Goal: Task Accomplishment & Management: Complete application form

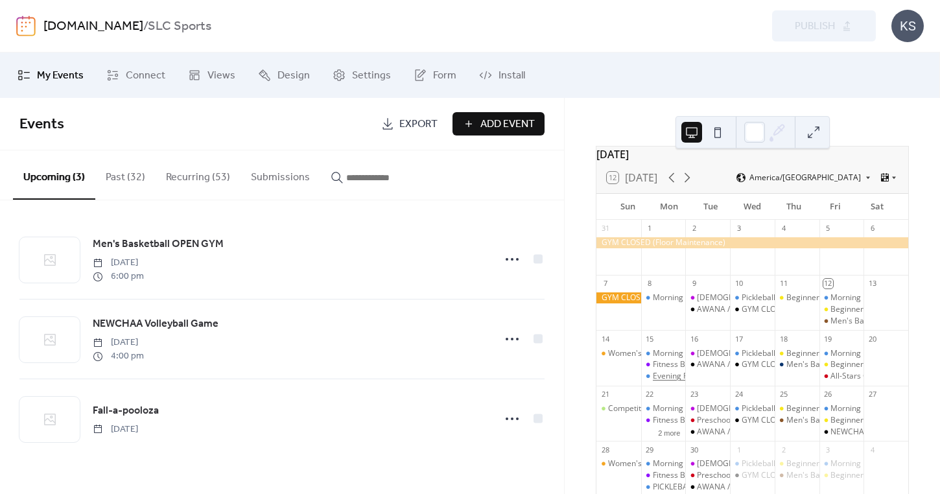
scroll to position [29, 0]
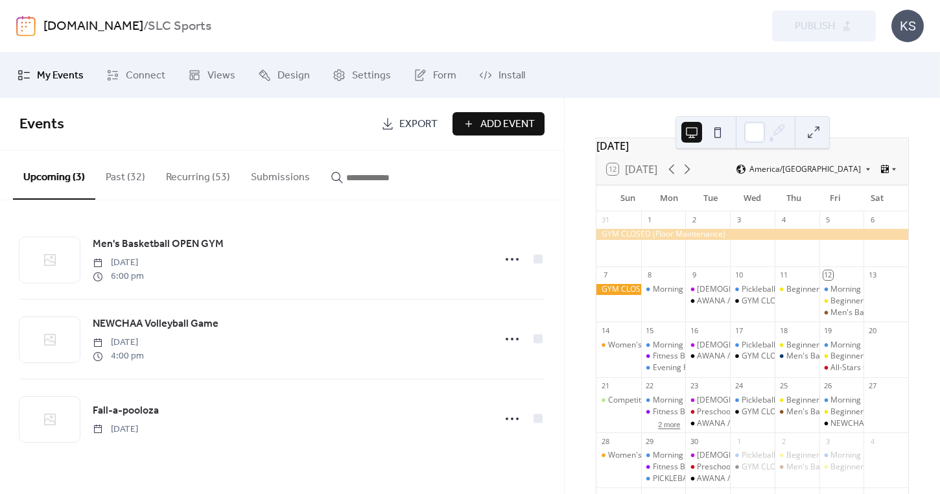
click at [667, 429] on button "2 more" at bounding box center [669, 423] width 32 height 11
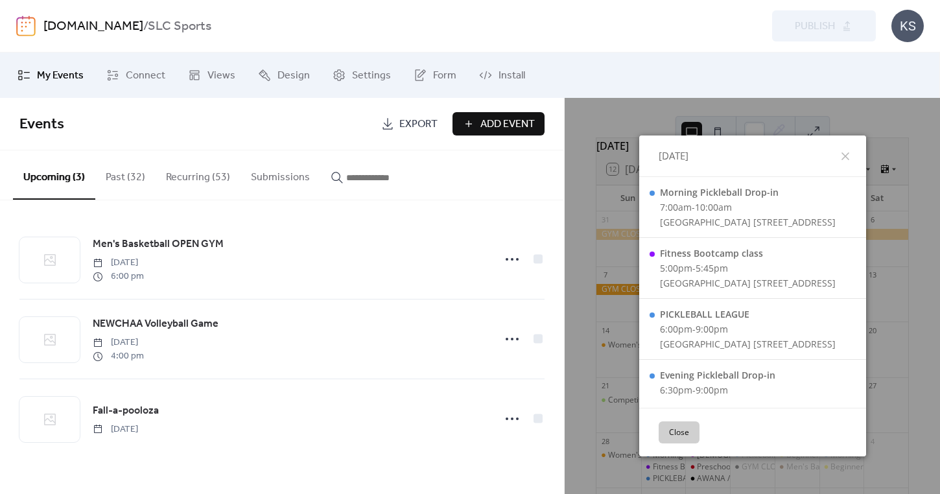
click at [658, 441] on button "Close" at bounding box center [678, 432] width 41 height 22
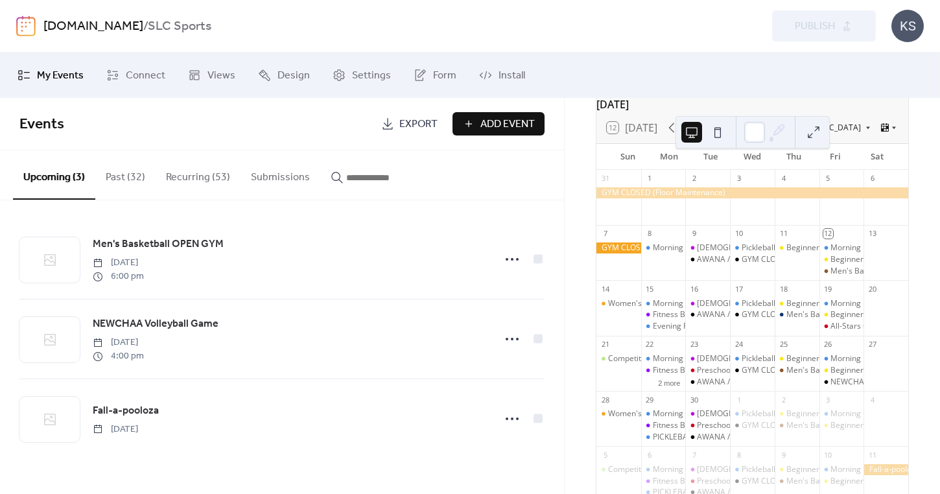
scroll to position [72, 0]
click at [665, 441] on div "PICKLEBALL LEAGUE" at bounding box center [690, 435] width 75 height 11
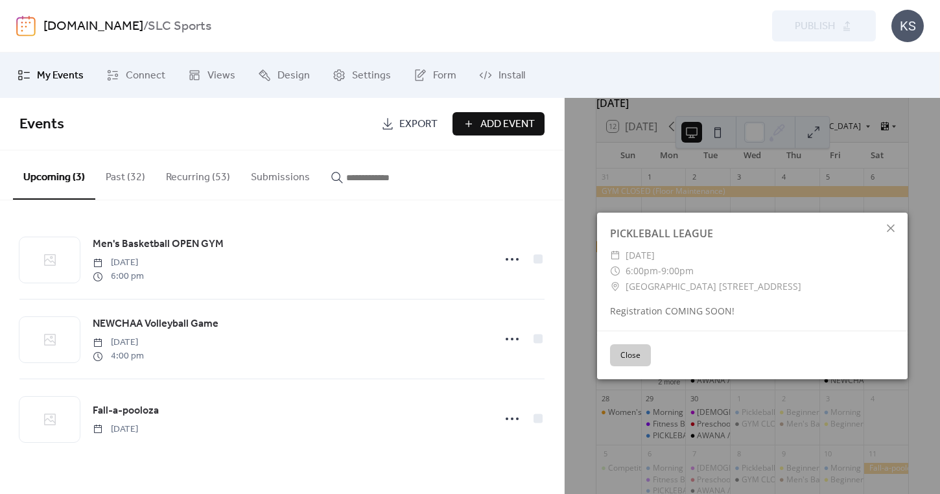
click at [632, 359] on button "Close" at bounding box center [630, 355] width 41 height 22
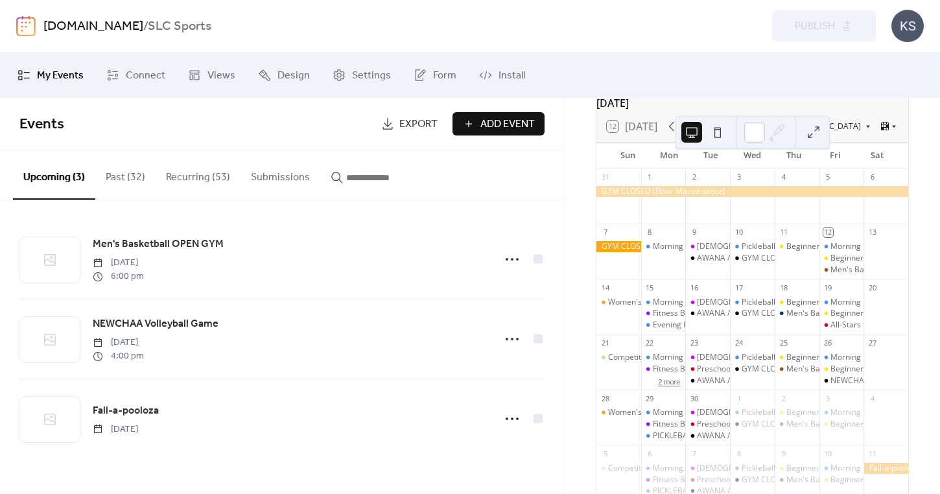
click at [667, 386] on button "2 more" at bounding box center [669, 380] width 32 height 11
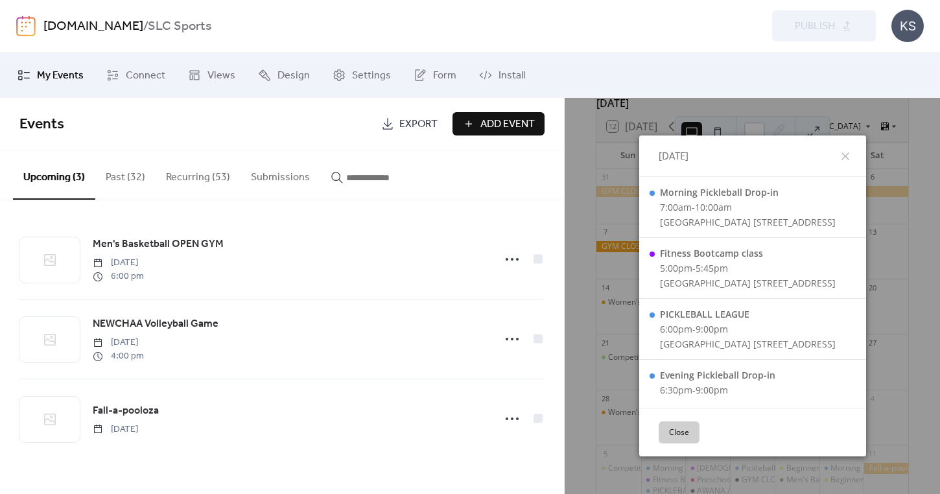
click at [658, 432] on button "Close" at bounding box center [678, 432] width 41 height 22
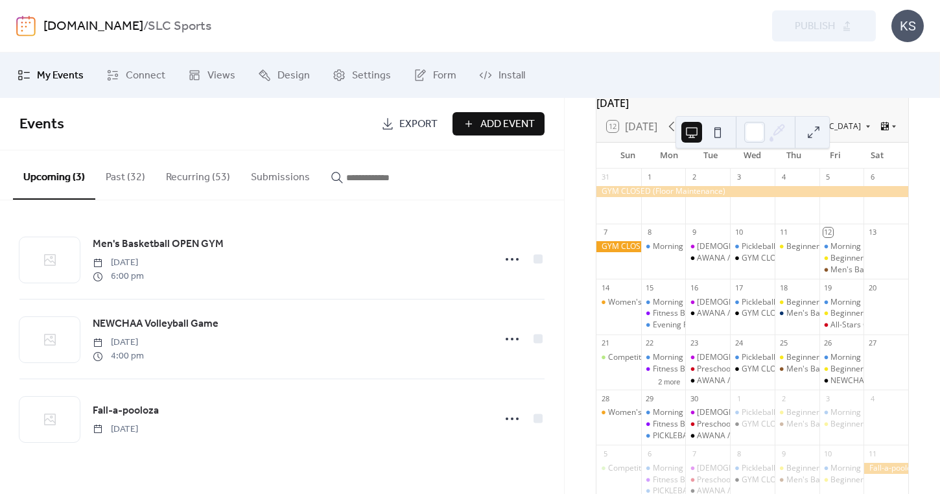
click at [198, 180] on button "Recurring (53)" at bounding box center [198, 174] width 85 height 48
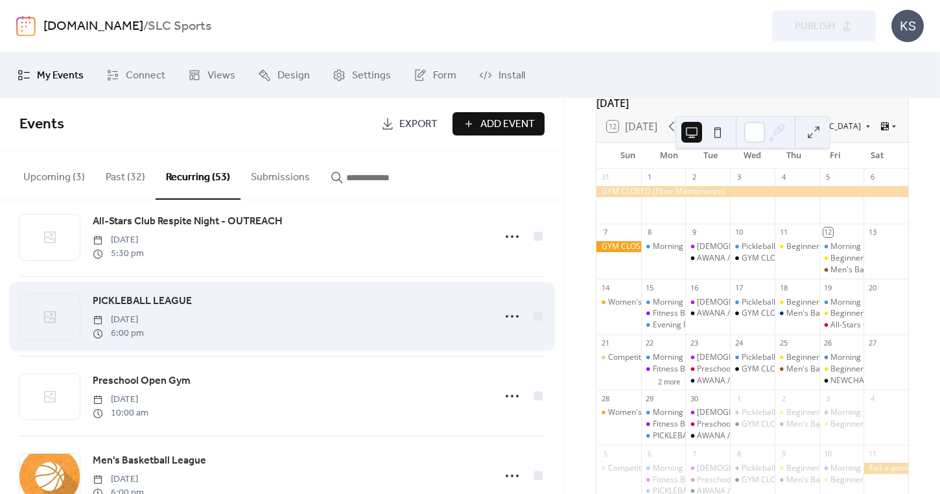
scroll to position [3931, 0]
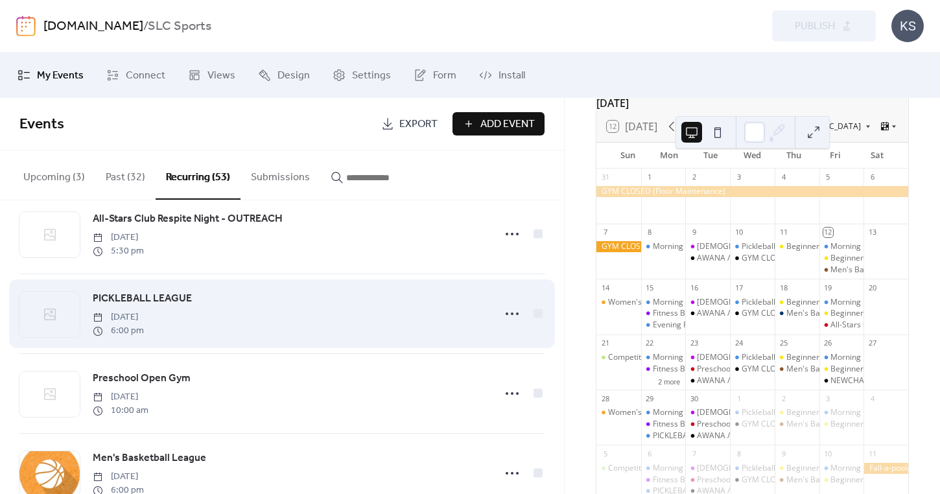
click at [168, 299] on span "PICKLEBALL LEAGUE" at bounding box center [142, 299] width 99 height 16
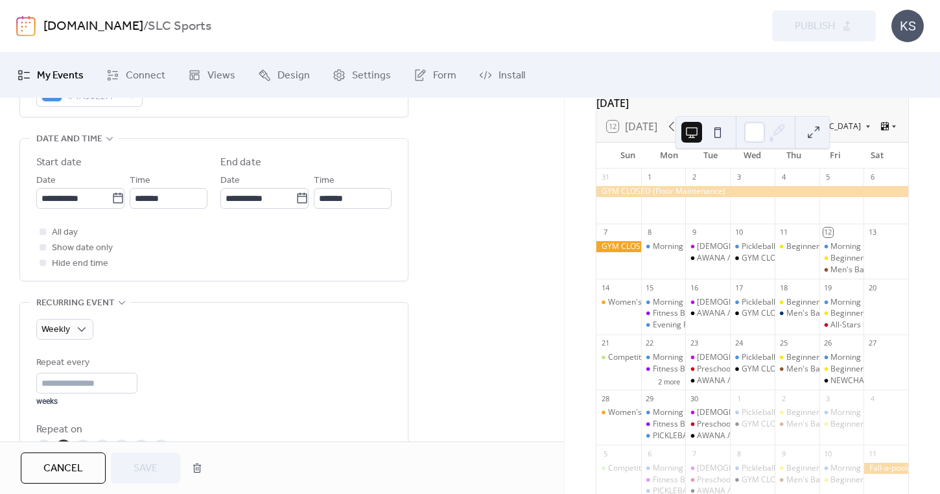
scroll to position [421, 0]
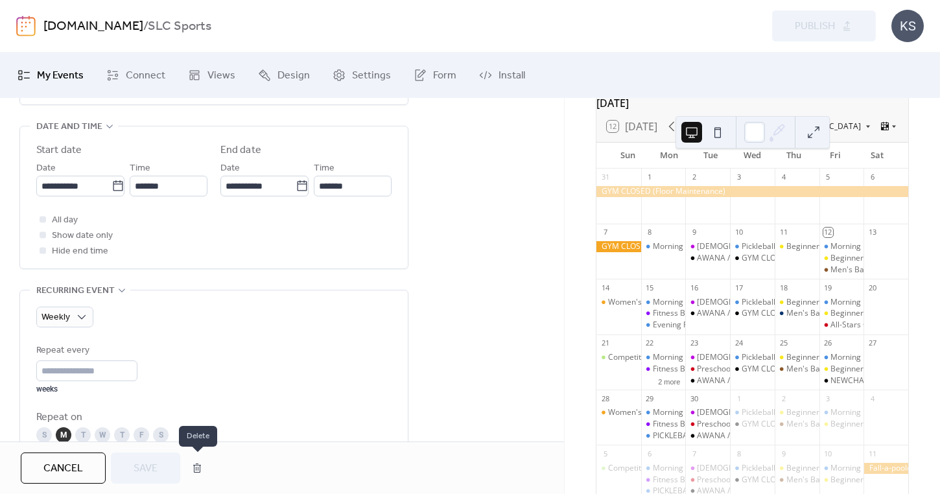
click at [198, 468] on button "button" at bounding box center [196, 468] width 23 height 26
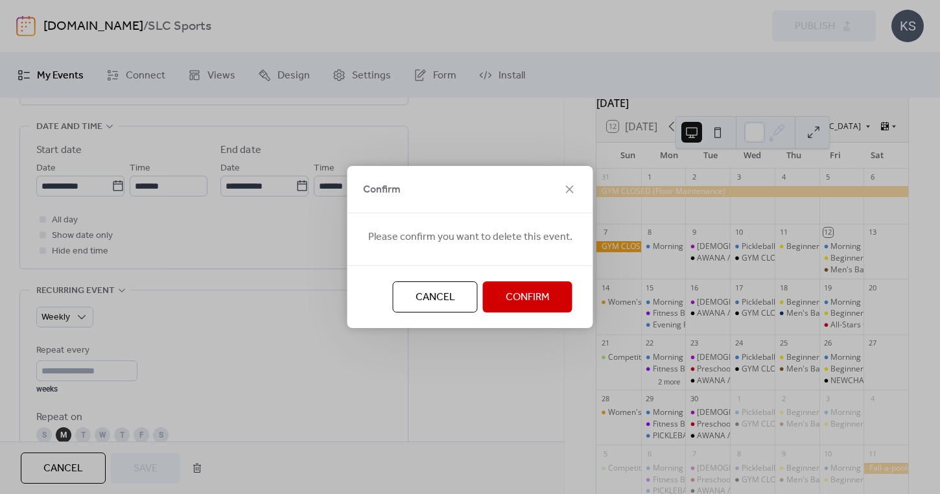
click at [508, 303] on span "Confirm" at bounding box center [527, 298] width 44 height 16
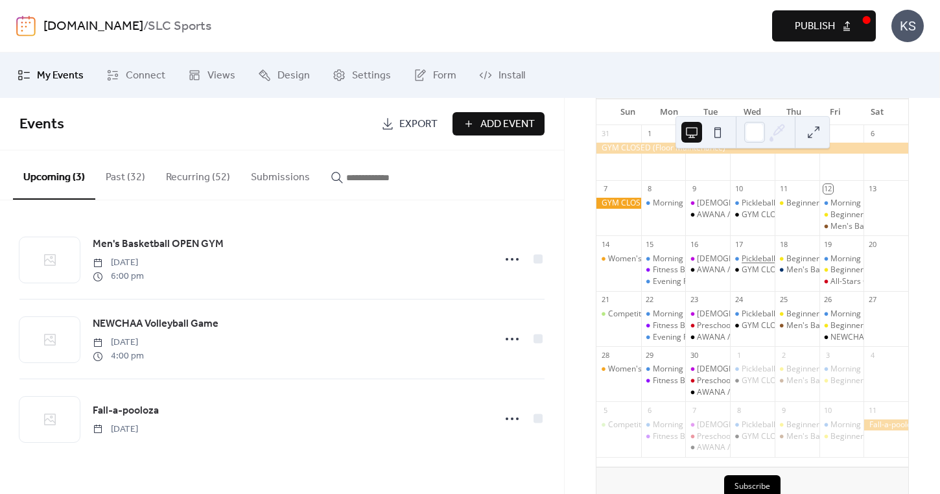
scroll to position [119, 0]
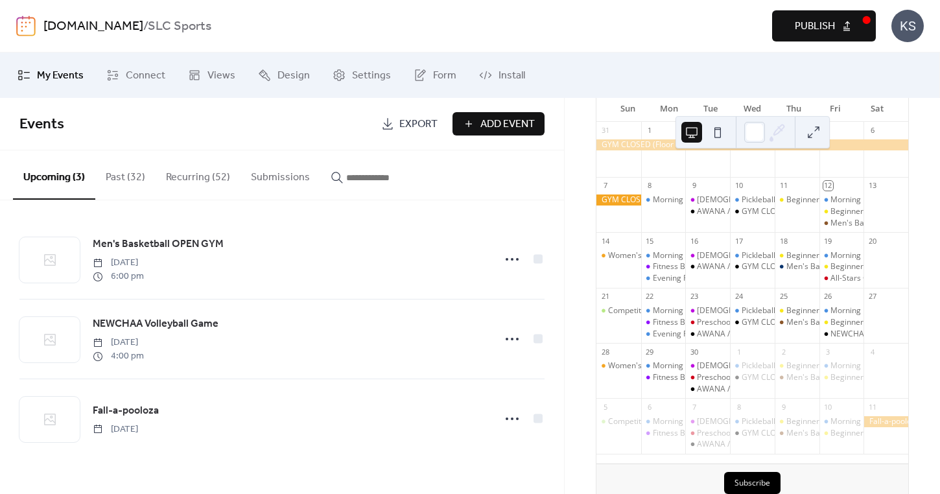
click at [819, 20] on span "Publish" at bounding box center [814, 27] width 40 height 16
click at [486, 130] on span "Add Event" at bounding box center [507, 125] width 54 height 16
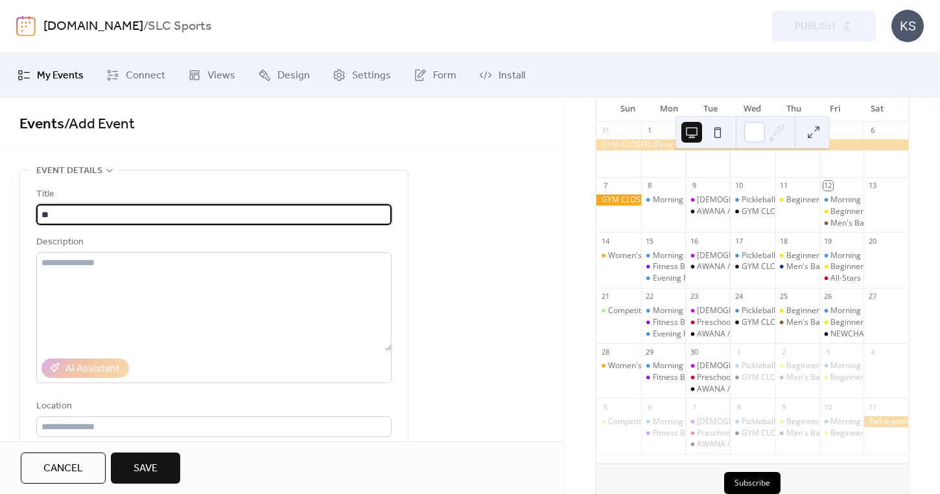
type input "*"
type input "**********"
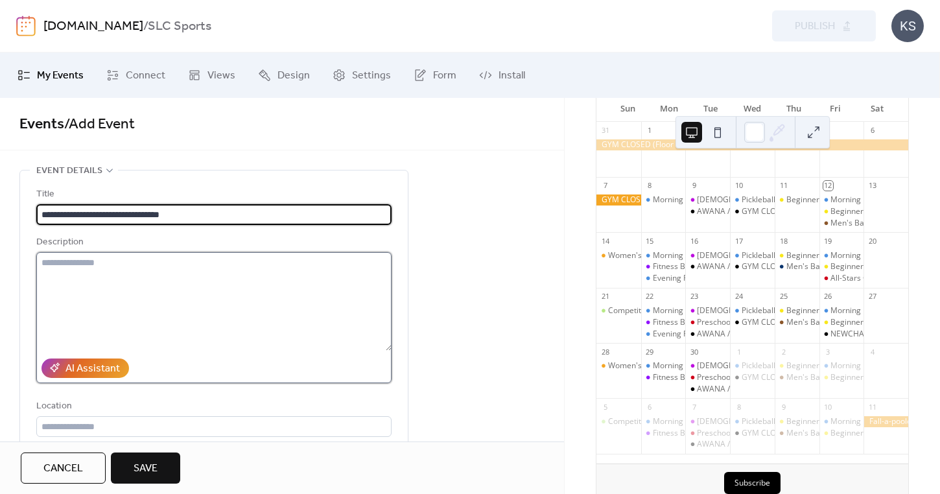
click at [176, 273] on textarea at bounding box center [213, 301] width 355 height 98
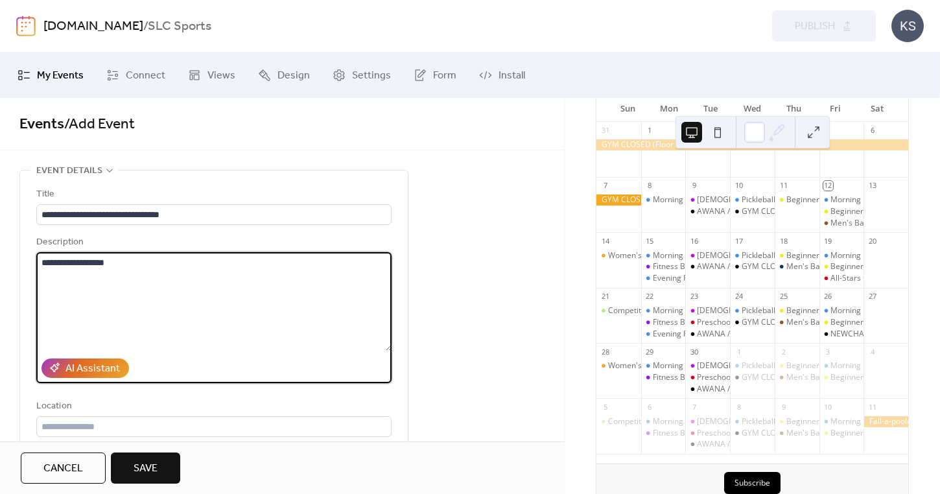
scroll to position [31, 0]
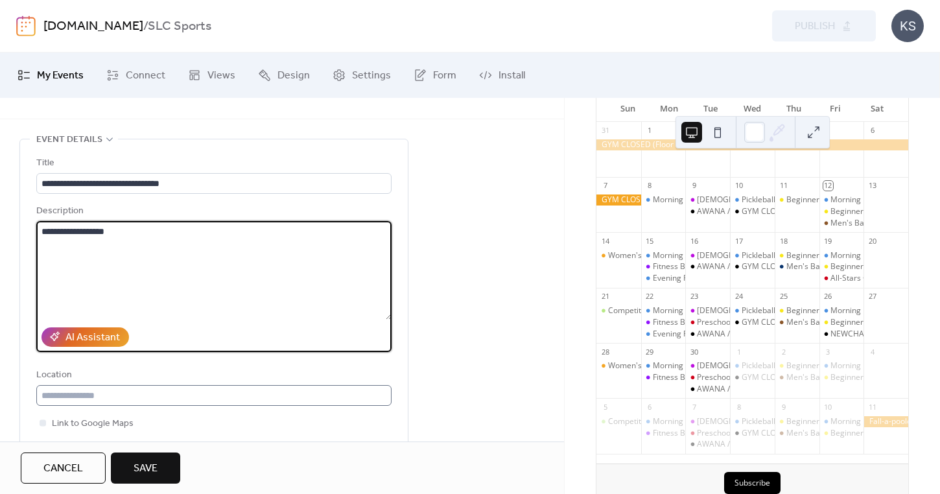
type textarea "**********"
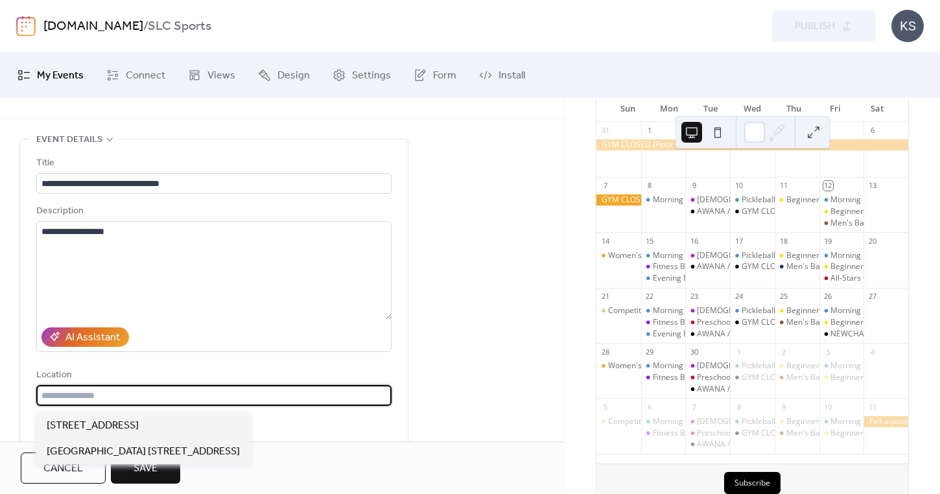
click at [117, 400] on input "text" at bounding box center [213, 395] width 355 height 21
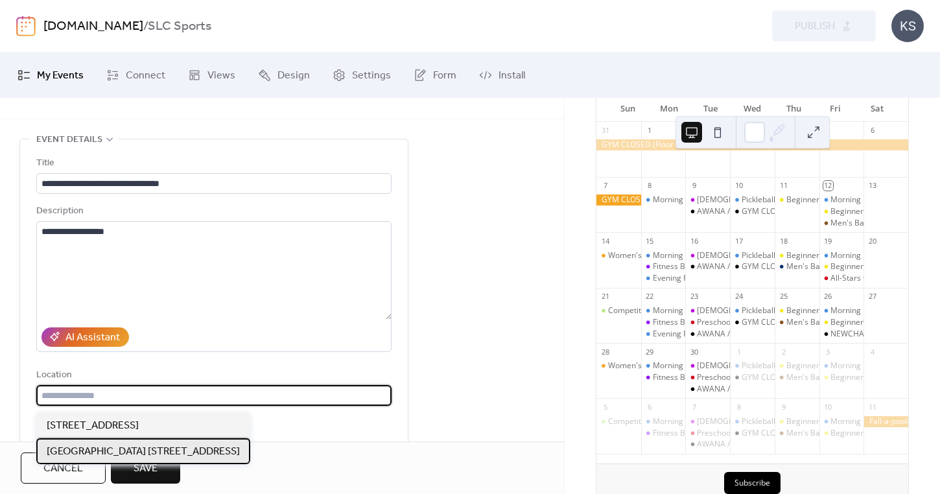
click at [95, 446] on span "[GEOGRAPHIC_DATA] [STREET_ADDRESS]" at bounding box center [143, 452] width 193 height 16
type input "**********"
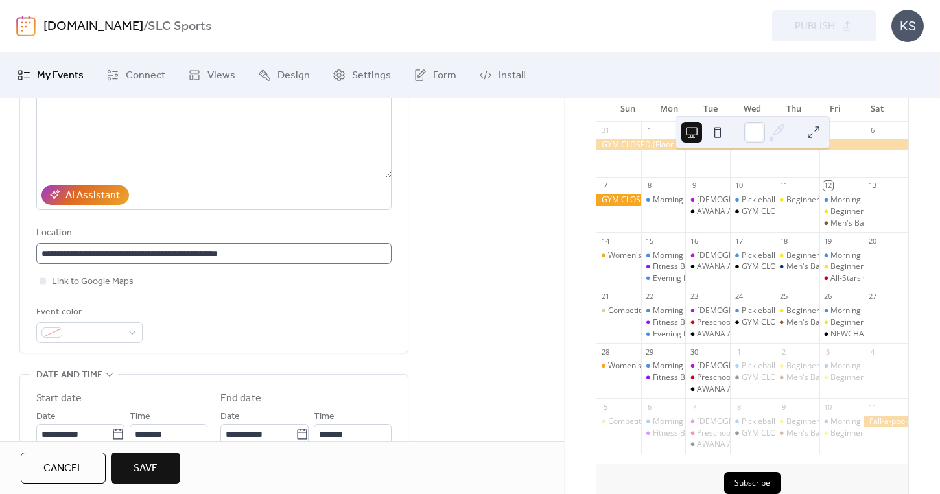
scroll to position [187, 0]
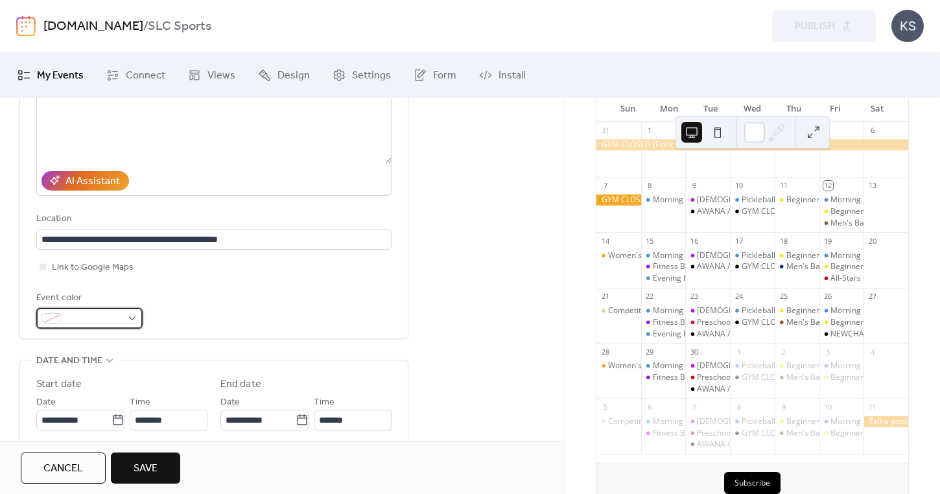
click at [98, 329] on div at bounding box center [89, 318] width 106 height 21
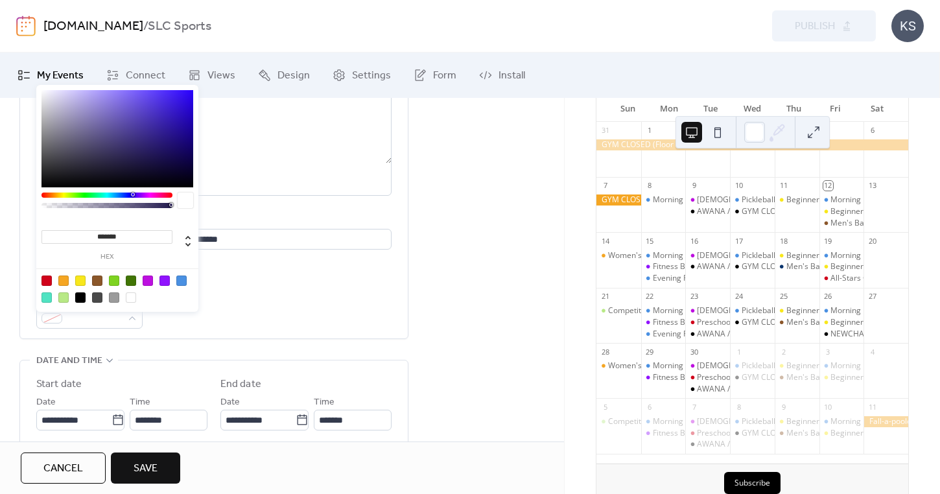
click at [46, 294] on div at bounding box center [46, 297] width 10 height 10
type input "*******"
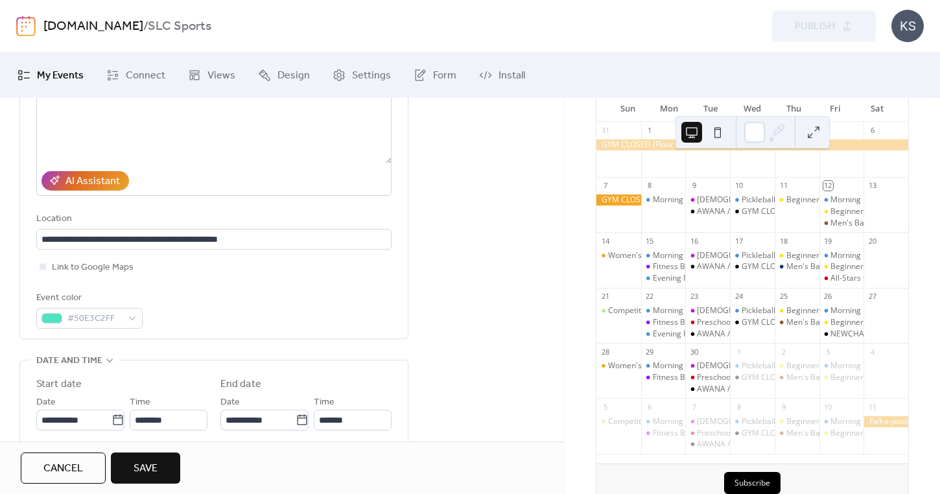
click at [253, 297] on div "Event color #50E3C2FF" at bounding box center [213, 309] width 355 height 38
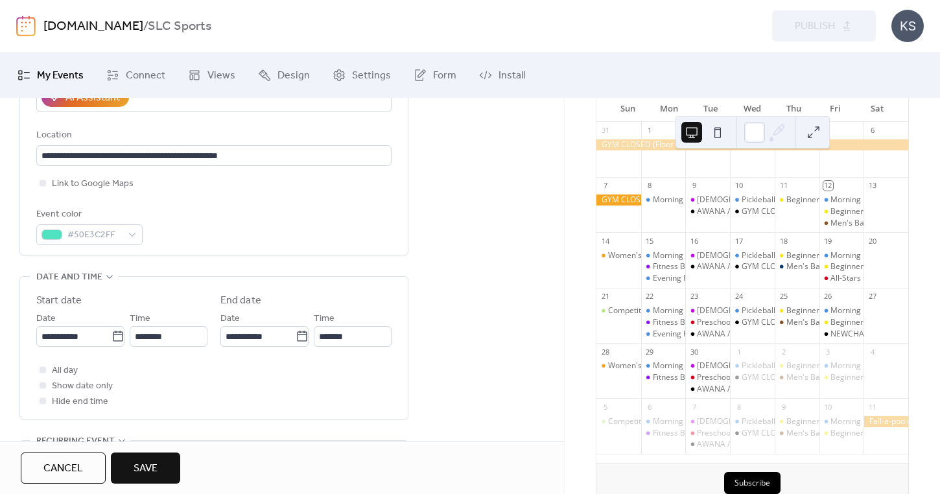
scroll to position [290, 0]
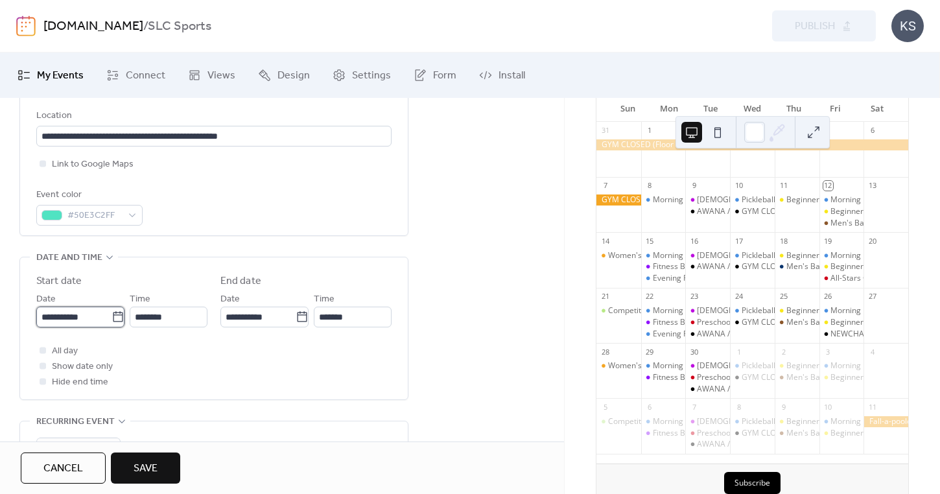
click at [78, 324] on input "**********" at bounding box center [73, 316] width 75 height 21
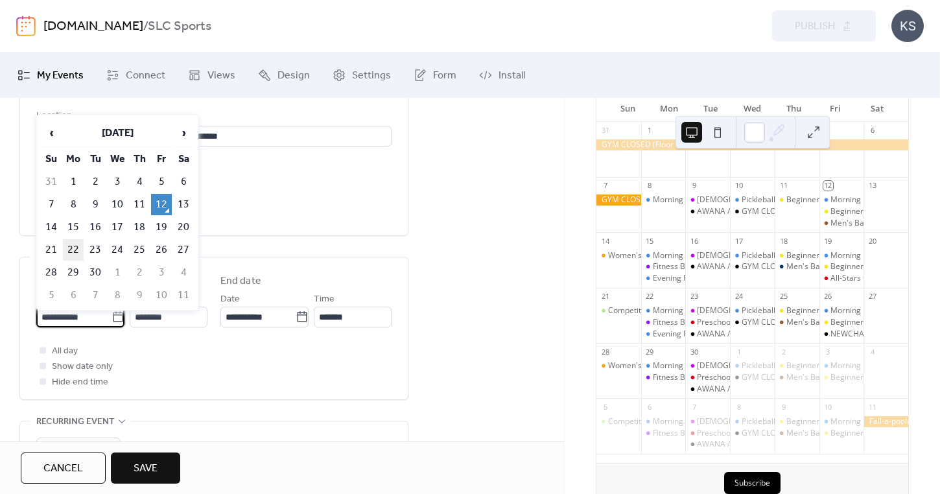
click at [73, 248] on td "22" at bounding box center [73, 249] width 21 height 21
type input "**********"
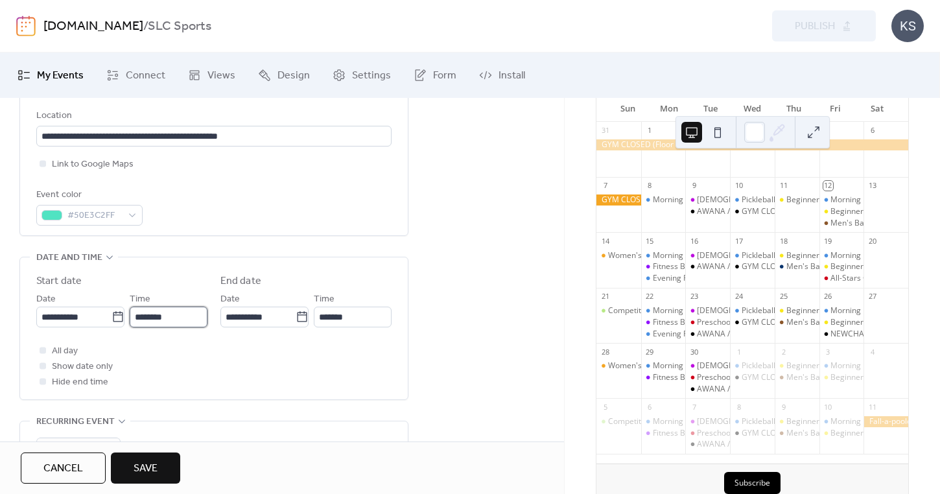
click at [184, 323] on input "********" at bounding box center [169, 316] width 78 height 21
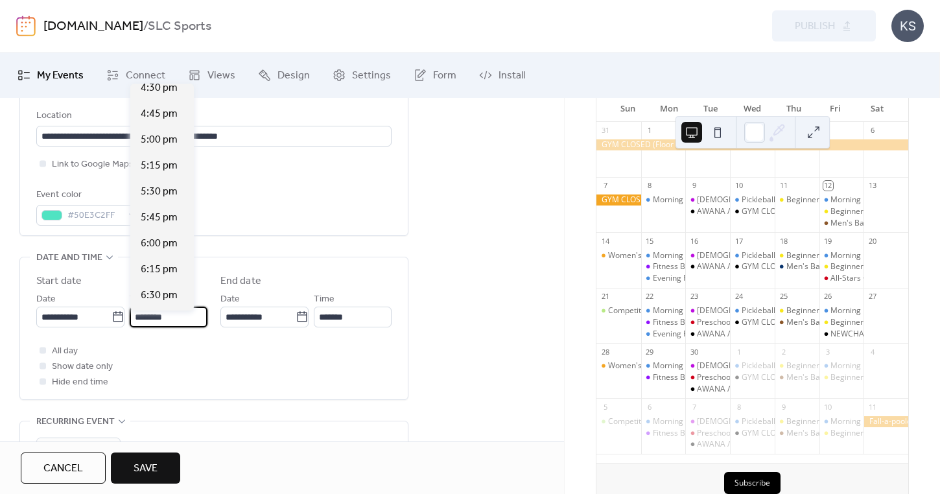
scroll to position [1721, 0]
click at [153, 292] on span "6:30 pm" at bounding box center [159, 294] width 37 height 16
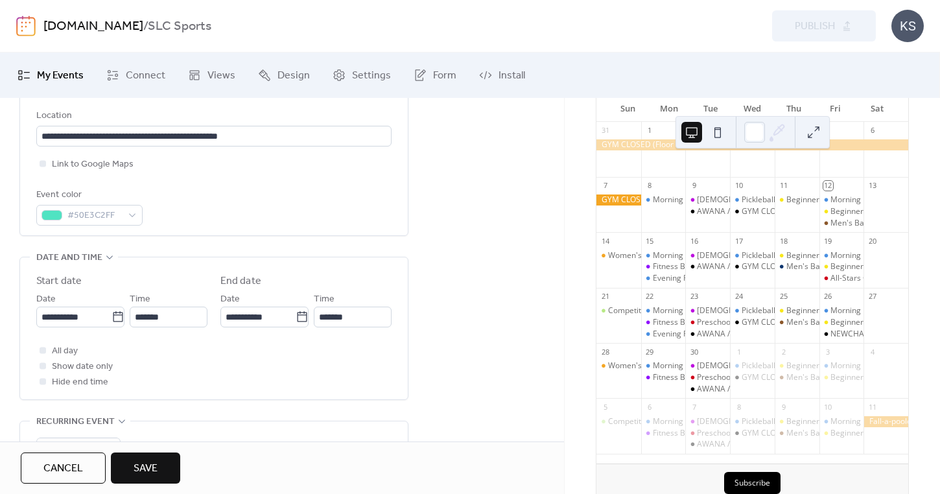
type input "*******"
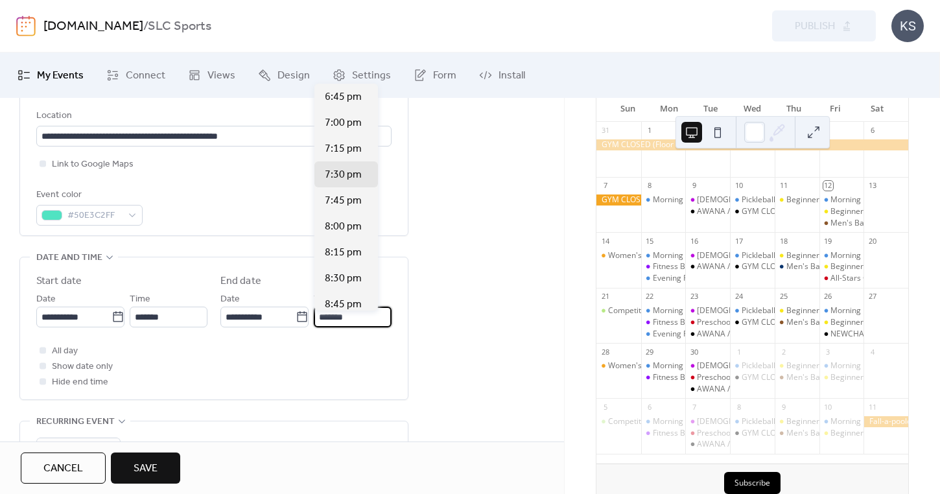
click at [353, 316] on input "*******" at bounding box center [353, 316] width 78 height 21
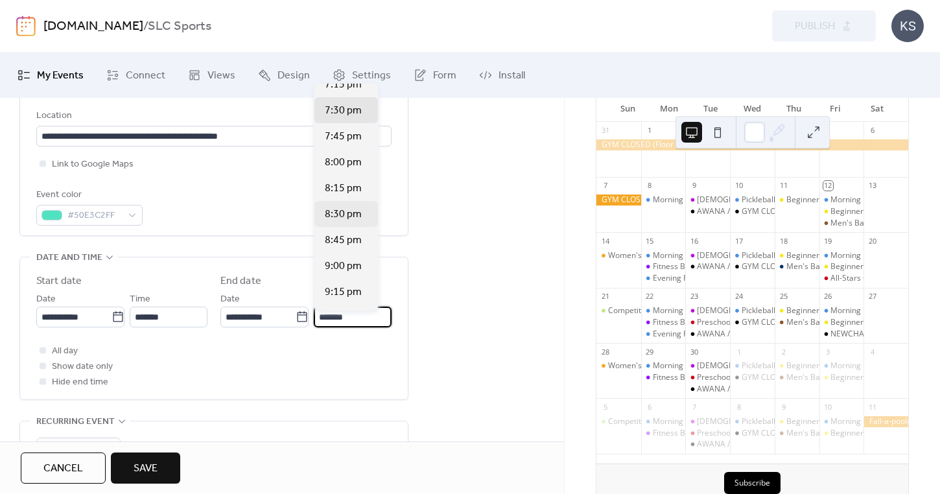
scroll to position [67, 0]
click at [343, 270] on span "9:00 pm" at bounding box center [343, 264] width 37 height 16
type input "*******"
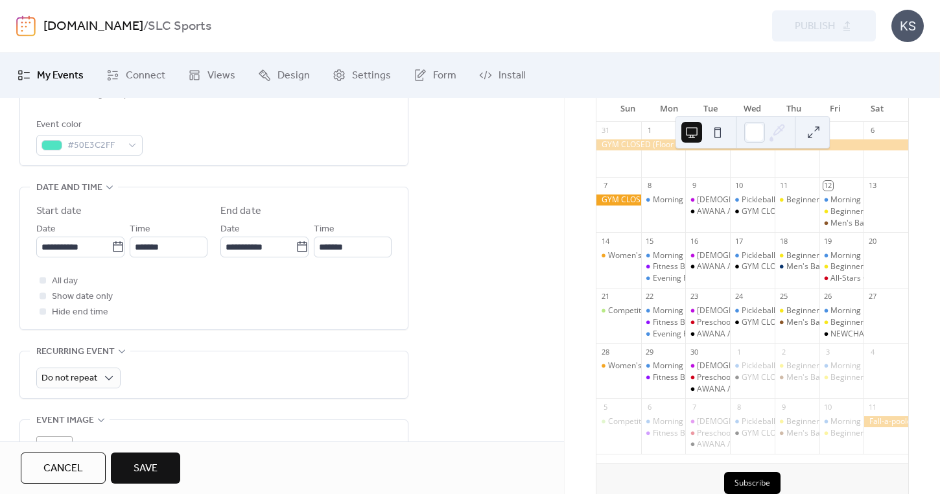
scroll to position [362, 0]
click at [58, 397] on div "Do not repeat" at bounding box center [213, 373] width 355 height 47
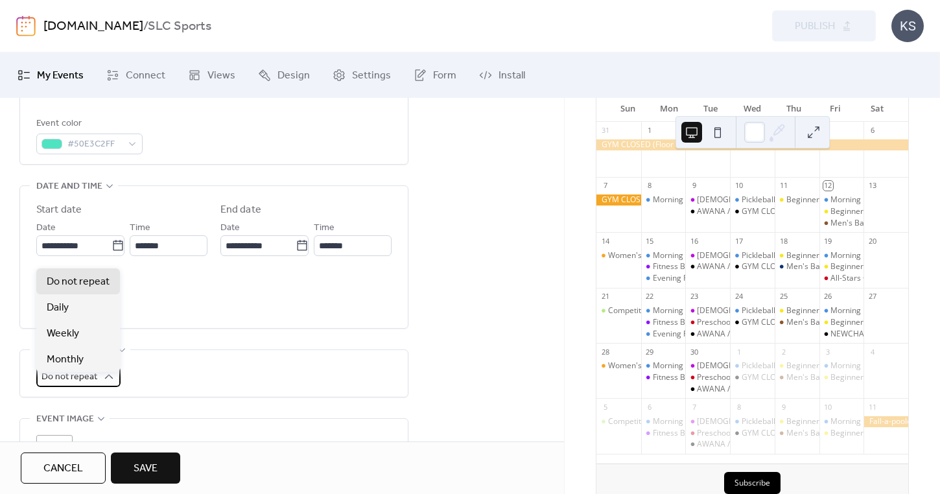
click at [60, 386] on span "Do not repeat" at bounding box center [69, 376] width 56 height 17
click at [58, 340] on span "Weekly" at bounding box center [63, 334] width 32 height 16
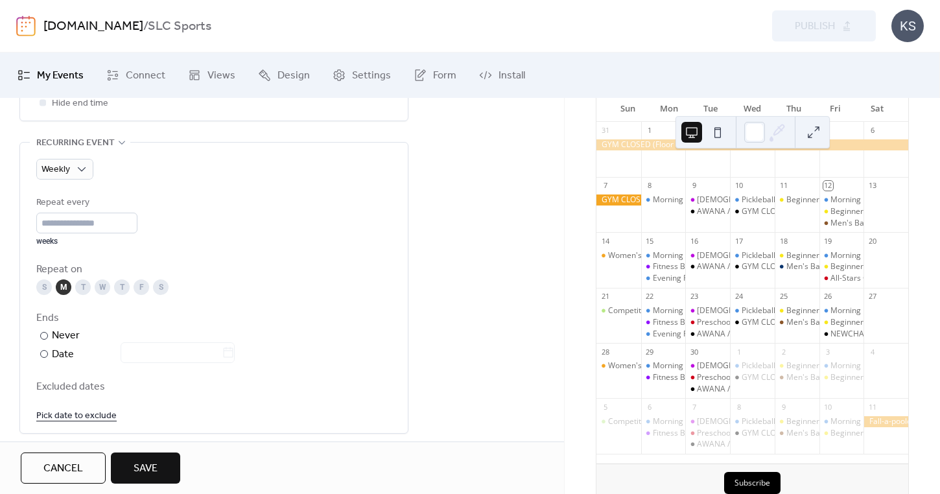
scroll to position [617, 0]
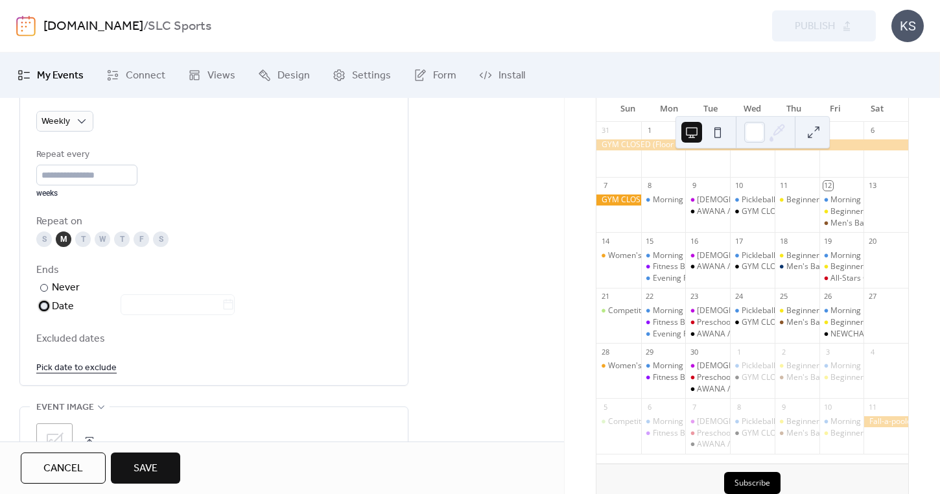
click at [47, 310] on div at bounding box center [44, 306] width 8 height 8
click at [200, 315] on input "text" at bounding box center [171, 304] width 101 height 21
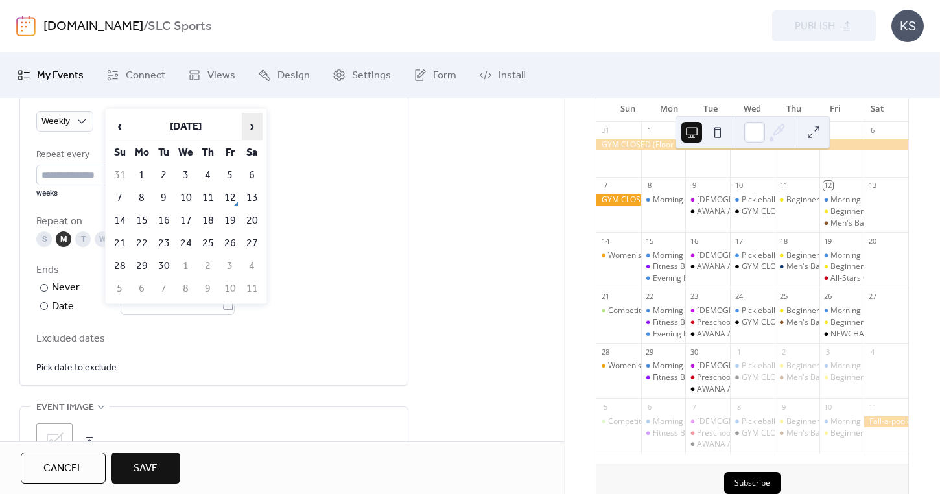
click at [251, 125] on span "›" at bounding box center [251, 126] width 19 height 26
click at [251, 124] on span "›" at bounding box center [251, 126] width 19 height 26
click at [248, 132] on span "›" at bounding box center [251, 126] width 19 height 26
click at [413, 248] on div "**********" at bounding box center [282, 92] width 564 height 1079
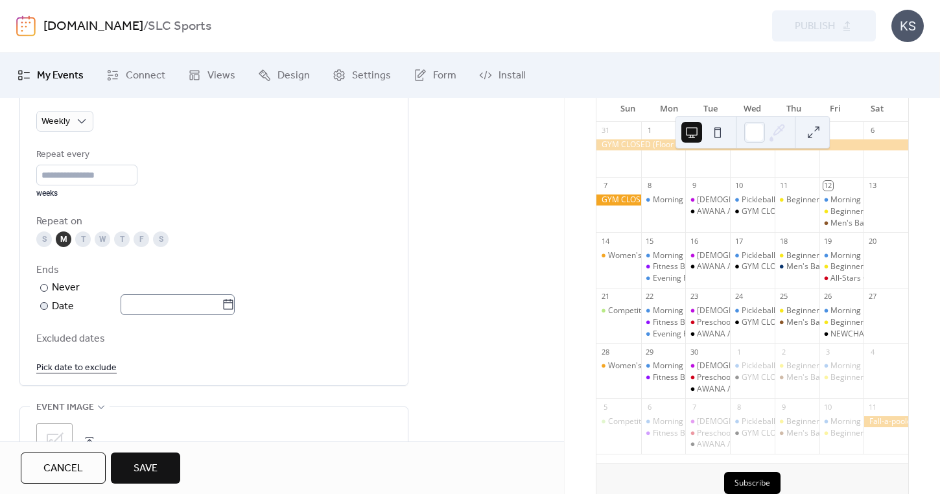
click at [235, 310] on icon at bounding box center [228, 304] width 13 height 13
click at [222, 310] on input "text" at bounding box center [171, 304] width 101 height 21
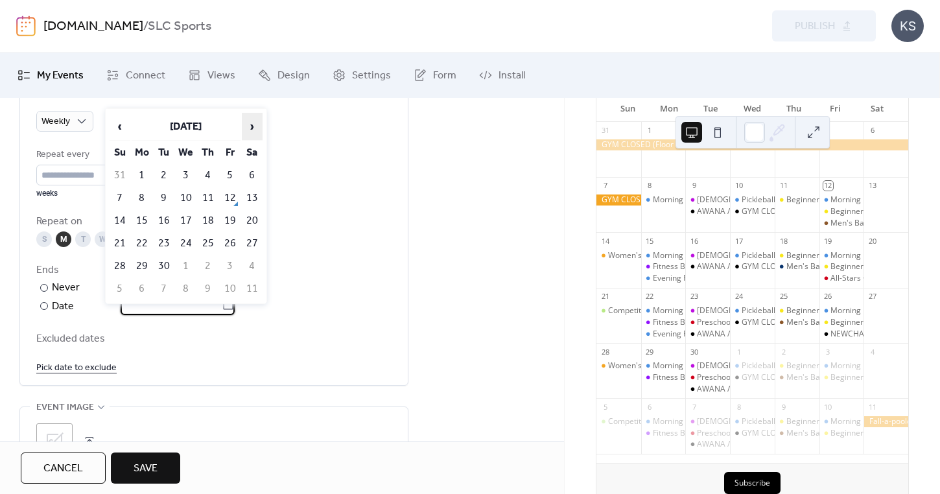
click at [245, 126] on span "›" at bounding box center [251, 126] width 19 height 26
click at [141, 189] on td "5" at bounding box center [142, 197] width 21 height 21
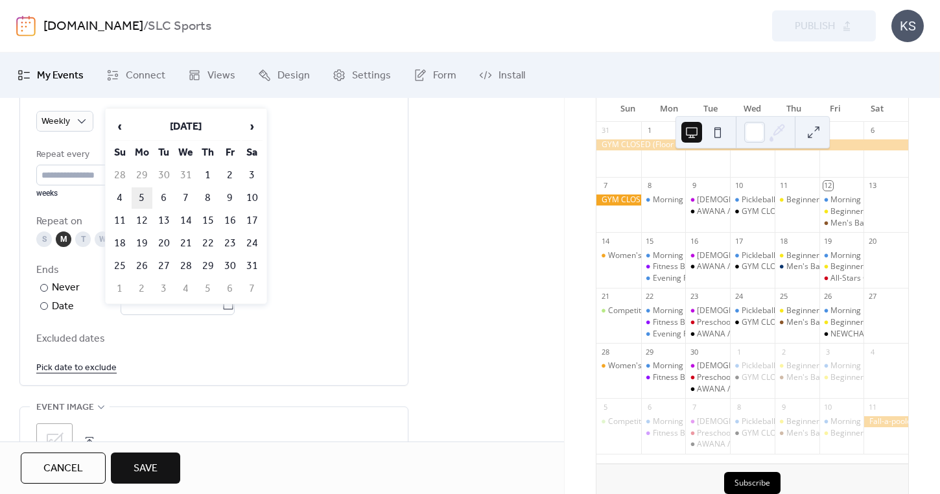
type input "**********"
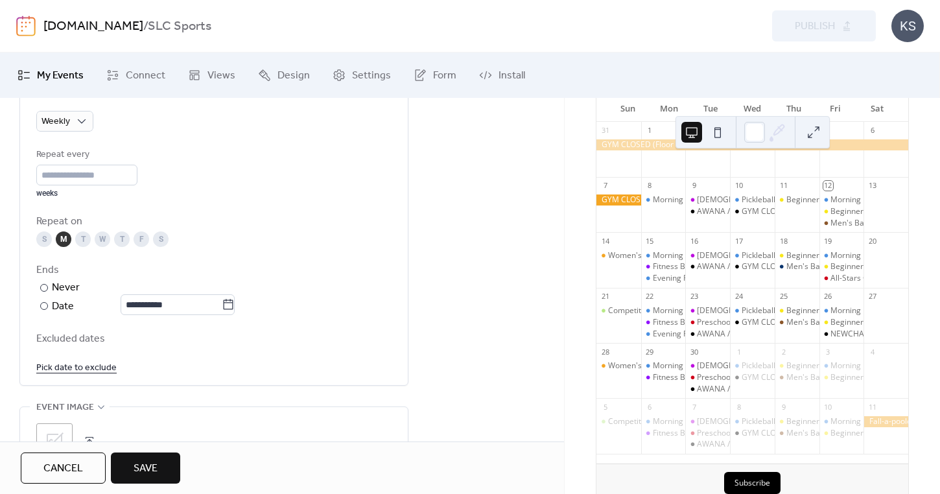
click at [437, 248] on div "**********" at bounding box center [282, 92] width 564 height 1079
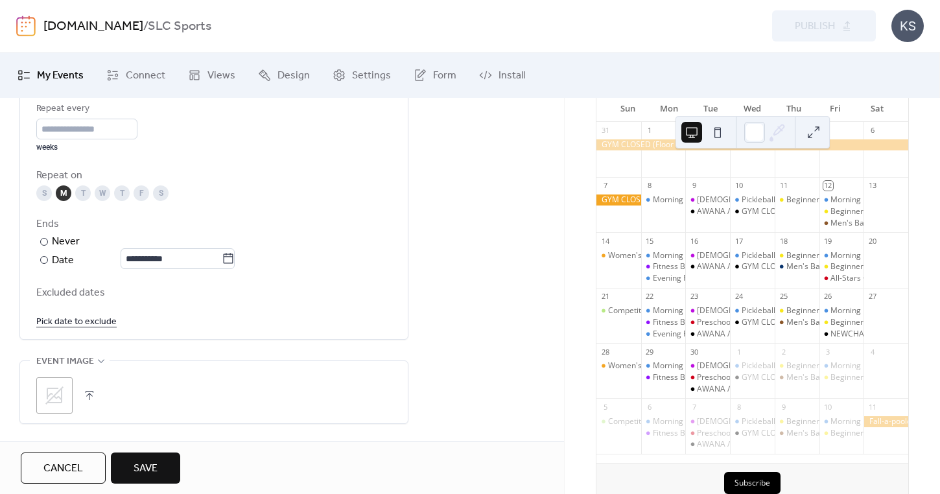
scroll to position [667, 0]
click at [76, 325] on link "Pick date to exclude" at bounding box center [76, 317] width 80 height 16
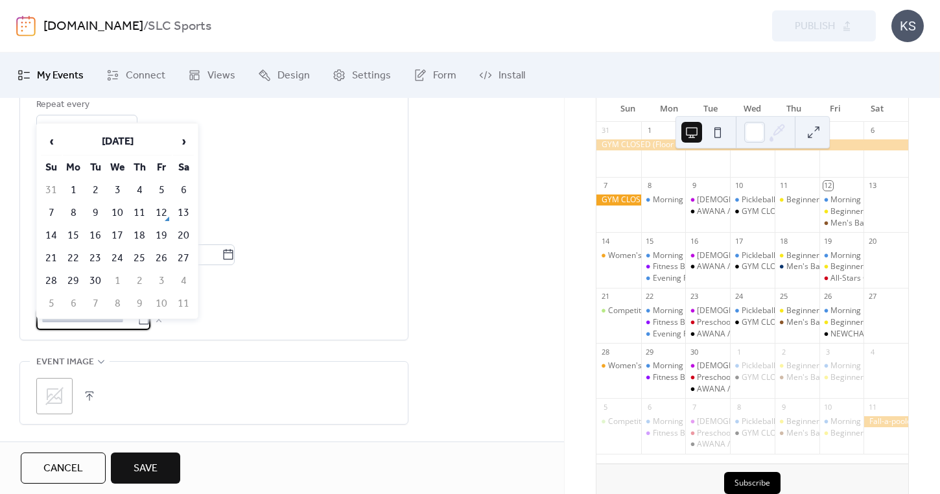
click at [308, 197] on div "S M T W T F S" at bounding box center [213, 189] width 355 height 16
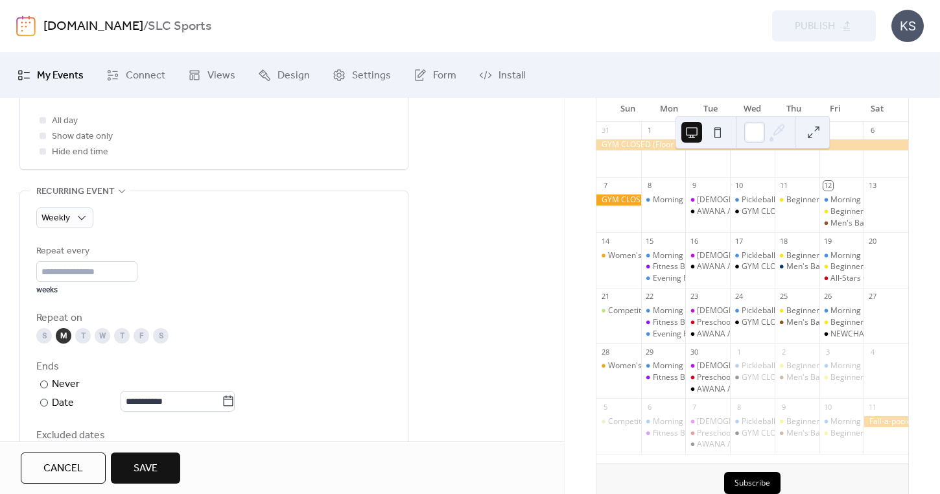
scroll to position [602, 0]
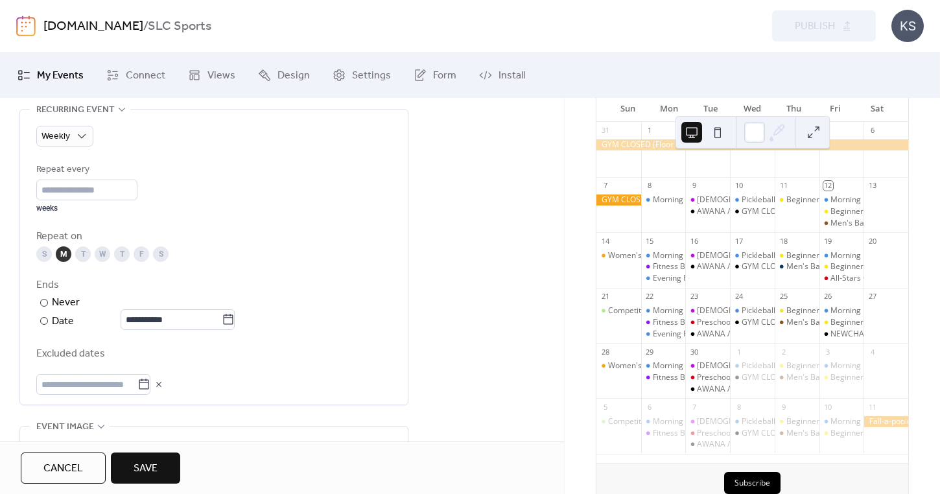
click at [91, 358] on span "Excluded dates" at bounding box center [213, 354] width 355 height 16
click at [82, 362] on span "Excluded dates" at bounding box center [213, 354] width 355 height 16
click at [78, 362] on span "Excluded dates" at bounding box center [213, 354] width 355 height 16
click at [76, 385] on input "text" at bounding box center [86, 384] width 101 height 21
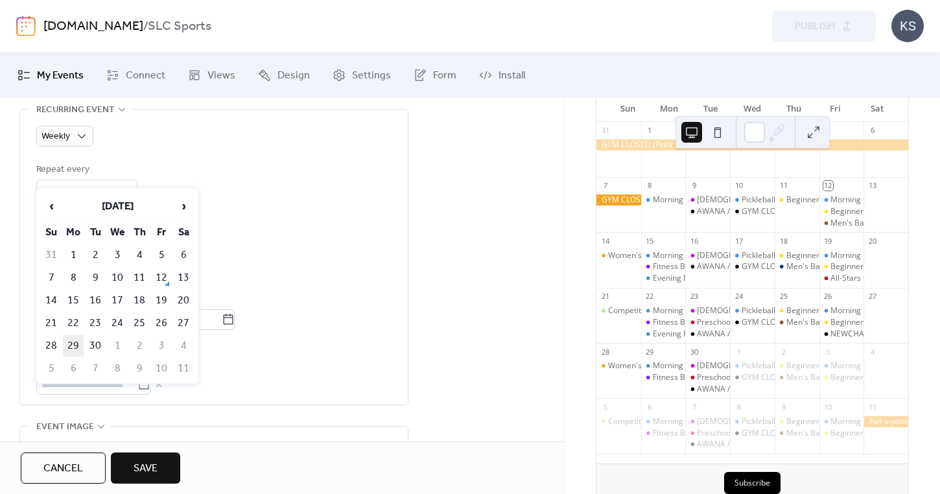
click at [74, 343] on td "29" at bounding box center [73, 345] width 21 height 21
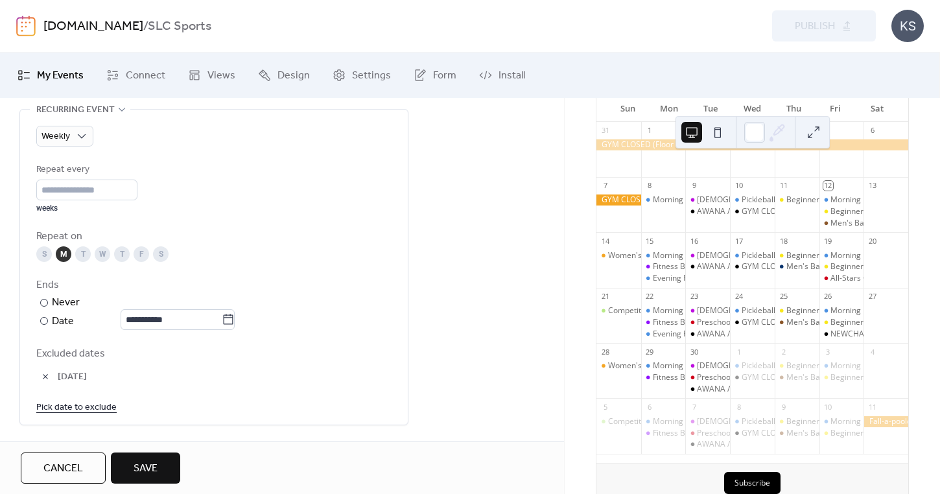
click at [79, 415] on link "Pick date to exclude" at bounding box center [76, 407] width 80 height 16
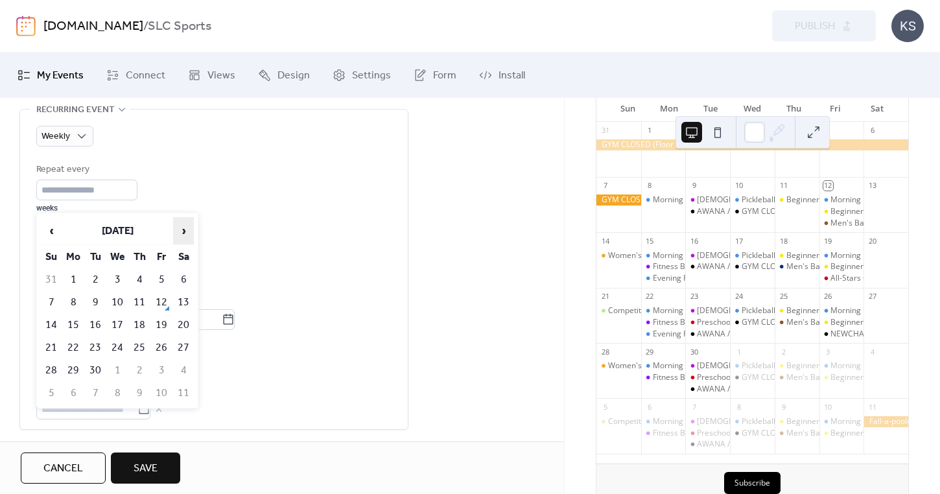
click at [183, 224] on span "›" at bounding box center [183, 231] width 19 height 26
click at [72, 327] on td "13" at bounding box center [73, 324] width 21 height 21
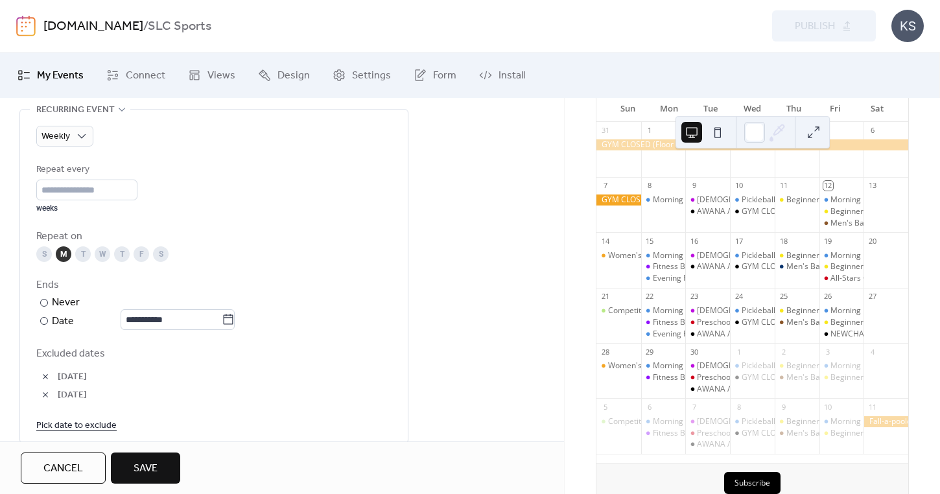
click at [61, 433] on link "Pick date to exclude" at bounding box center [76, 425] width 80 height 16
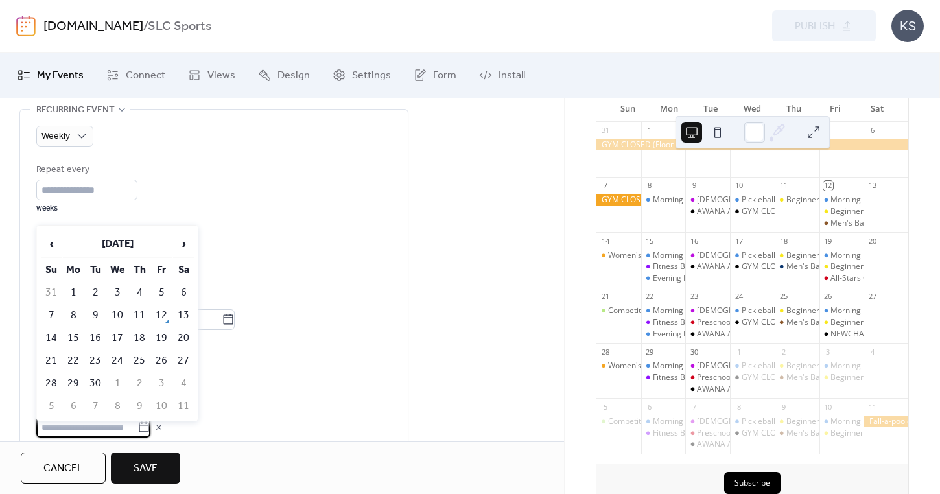
scroll to position [607, 0]
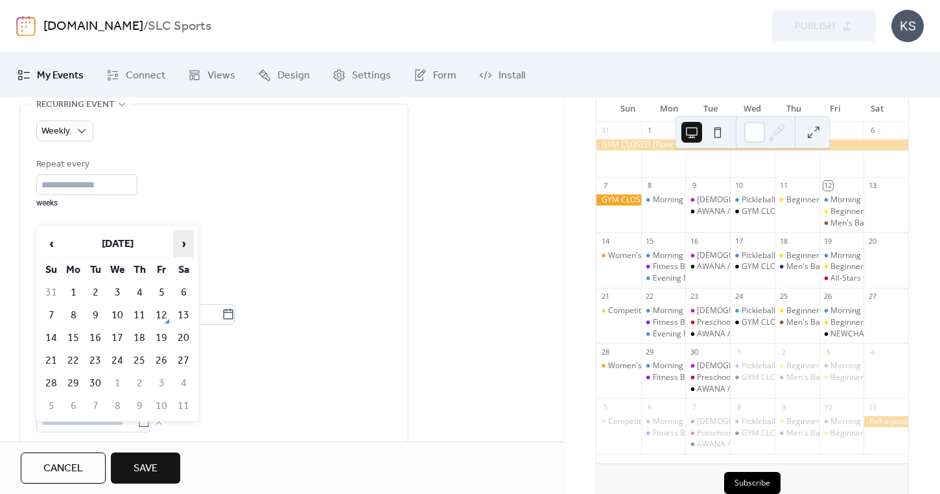
click at [185, 250] on span "›" at bounding box center [183, 244] width 19 height 26
click at [67, 380] on td "27" at bounding box center [73, 383] width 21 height 21
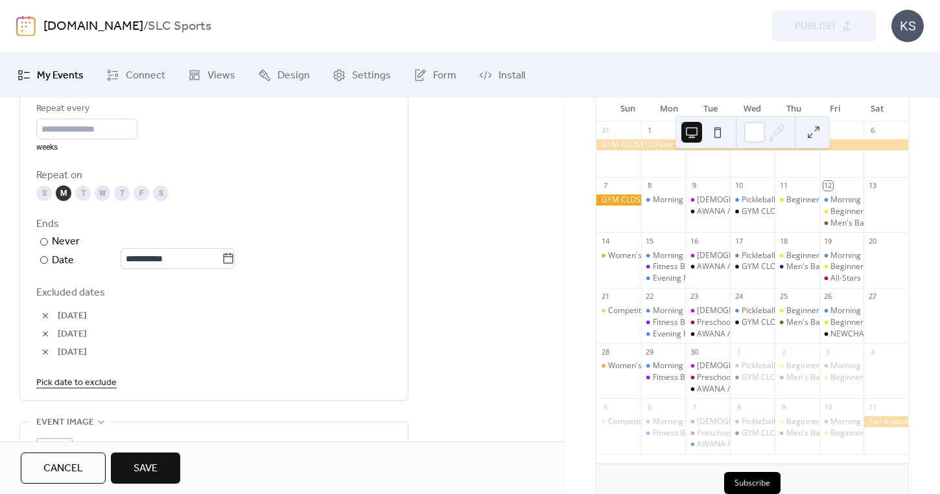
scroll to position [666, 0]
click at [108, 386] on link "Pick date to exclude" at bounding box center [76, 379] width 80 height 16
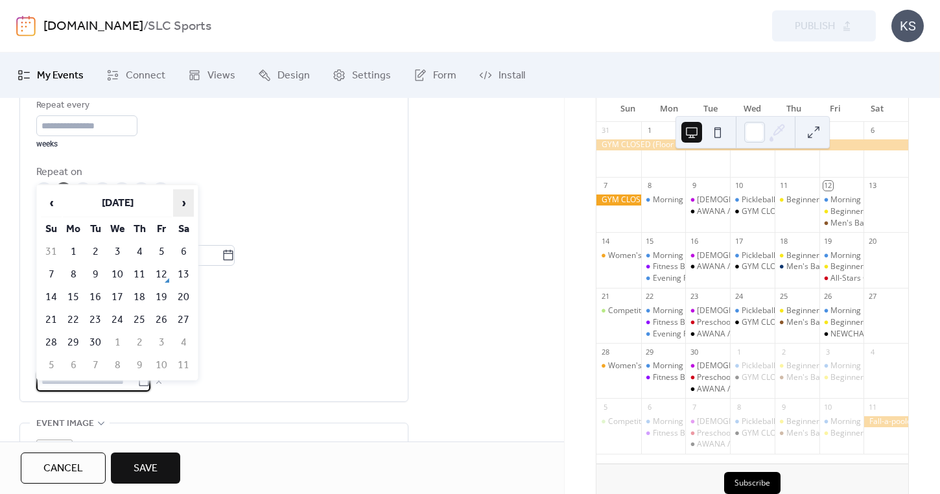
click at [181, 202] on span "›" at bounding box center [183, 203] width 19 height 26
click at [71, 298] on td "10" at bounding box center [73, 296] width 21 height 21
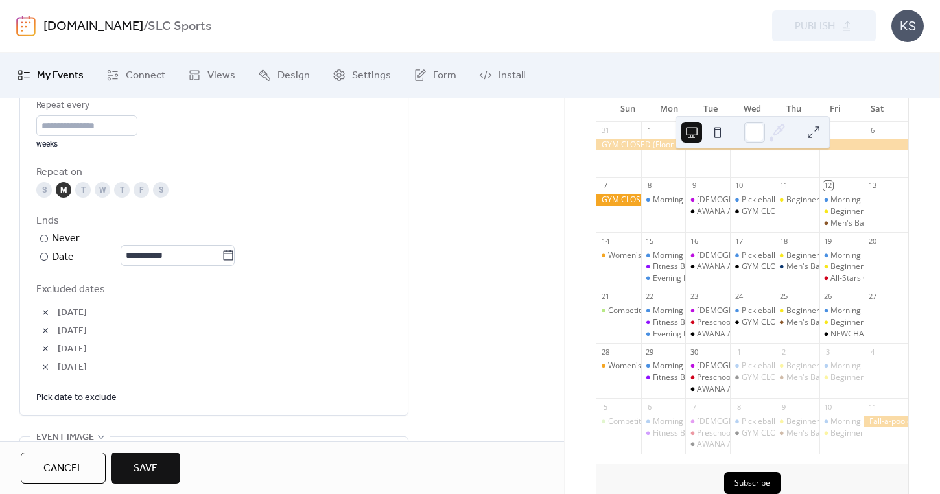
click at [66, 405] on link "Pick date to exclude" at bounding box center [76, 397] width 80 height 16
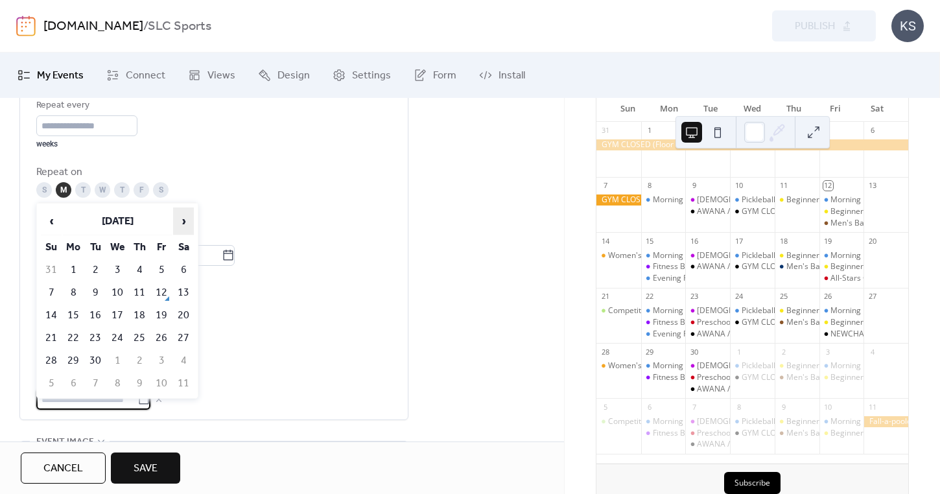
click at [187, 221] on span "›" at bounding box center [183, 221] width 19 height 26
click at [247, 339] on span "[DATE]" at bounding box center [225, 331] width 334 height 16
click at [111, 410] on input "text" at bounding box center [86, 399] width 101 height 21
click at [181, 227] on span "›" at bounding box center [183, 221] width 19 height 26
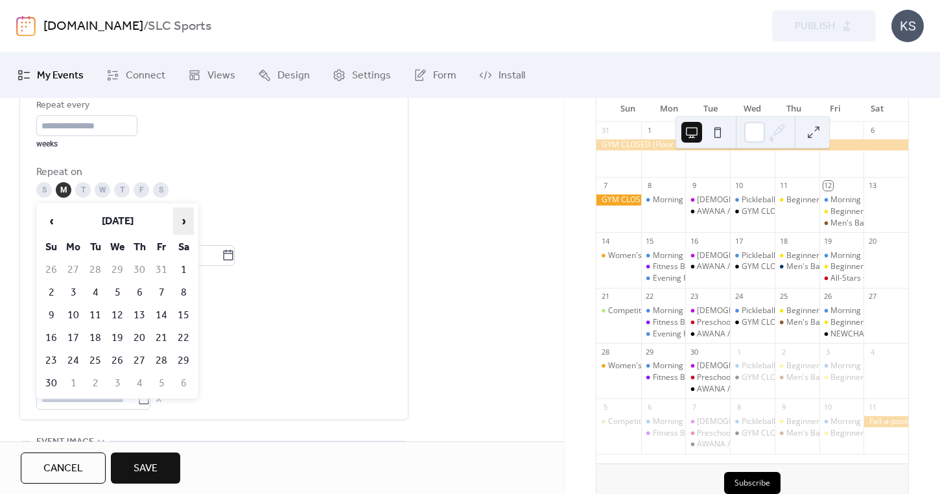
click at [181, 227] on span "›" at bounding box center [183, 221] width 19 height 26
click at [56, 216] on span "‹" at bounding box center [50, 221] width 19 height 26
click at [75, 357] on td "24" at bounding box center [73, 360] width 21 height 21
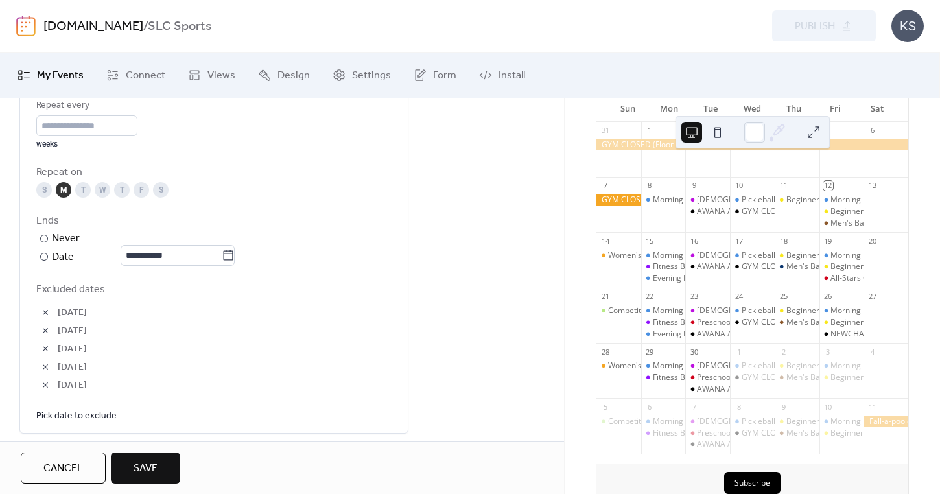
click at [76, 423] on link "Pick date to exclude" at bounding box center [76, 415] width 80 height 16
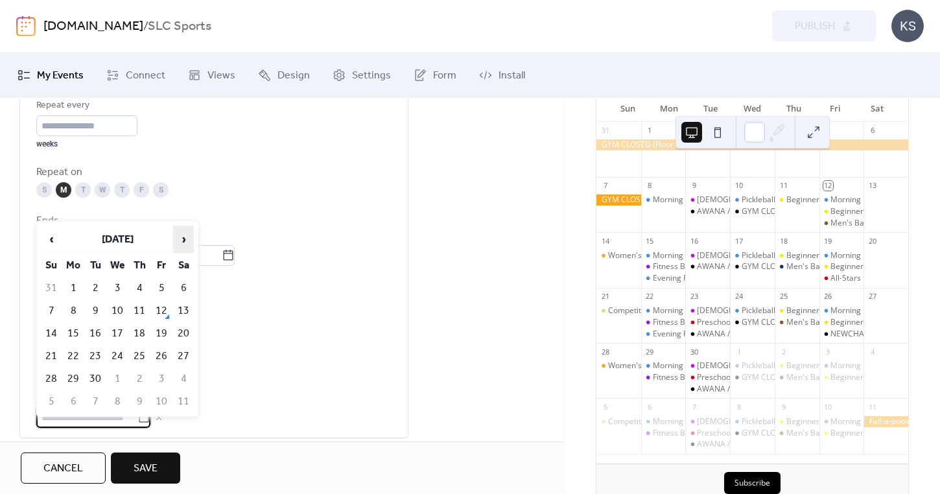
click at [182, 246] on span "›" at bounding box center [183, 239] width 19 height 26
click at [57, 238] on span "‹" at bounding box center [50, 239] width 19 height 26
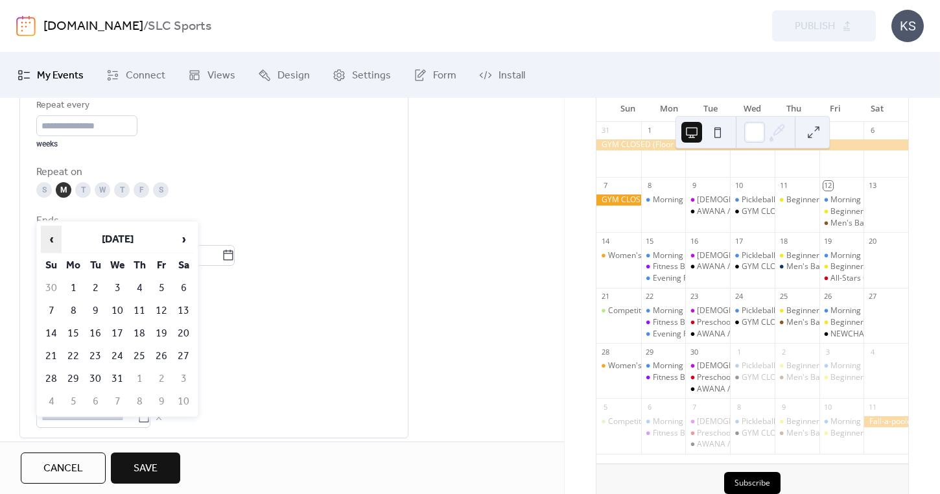
click at [57, 238] on span "‹" at bounding box center [50, 239] width 19 height 26
click at [186, 244] on span "›" at bounding box center [183, 239] width 19 height 26
click at [71, 308] on td "8" at bounding box center [73, 310] width 21 height 21
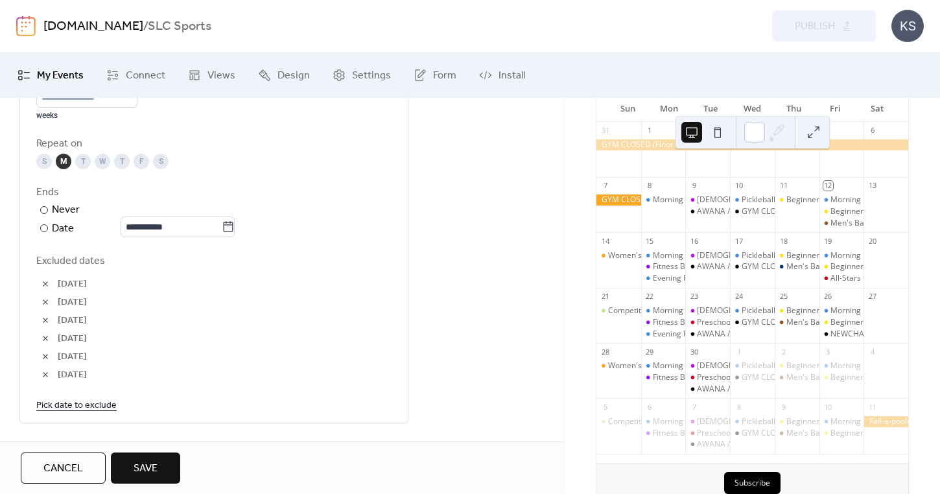
scroll to position [700, 0]
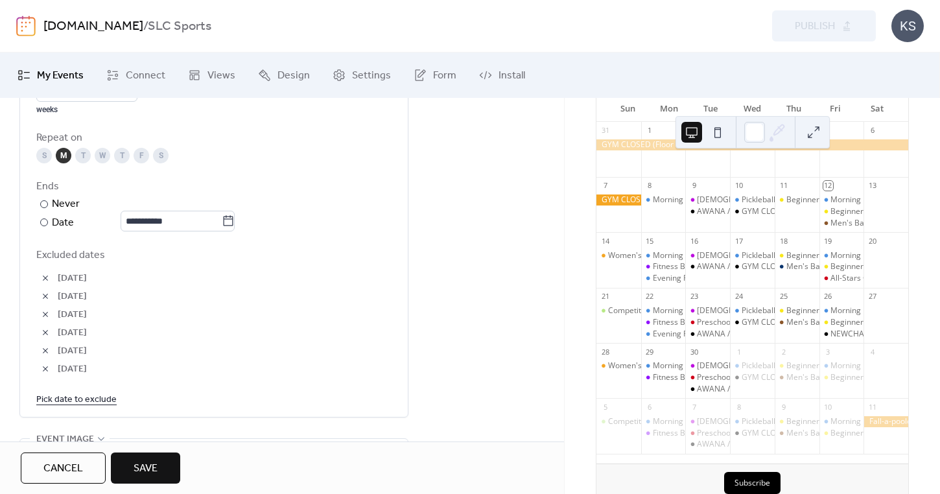
click at [58, 407] on link "Pick date to exclude" at bounding box center [76, 399] width 80 height 16
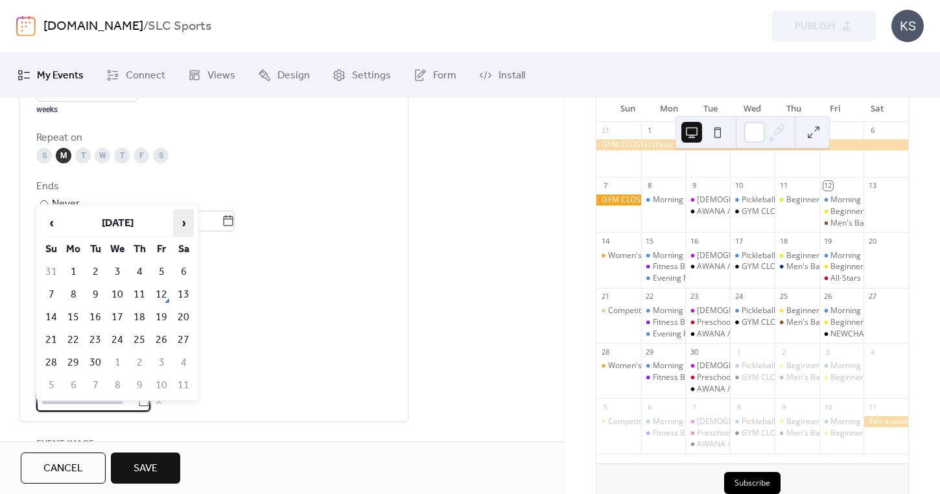
click at [179, 225] on span "›" at bounding box center [183, 223] width 19 height 26
click at [54, 220] on span "‹" at bounding box center [50, 223] width 19 height 26
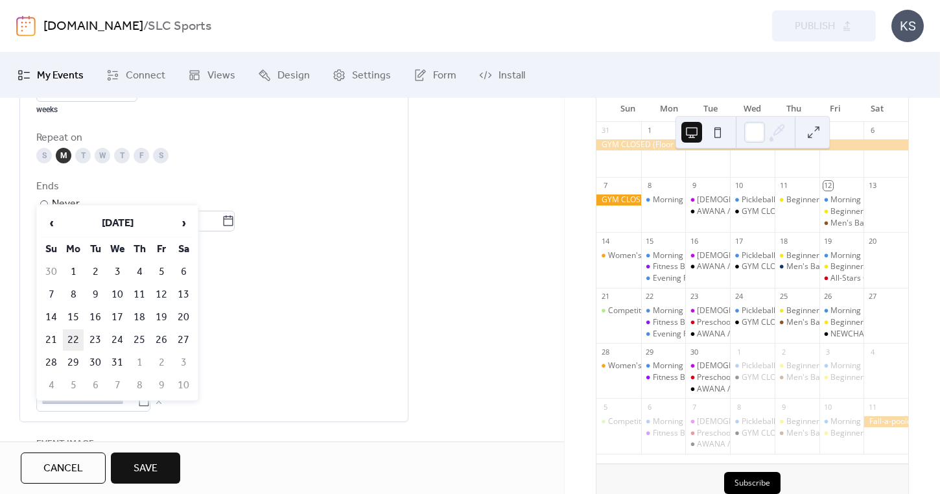
click at [73, 345] on td "22" at bounding box center [73, 339] width 21 height 21
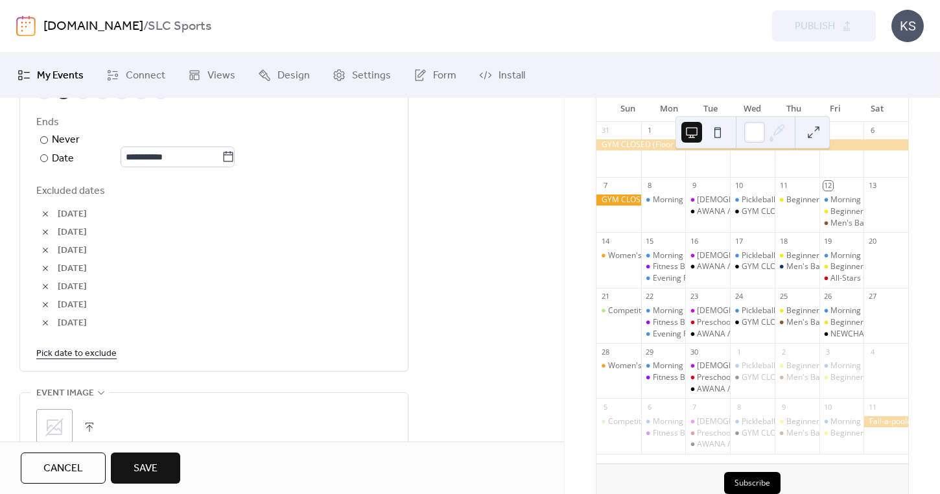
scroll to position [783, 0]
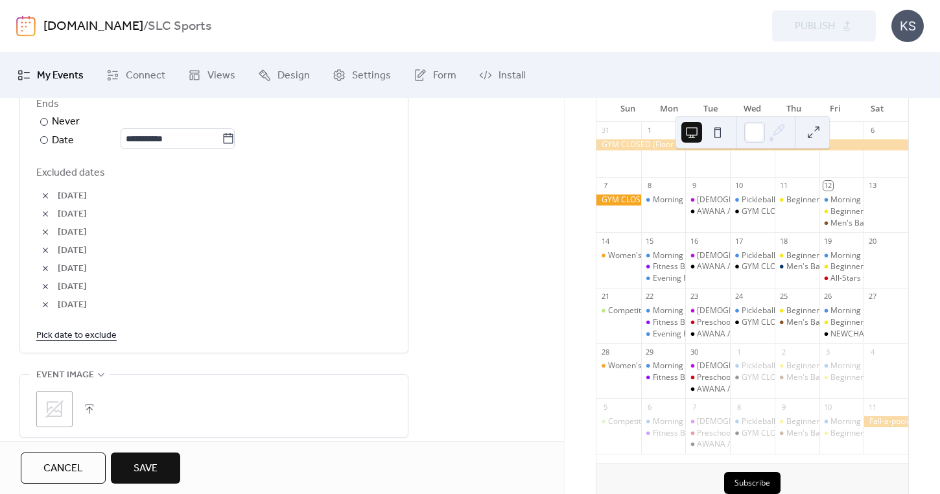
click at [145, 471] on span "Save" at bounding box center [145, 469] width 24 height 16
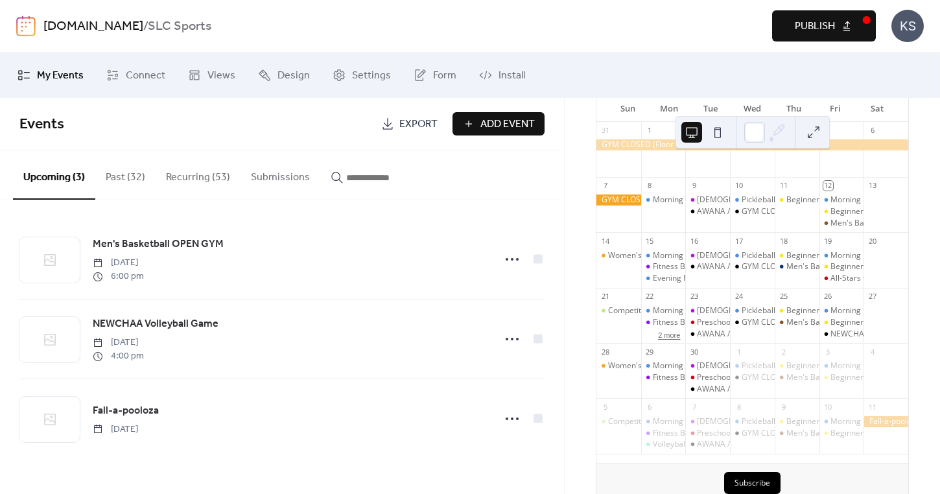
click at [673, 340] on button "2 more" at bounding box center [669, 334] width 32 height 11
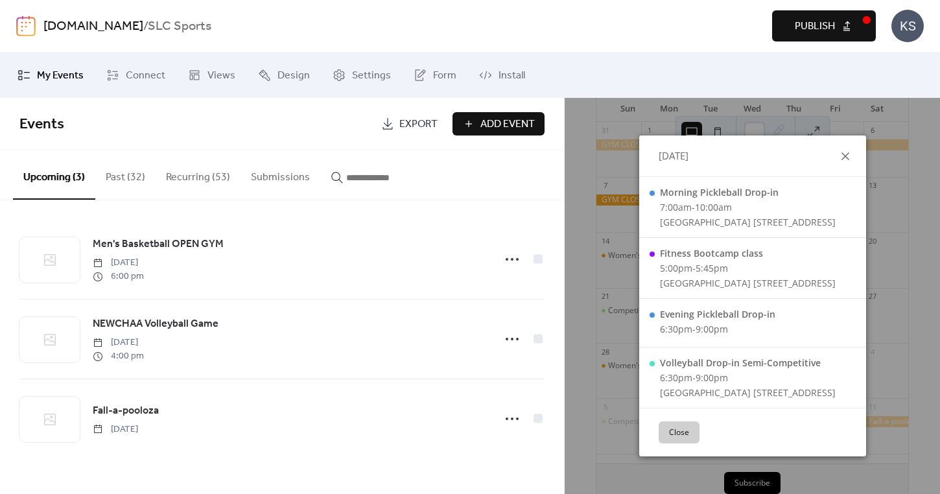
click at [849, 157] on icon at bounding box center [845, 156] width 8 height 8
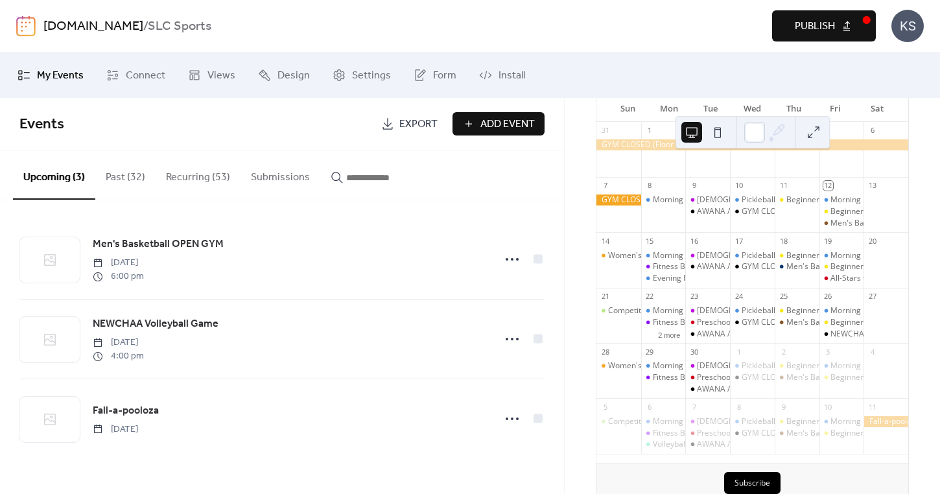
click at [196, 179] on button "Recurring (53)" at bounding box center [198, 174] width 85 height 48
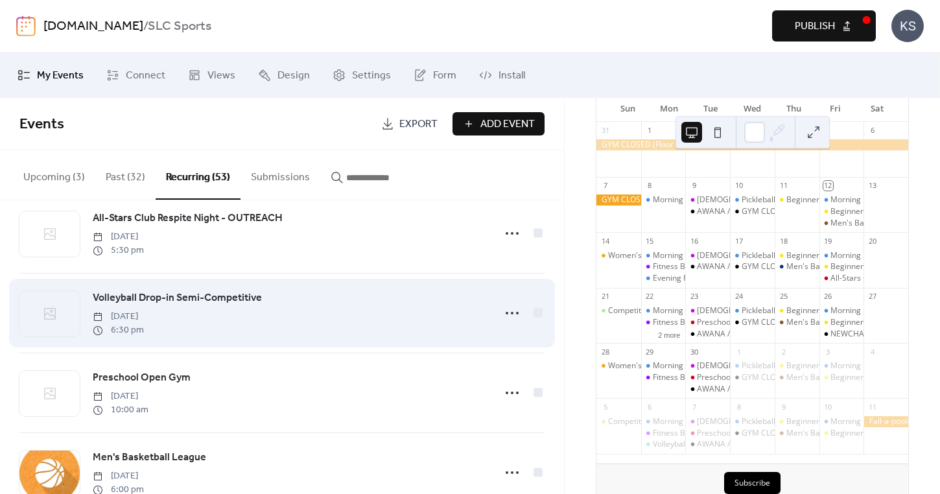
scroll to position [3922, 0]
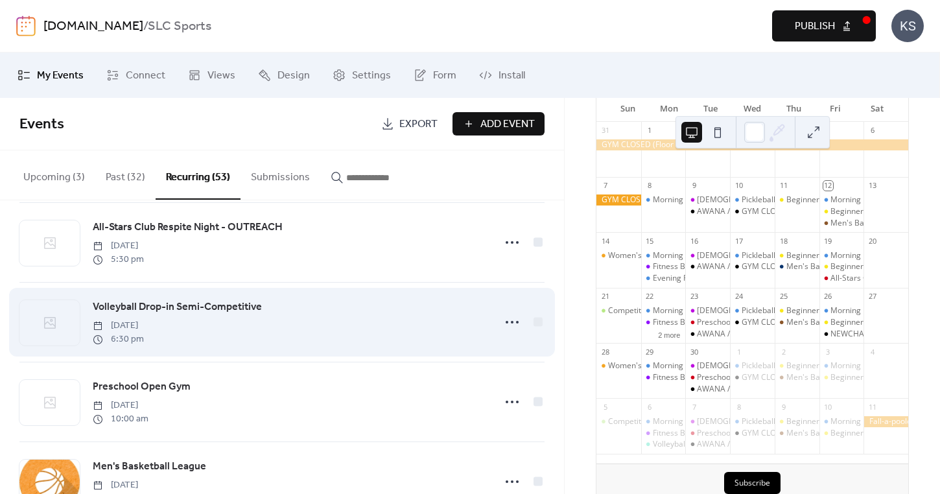
click at [159, 303] on span "Volleyball Drop-in Semi-Competitive" at bounding box center [177, 307] width 169 height 16
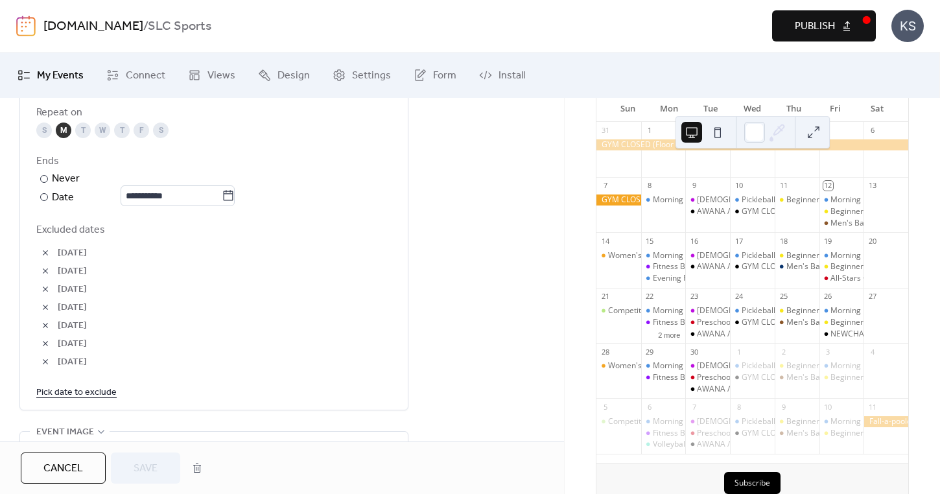
scroll to position [783, 0]
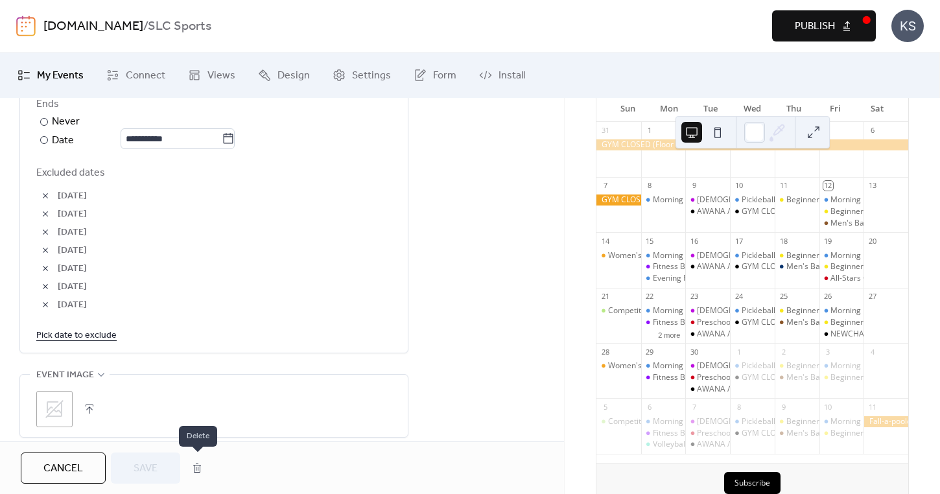
click at [197, 473] on button "button" at bounding box center [196, 468] width 23 height 26
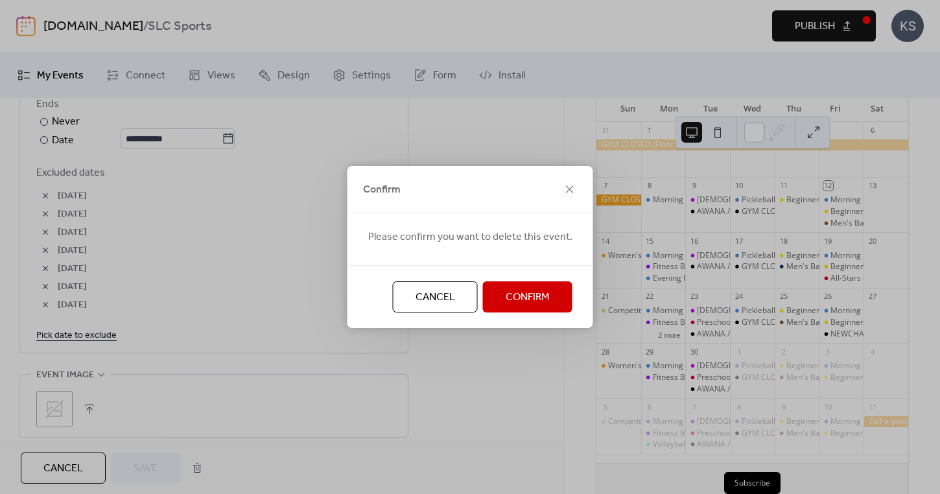
click at [529, 299] on span "Confirm" at bounding box center [527, 298] width 44 height 16
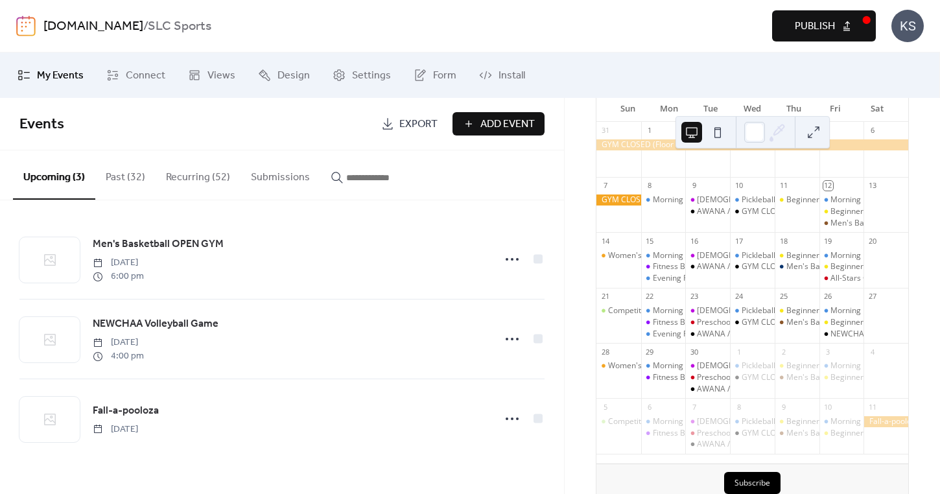
click at [818, 30] on span "Publish" at bounding box center [814, 27] width 40 height 16
click at [663, 340] on div "Evening Pickleball Drop-in" at bounding box center [699, 334] width 93 height 11
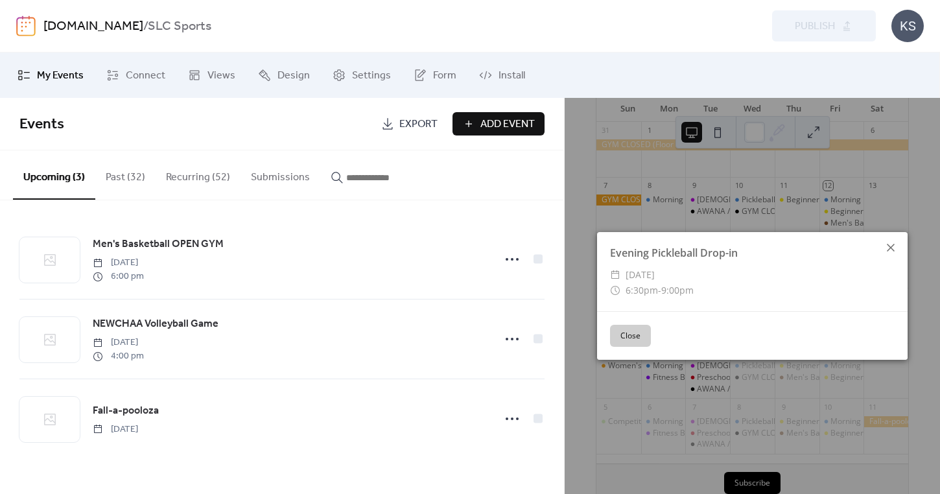
click at [890, 246] on icon at bounding box center [891, 248] width 16 height 16
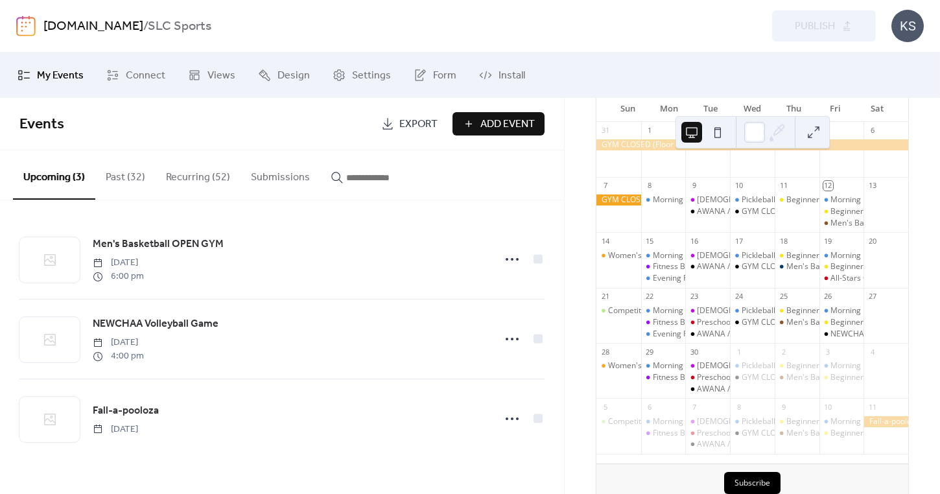
click at [202, 179] on button "Recurring (52)" at bounding box center [198, 174] width 85 height 48
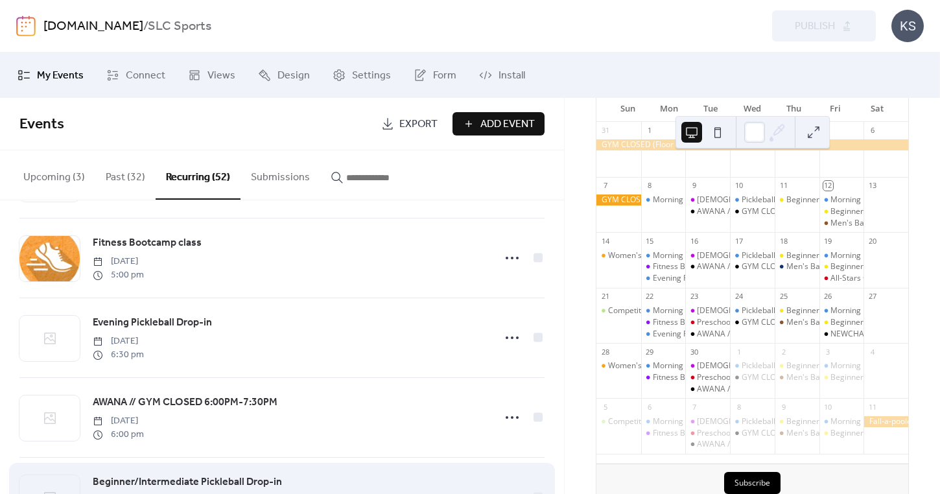
scroll to position [3424, 0]
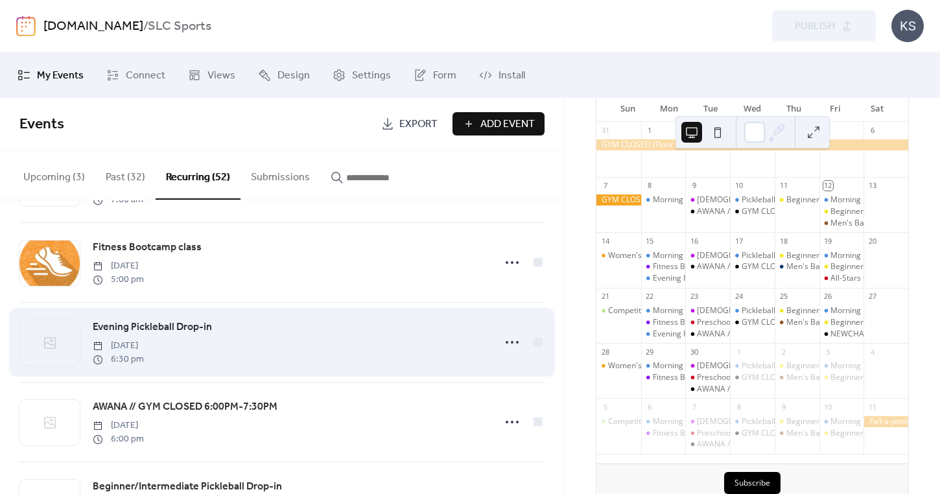
click at [191, 321] on span "Evening Pickleball Drop-in" at bounding box center [152, 327] width 119 height 16
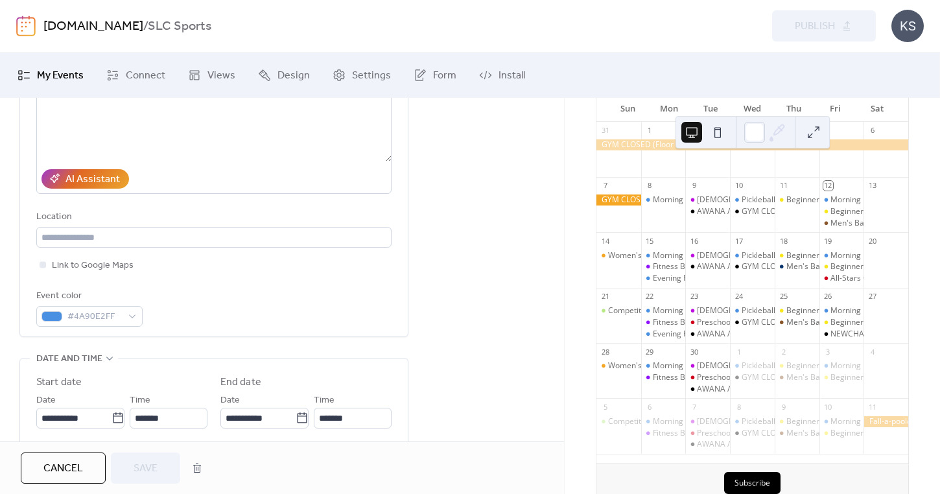
scroll to position [246, 0]
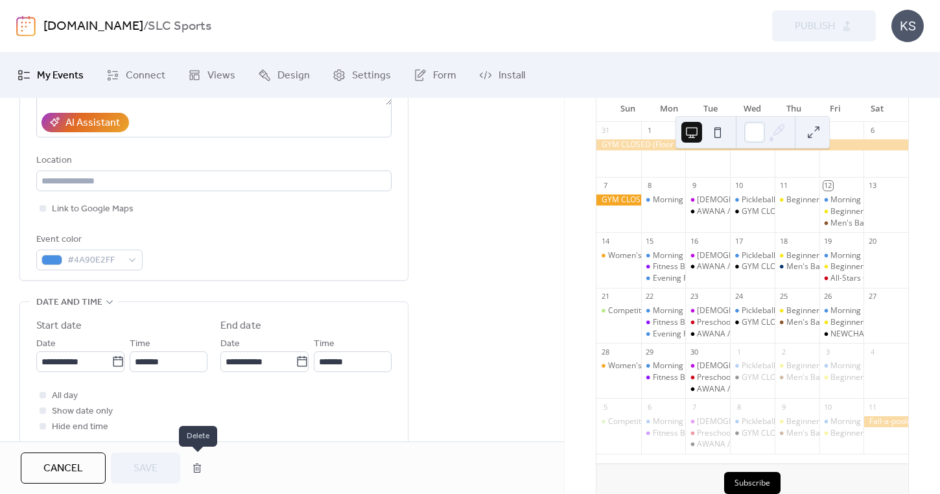
click at [199, 474] on button "button" at bounding box center [196, 468] width 23 height 26
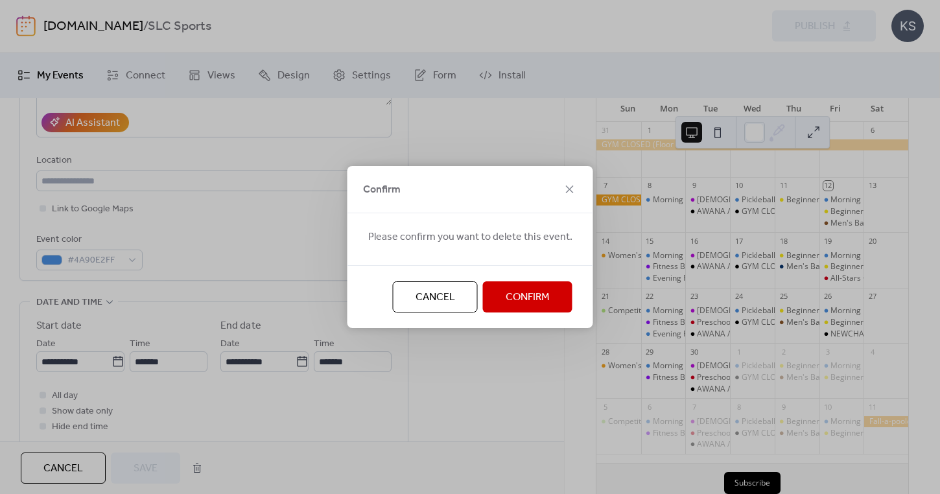
click at [545, 295] on span "Confirm" at bounding box center [527, 298] width 44 height 16
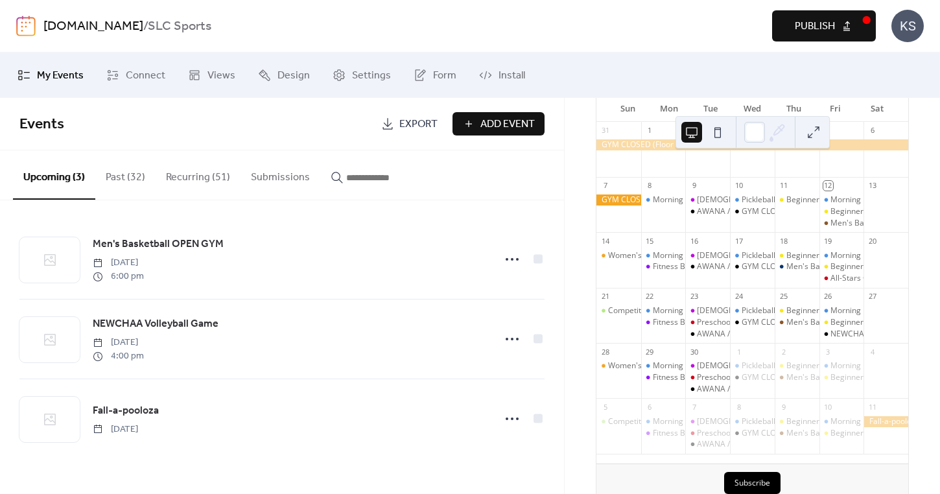
click at [807, 29] on span "Publish" at bounding box center [814, 27] width 40 height 16
click at [496, 132] on span "Add Event" at bounding box center [507, 125] width 54 height 16
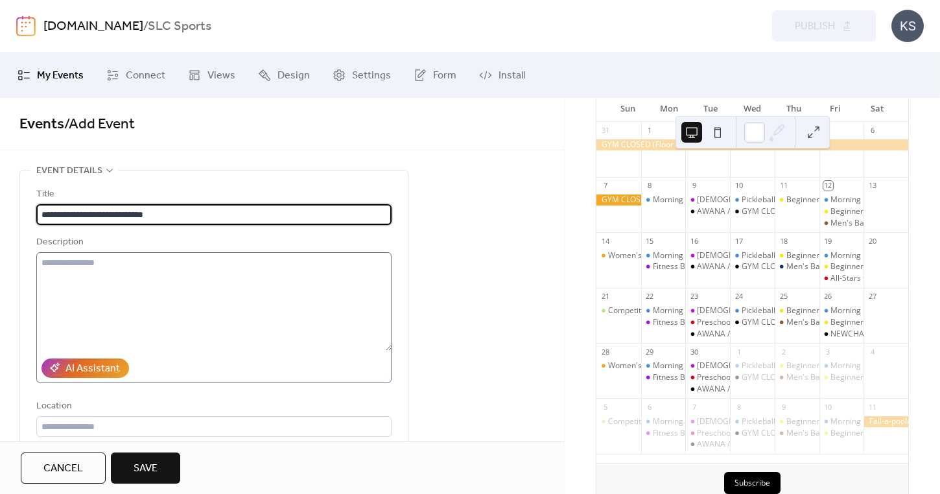
type input "**********"
click at [51, 281] on textarea at bounding box center [213, 301] width 355 height 98
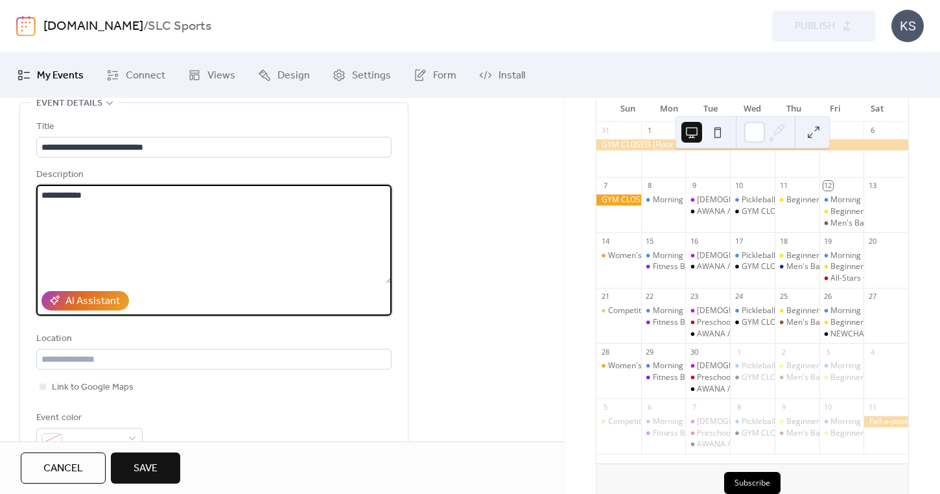
scroll to position [84, 0]
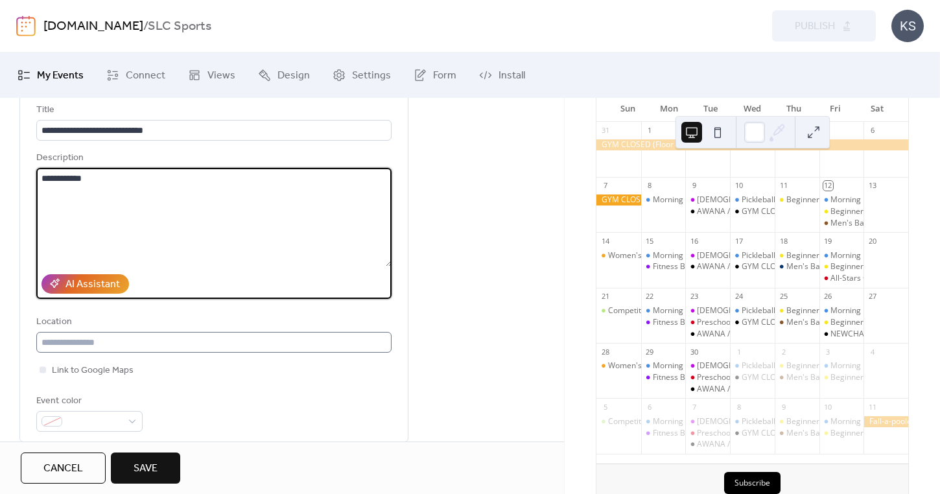
type textarea "**********"
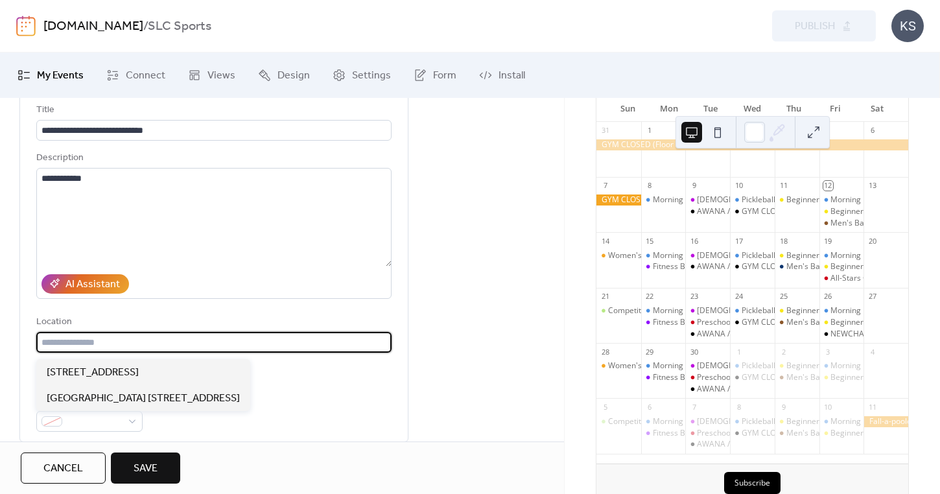
click at [71, 345] on input "text" at bounding box center [213, 342] width 355 height 21
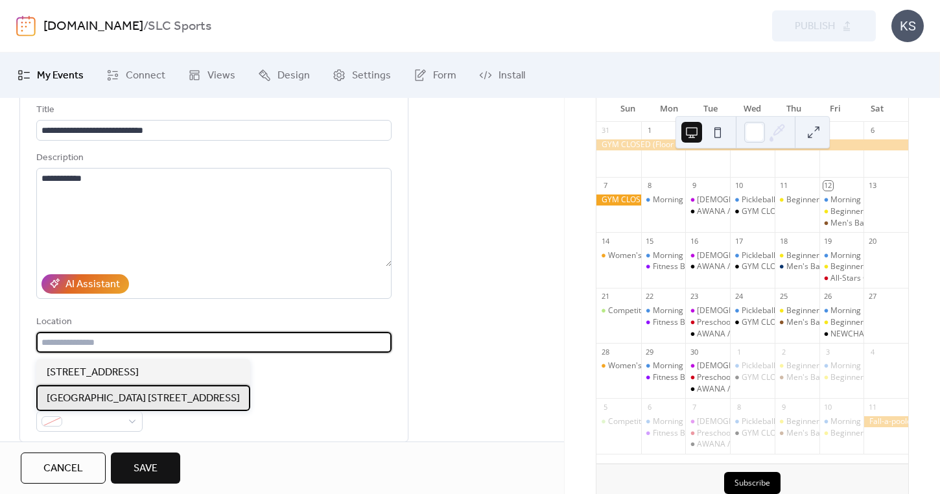
click at [65, 393] on span "[GEOGRAPHIC_DATA] [STREET_ADDRESS]" at bounding box center [143, 399] width 193 height 16
type input "**********"
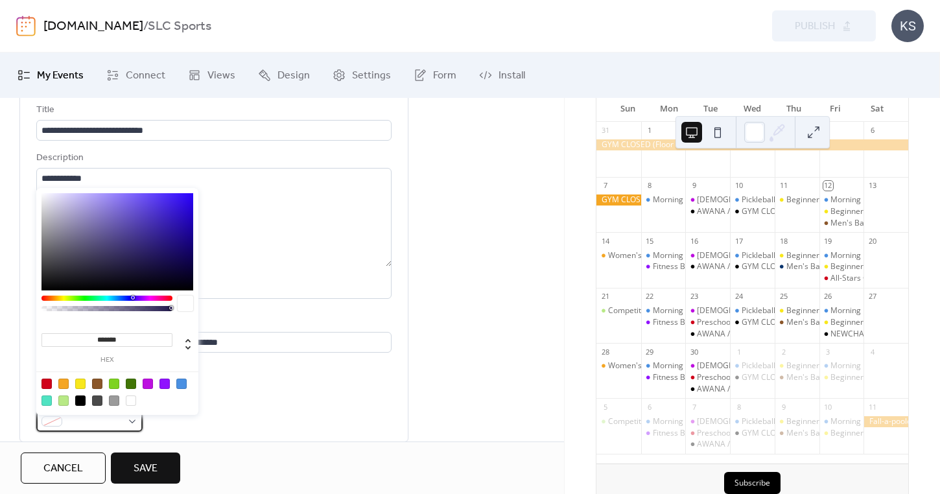
click at [59, 426] on div at bounding box center [51, 421] width 21 height 10
click at [49, 402] on div at bounding box center [46, 400] width 10 height 10
type input "*******"
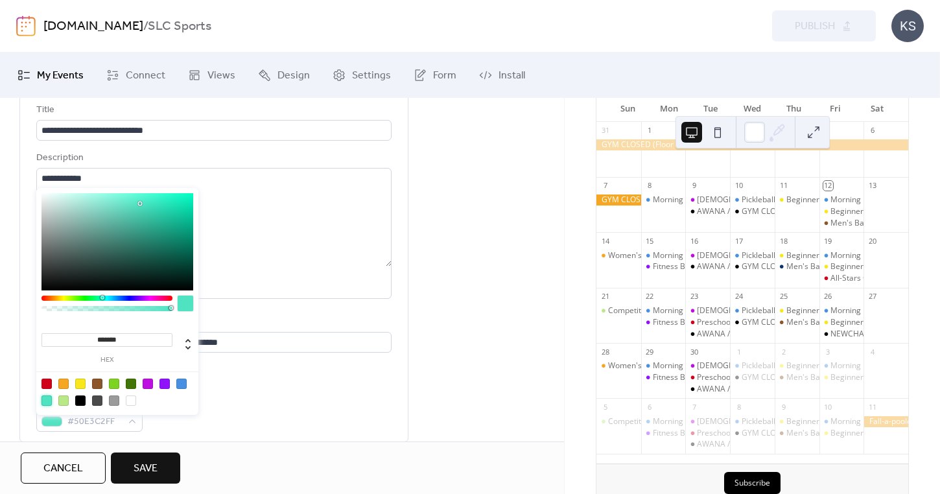
click at [273, 414] on div "Event color #50E3C2FF" at bounding box center [213, 412] width 355 height 38
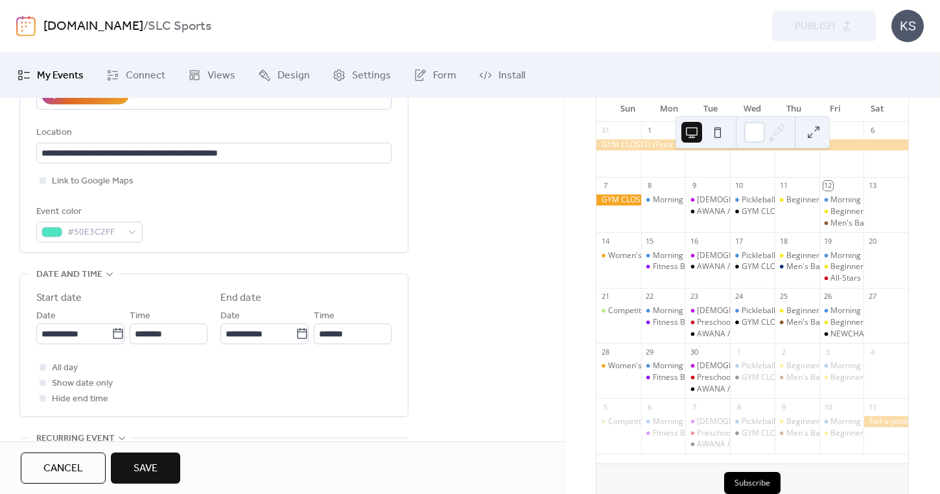
scroll to position [290, 0]
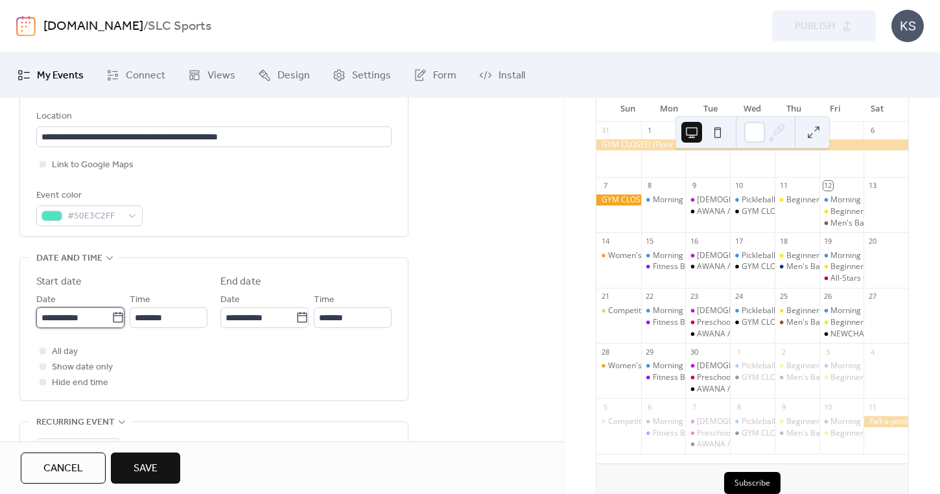
click at [75, 325] on input "**********" at bounding box center [73, 317] width 75 height 21
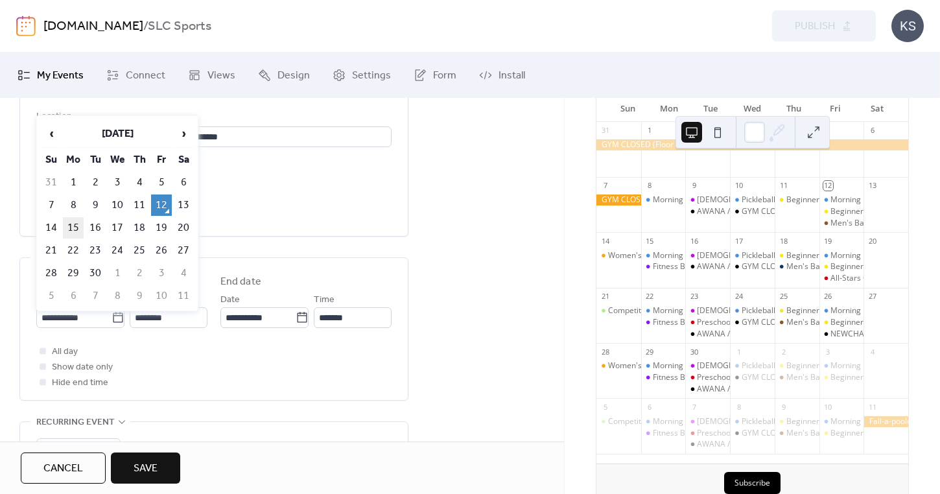
click at [77, 232] on td "15" at bounding box center [73, 227] width 21 height 21
type input "**********"
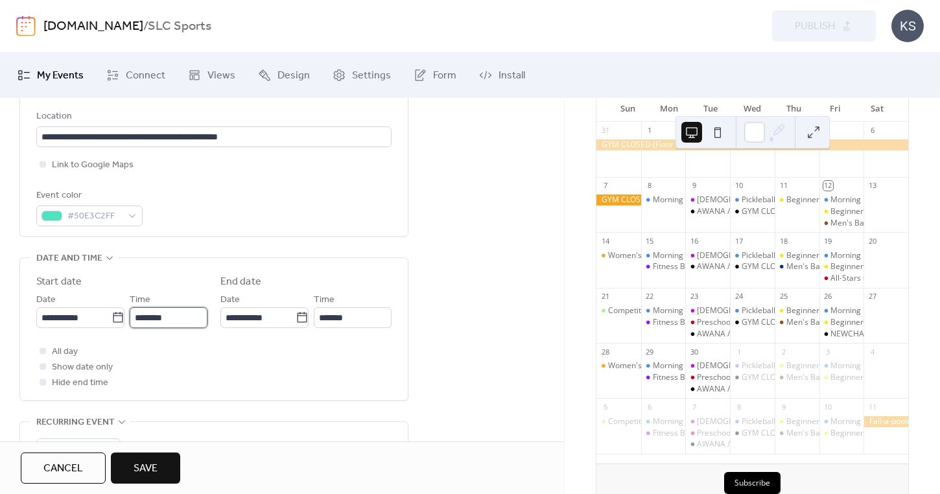
click at [166, 325] on input "********" at bounding box center [169, 317] width 78 height 21
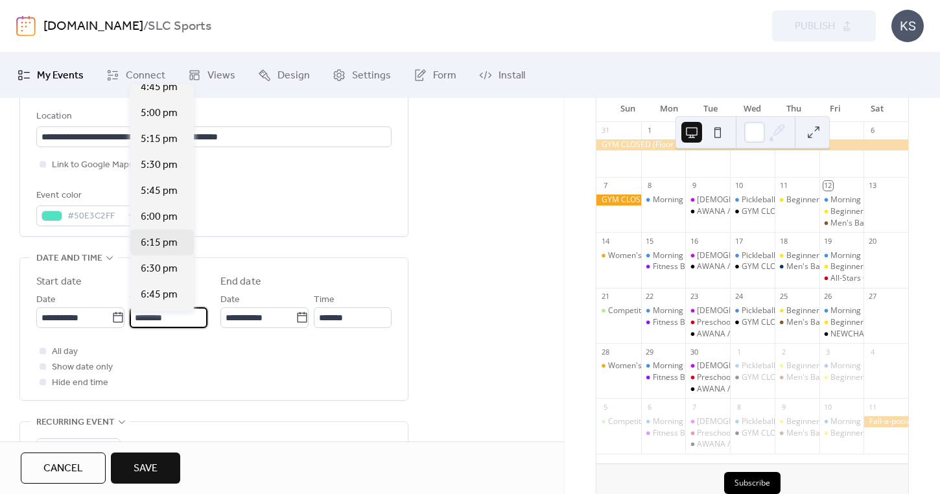
scroll to position [1748, 0]
click at [170, 272] on span "6:30 pm" at bounding box center [159, 268] width 37 height 16
type input "*******"
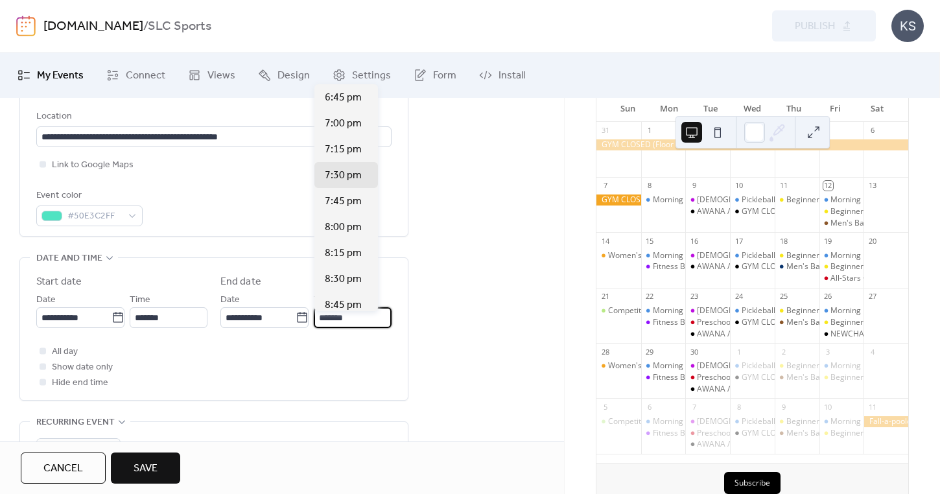
click at [336, 319] on input "*******" at bounding box center [353, 317] width 78 height 21
click at [334, 273] on span "9:00 pm" at bounding box center [343, 278] width 37 height 16
type input "*******"
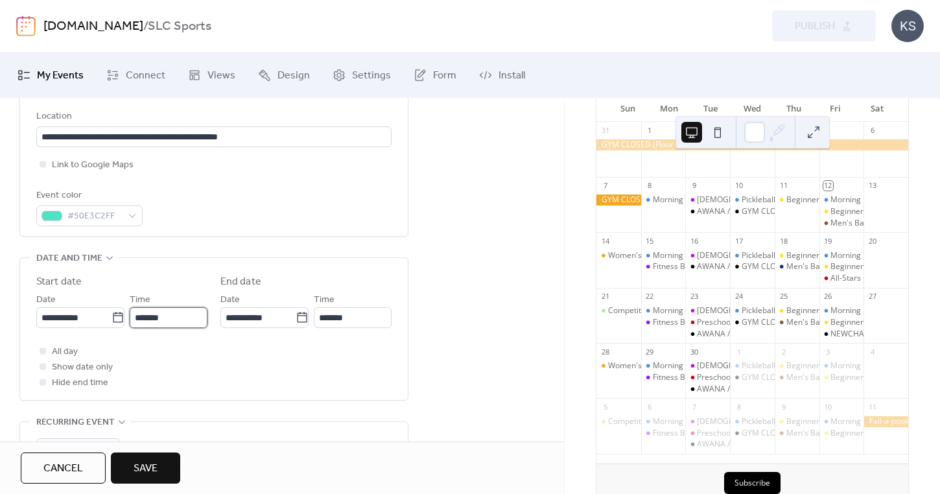
click at [185, 320] on input "*******" at bounding box center [169, 317] width 78 height 21
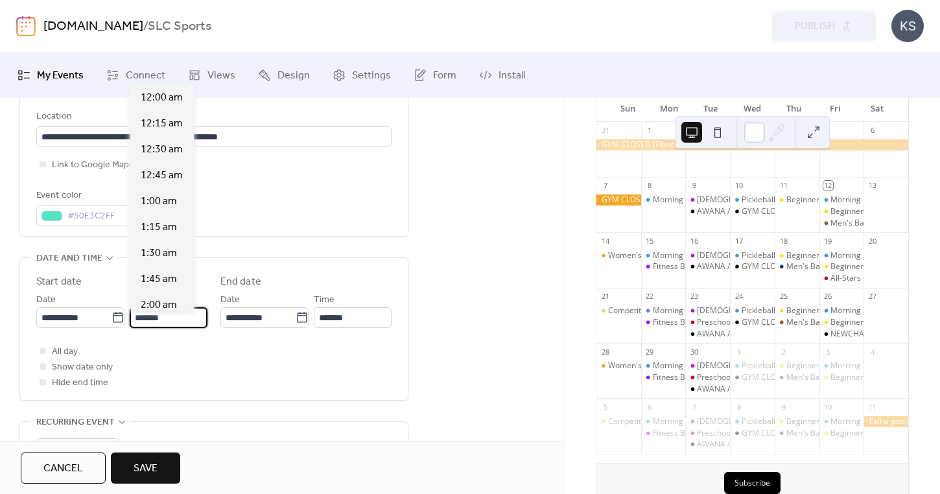
scroll to position [1918, 0]
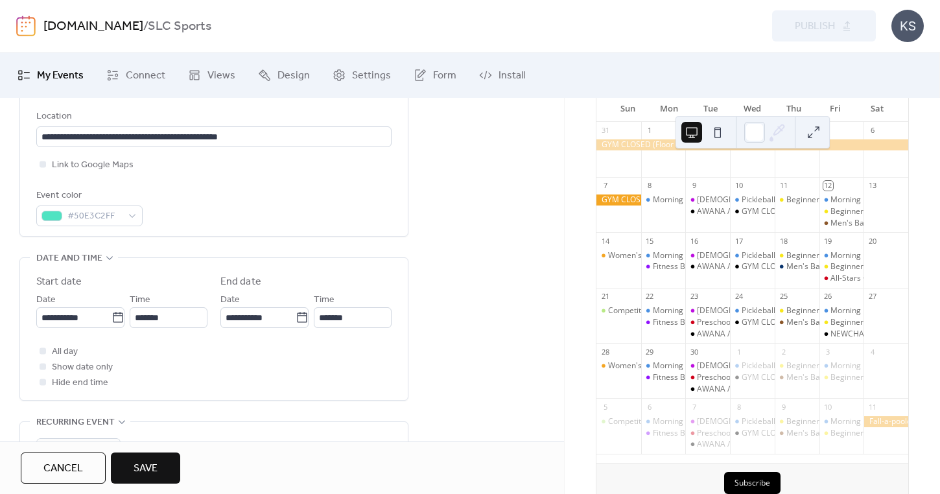
click at [207, 365] on div "All day Show date only Hide end time" at bounding box center [213, 366] width 355 height 47
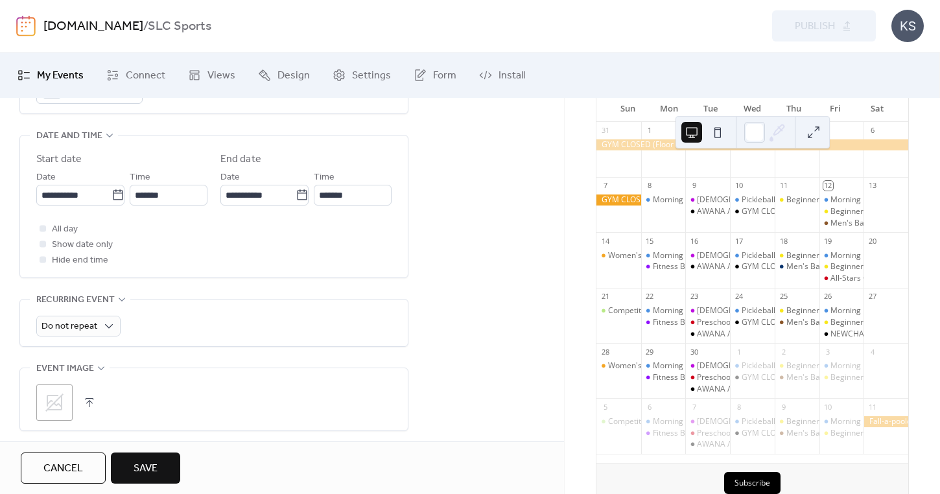
scroll to position [413, 0]
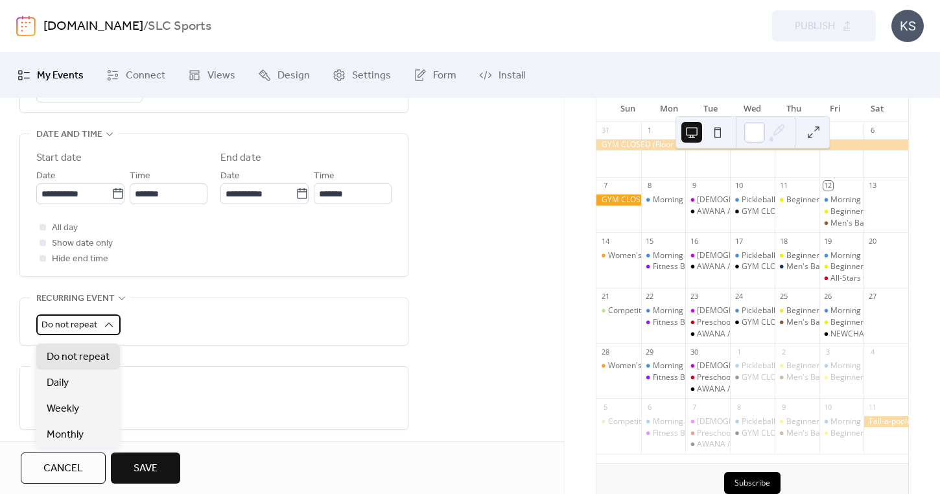
click at [96, 333] on div "Do not repeat" at bounding box center [78, 324] width 84 height 21
click at [68, 404] on span "Weekly" at bounding box center [63, 409] width 32 height 16
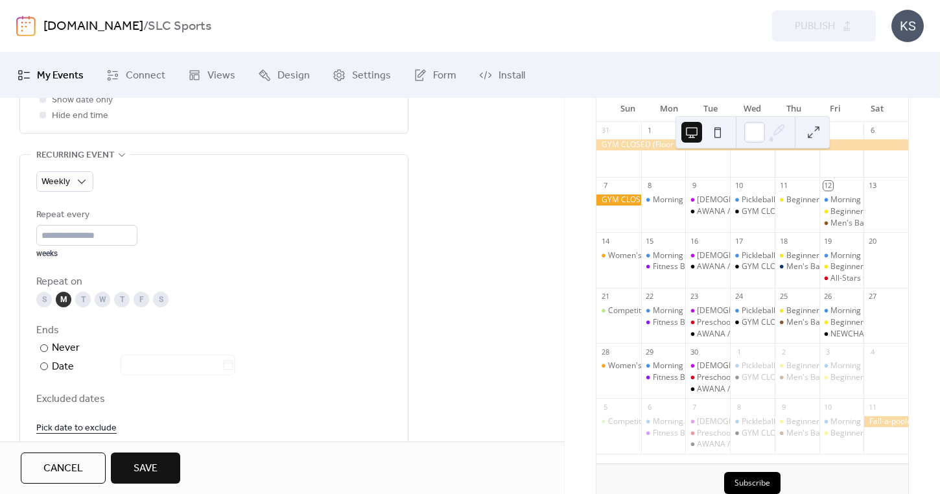
scroll to position [584, 0]
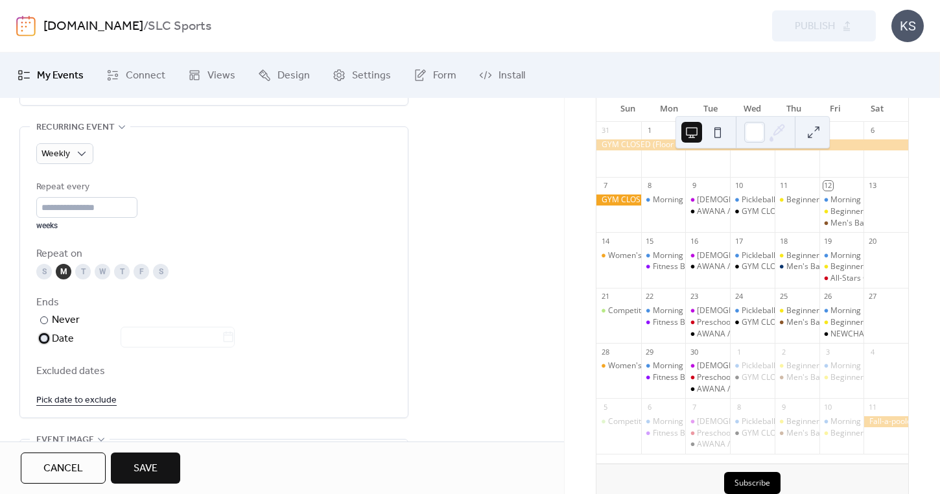
click at [130, 345] on div at bounding box center [170, 338] width 130 height 19
click at [142, 347] on input "text" at bounding box center [171, 337] width 101 height 21
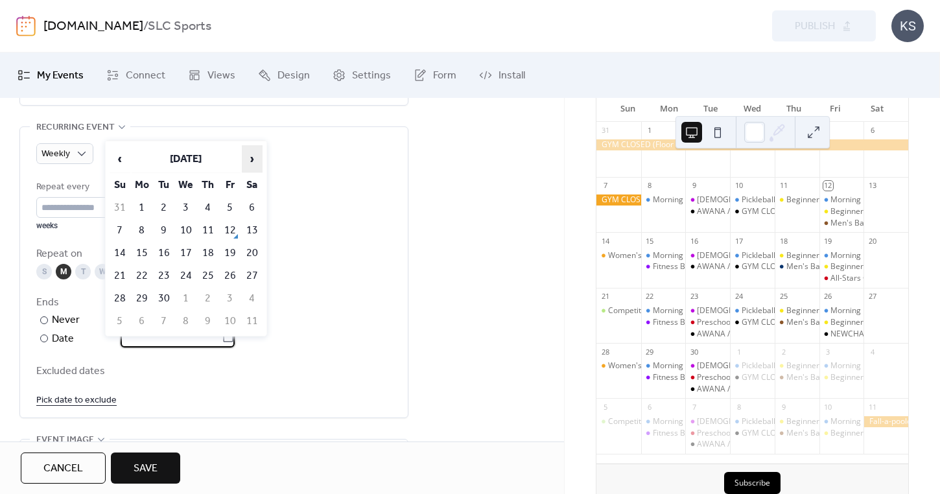
click at [253, 159] on span "›" at bounding box center [251, 159] width 19 height 26
click at [142, 233] on td "5" at bounding box center [142, 230] width 21 height 21
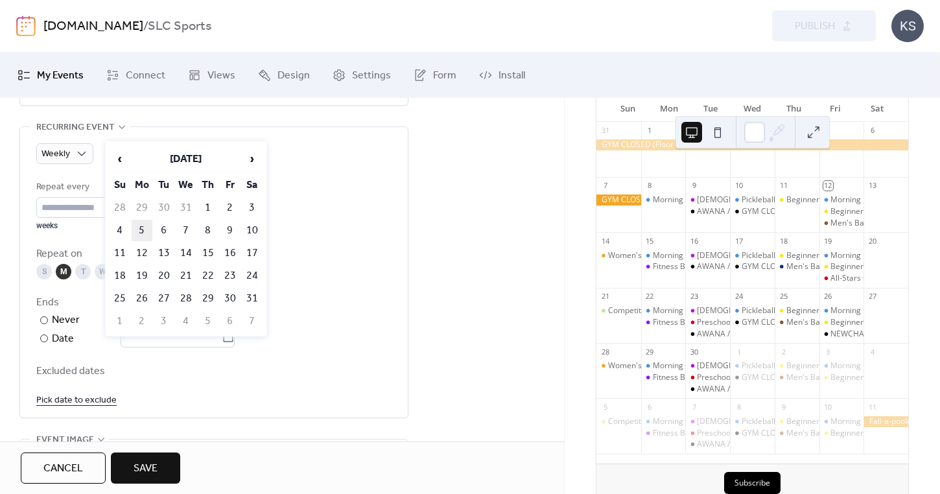
type input "**********"
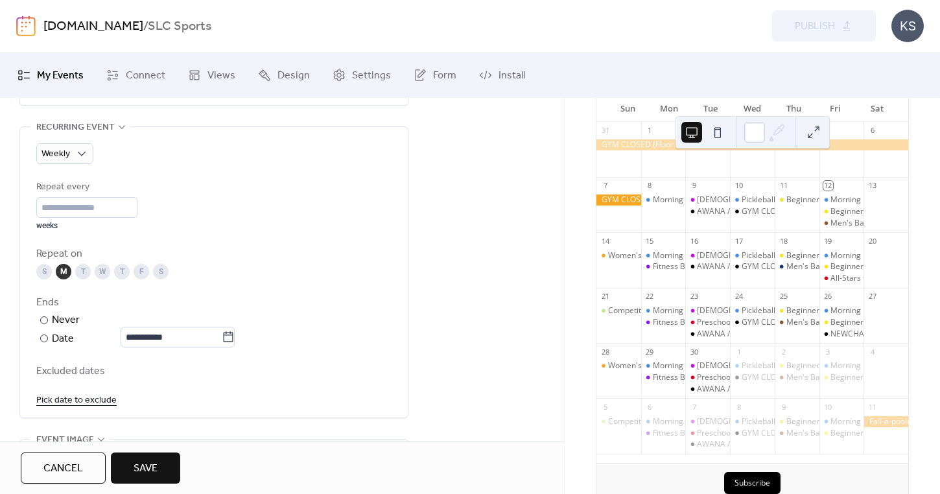
click at [167, 391] on div "Excluded dates Pick date to exclude" at bounding box center [213, 385] width 355 height 45
click at [95, 408] on link "Pick date to exclude" at bounding box center [76, 399] width 80 height 16
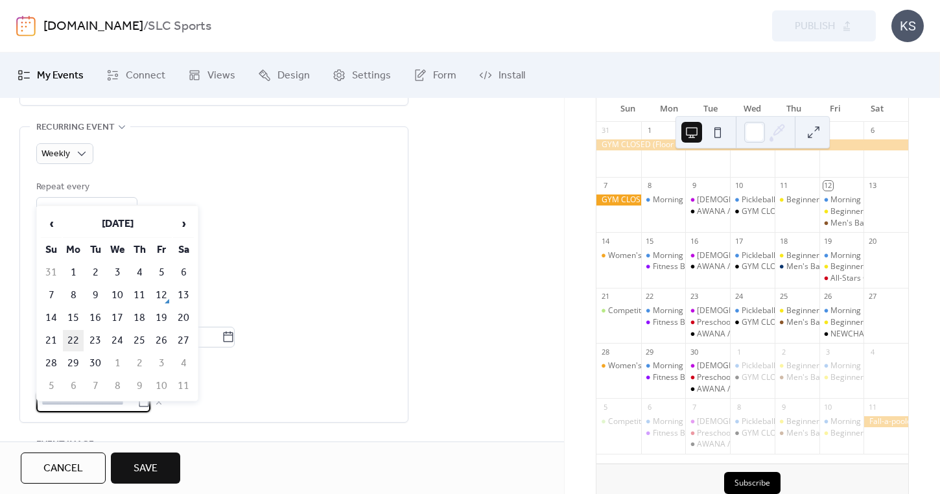
click at [78, 337] on td "22" at bounding box center [73, 340] width 21 height 21
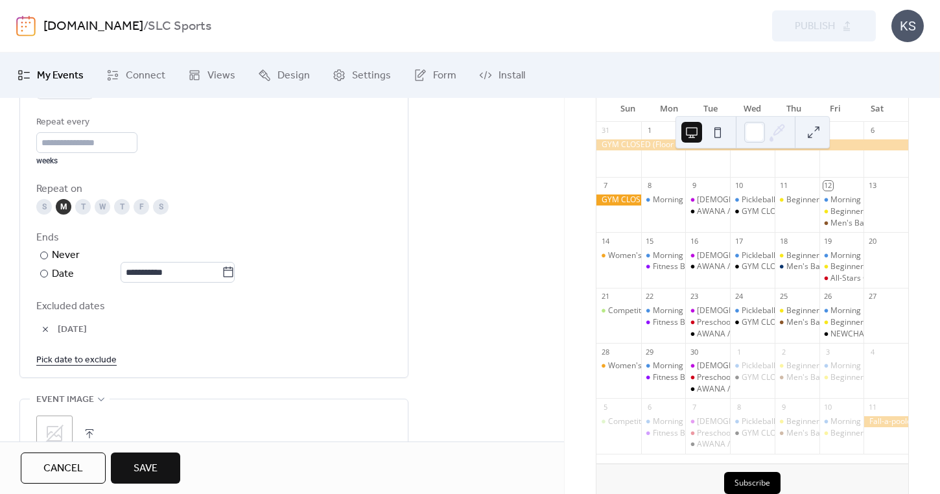
scroll to position [660, 0]
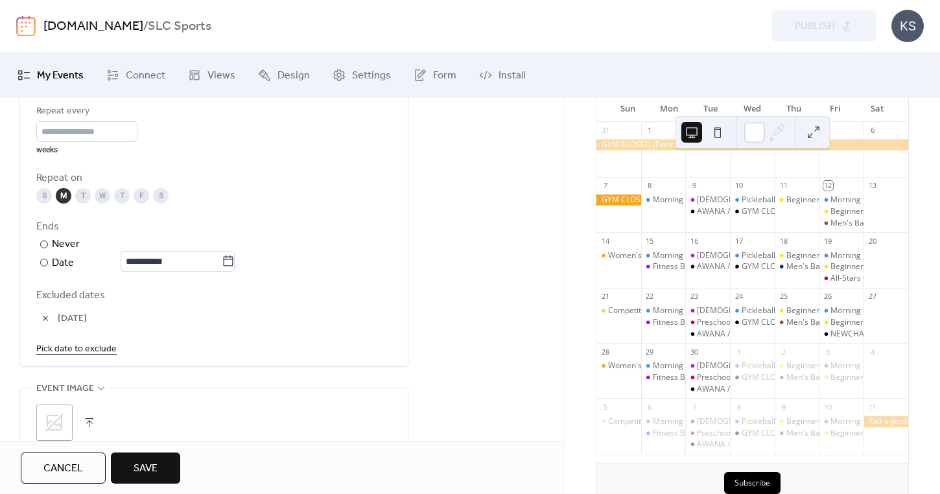
click at [84, 356] on link "Pick date to exclude" at bounding box center [76, 348] width 80 height 16
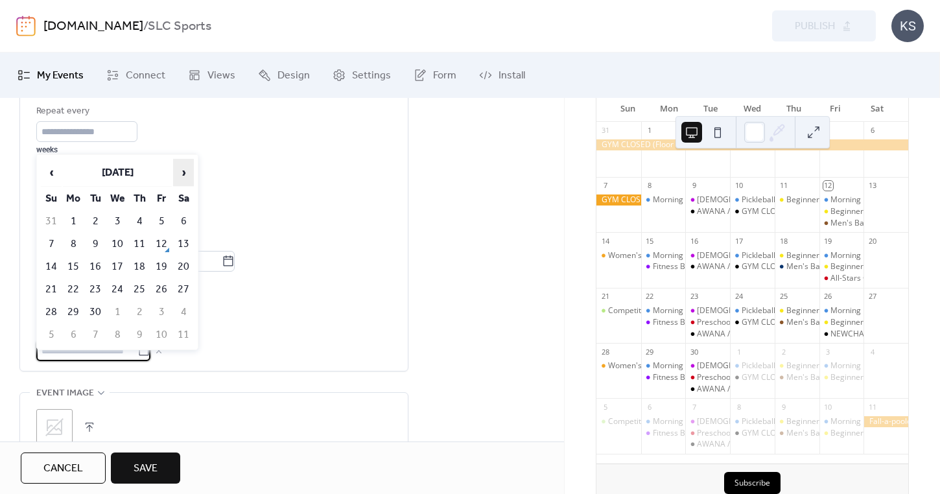
click at [185, 172] on span "›" at bounding box center [183, 172] width 19 height 26
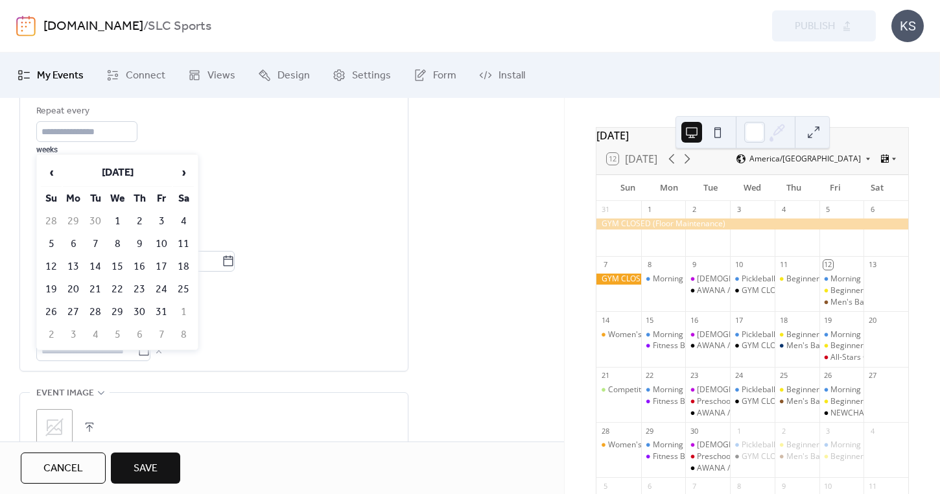
scroll to position [38, 0]
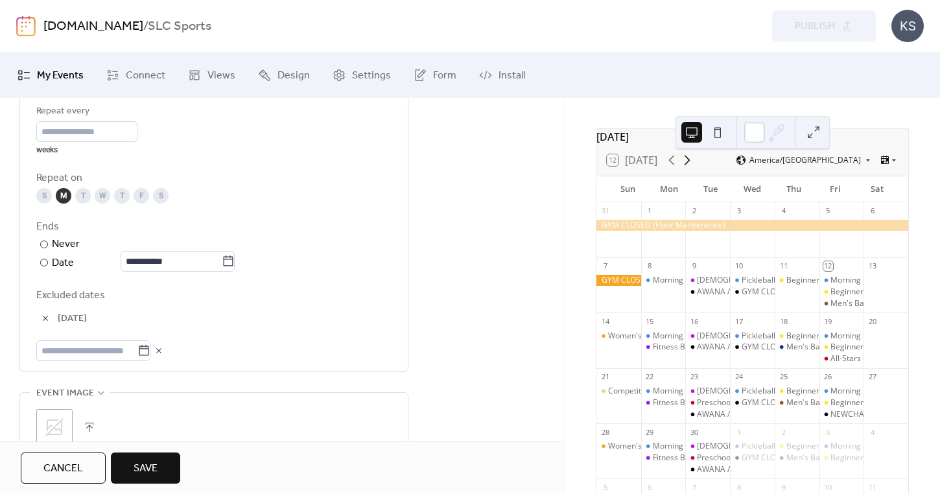
click at [690, 165] on icon at bounding box center [687, 161] width 6 height 10
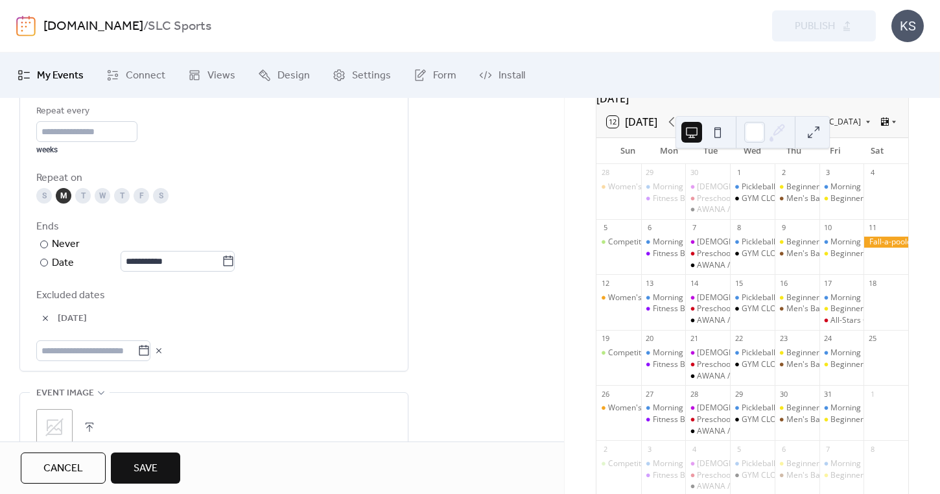
scroll to position [79, 0]
click at [95, 361] on input "text" at bounding box center [86, 350] width 101 height 21
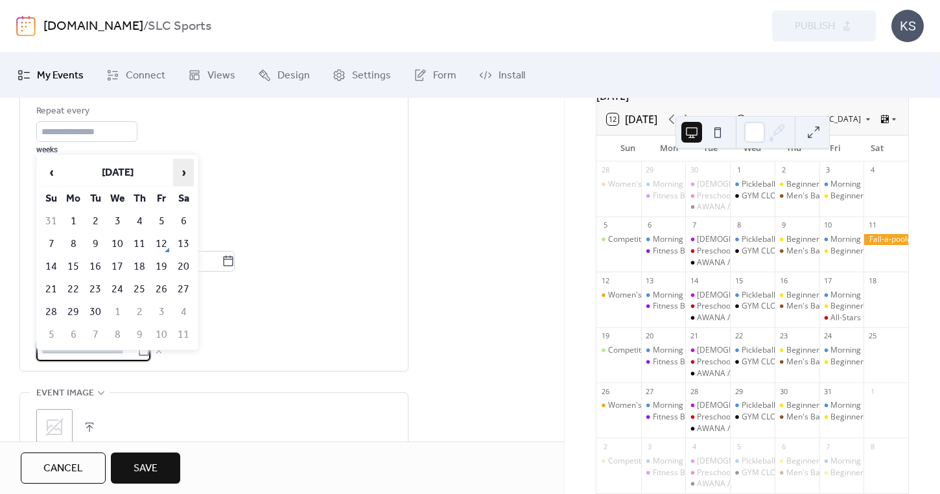
click at [184, 167] on span "›" at bounding box center [183, 172] width 19 height 26
click at [72, 241] on td "6" at bounding box center [73, 243] width 21 height 21
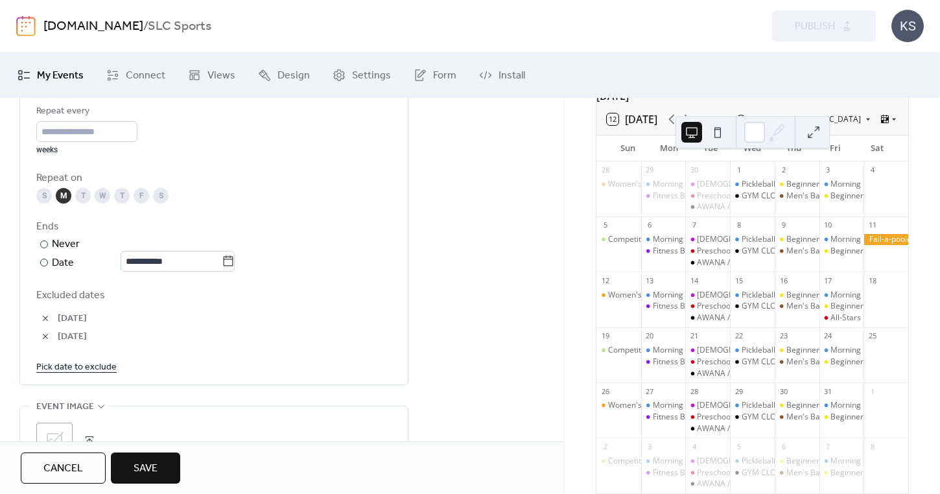
click at [87, 375] on link "Pick date to exclude" at bounding box center [76, 366] width 80 height 16
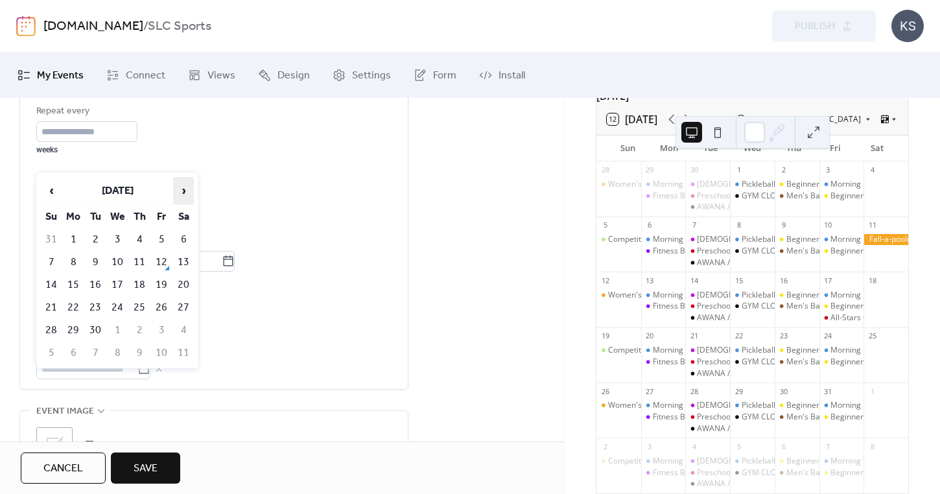
click at [189, 187] on span "›" at bounding box center [183, 191] width 19 height 26
click at [79, 305] on td "20" at bounding box center [73, 307] width 21 height 21
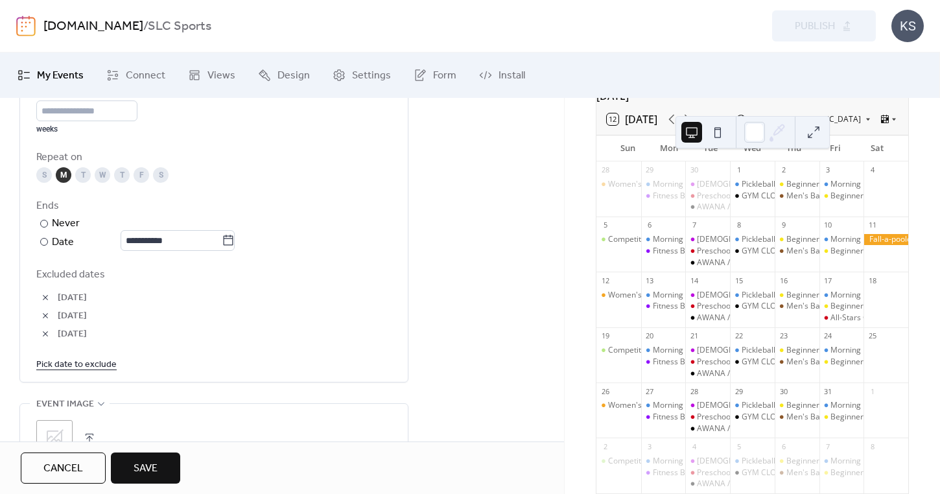
scroll to position [685, 0]
click at [67, 368] on link "Pick date to exclude" at bounding box center [76, 360] width 80 height 16
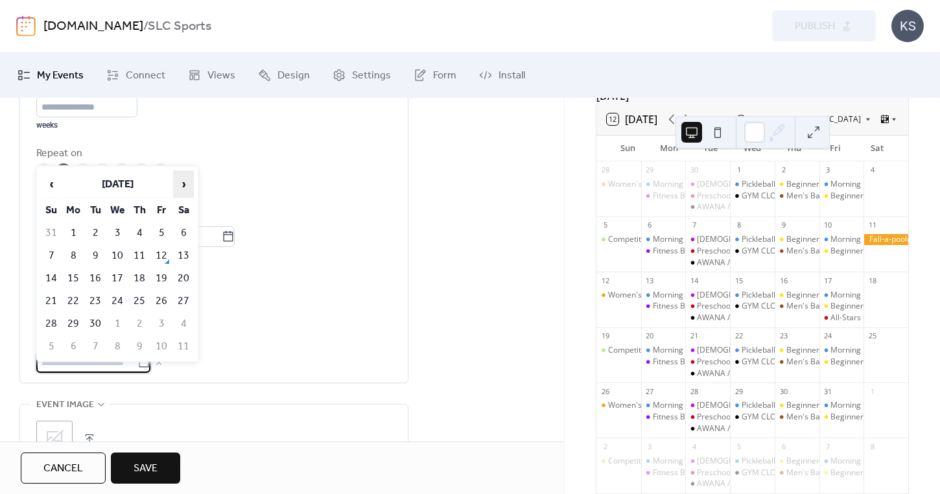
click at [179, 184] on span "›" at bounding box center [183, 184] width 19 height 26
click at [180, 182] on span "›" at bounding box center [183, 184] width 19 height 26
click at [73, 254] on td "3" at bounding box center [73, 255] width 21 height 21
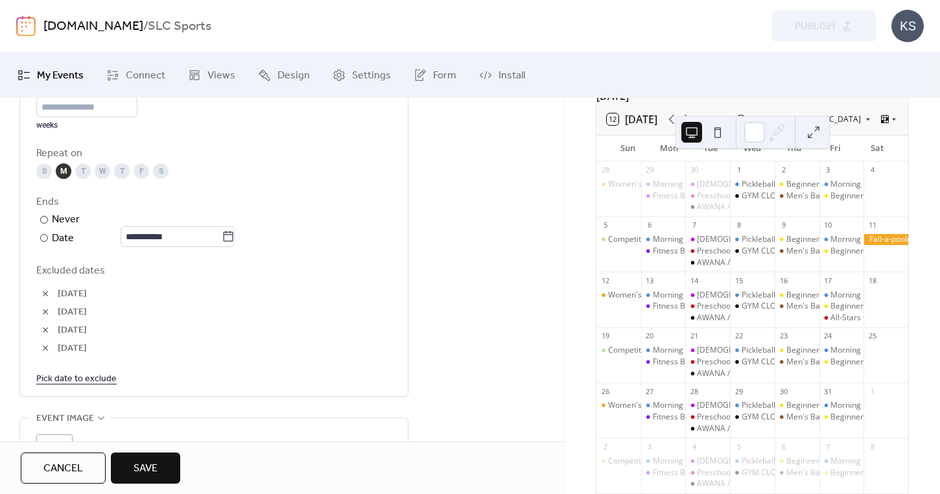
click at [65, 386] on link "Pick date to exclude" at bounding box center [76, 378] width 80 height 16
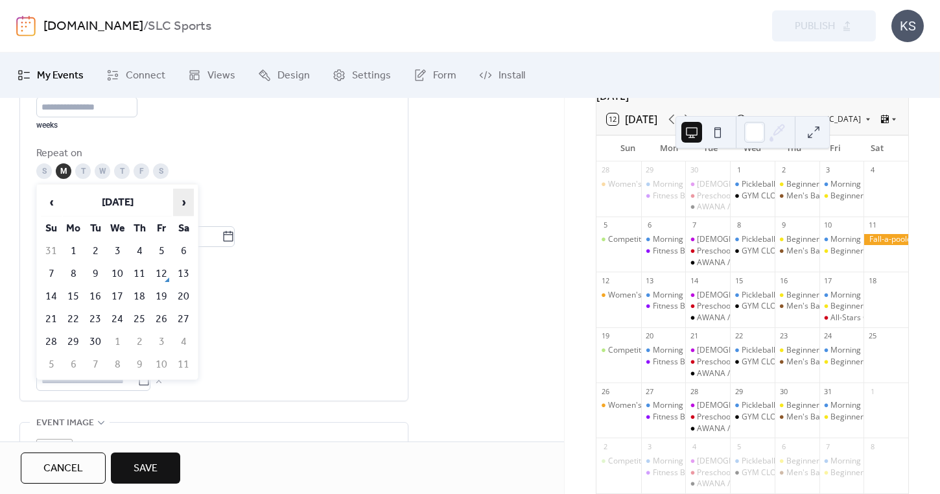
click at [179, 202] on span "›" at bounding box center [183, 202] width 19 height 26
click at [73, 320] on td "17" at bounding box center [73, 318] width 21 height 21
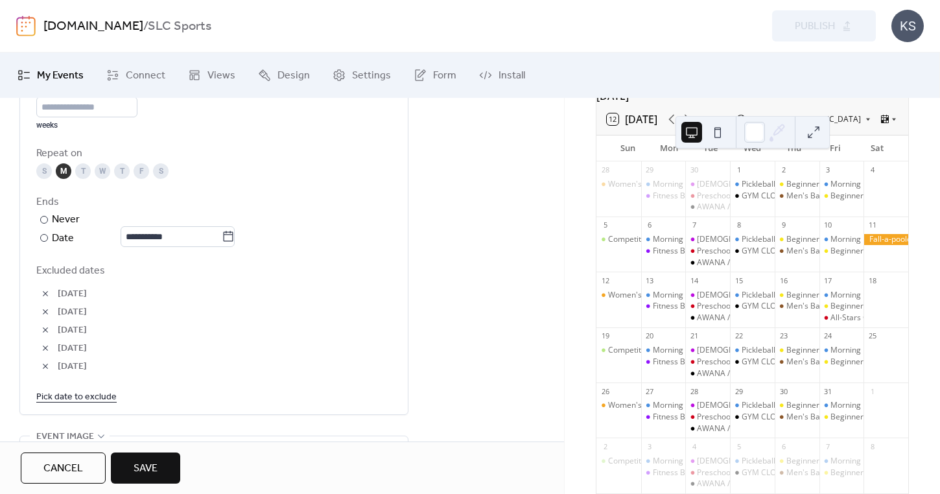
scroll to position [21, 0]
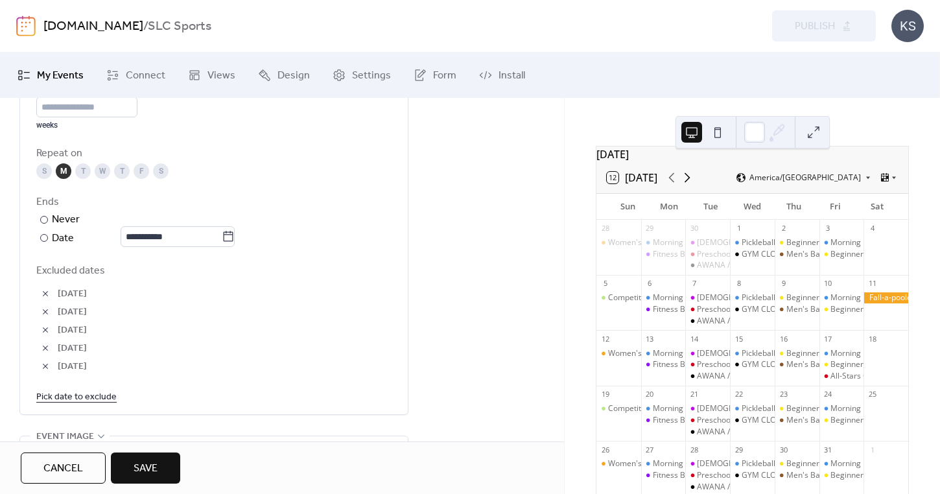
click at [690, 185] on icon at bounding box center [687, 178] width 16 height 16
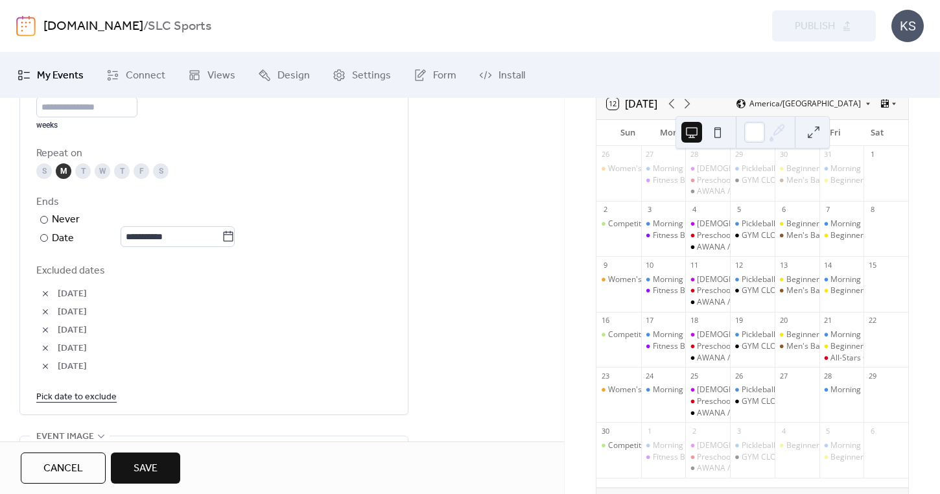
scroll to position [95, 0]
click at [95, 404] on link "Pick date to exclude" at bounding box center [76, 396] width 80 height 16
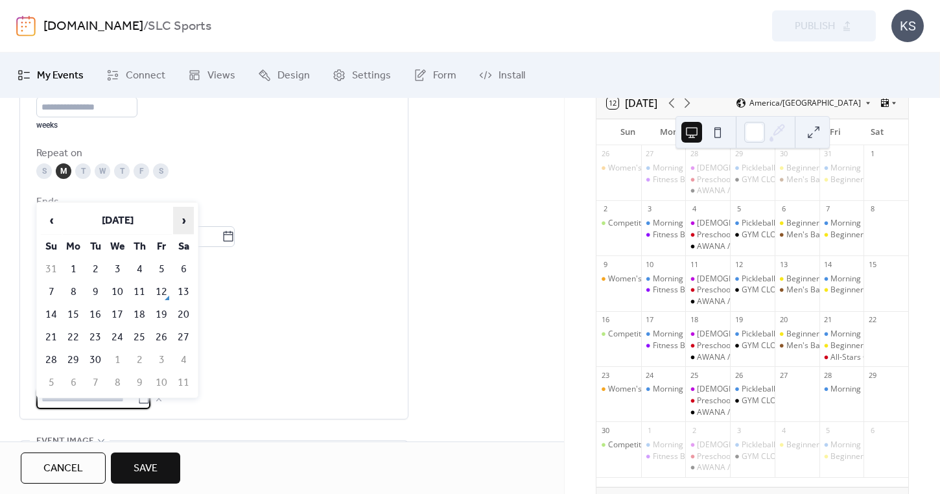
click at [186, 213] on span "›" at bounding box center [183, 220] width 19 height 26
click at [78, 268] on td "1" at bounding box center [73, 269] width 21 height 21
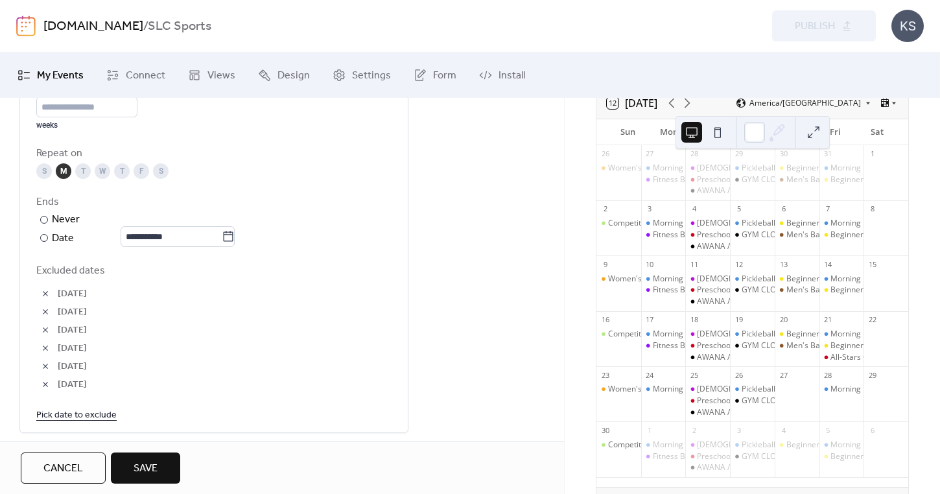
click at [80, 422] on link "Pick date to exclude" at bounding box center [76, 414] width 80 height 16
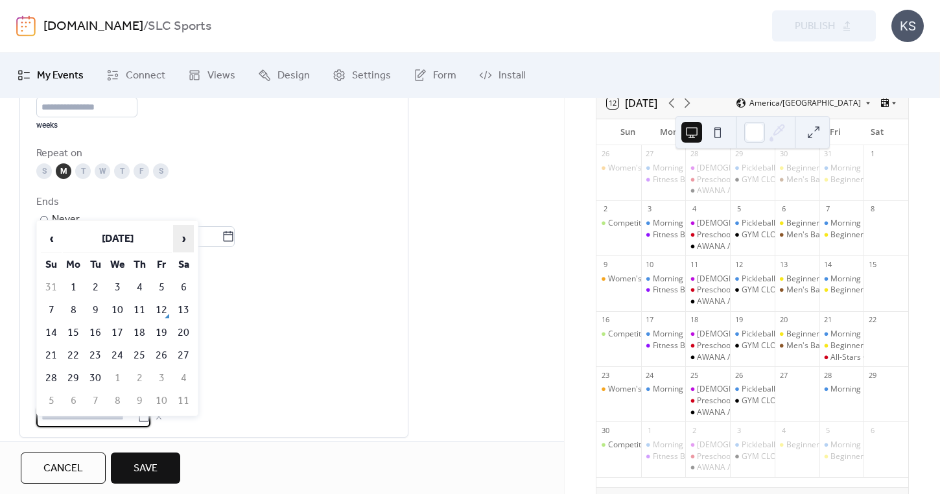
click at [177, 239] on span "›" at bounding box center [183, 238] width 19 height 26
click at [71, 332] on td "15" at bounding box center [73, 332] width 21 height 21
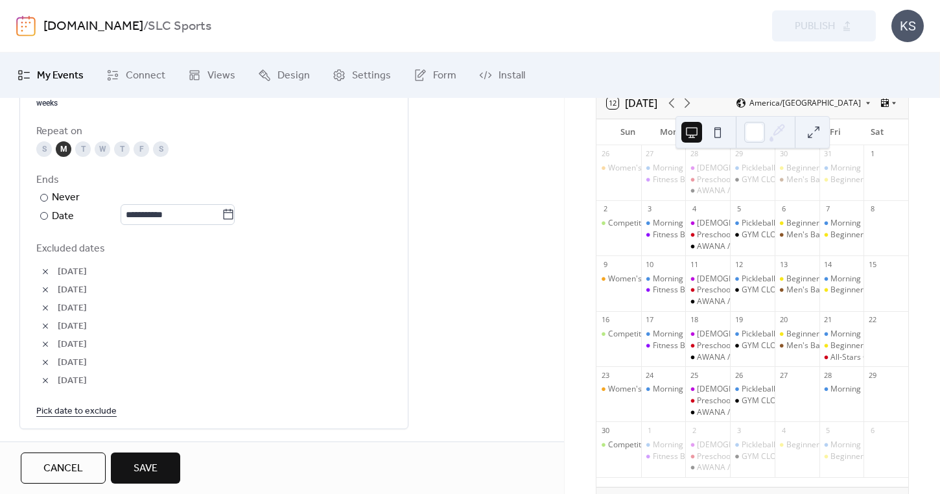
scroll to position [716, 0]
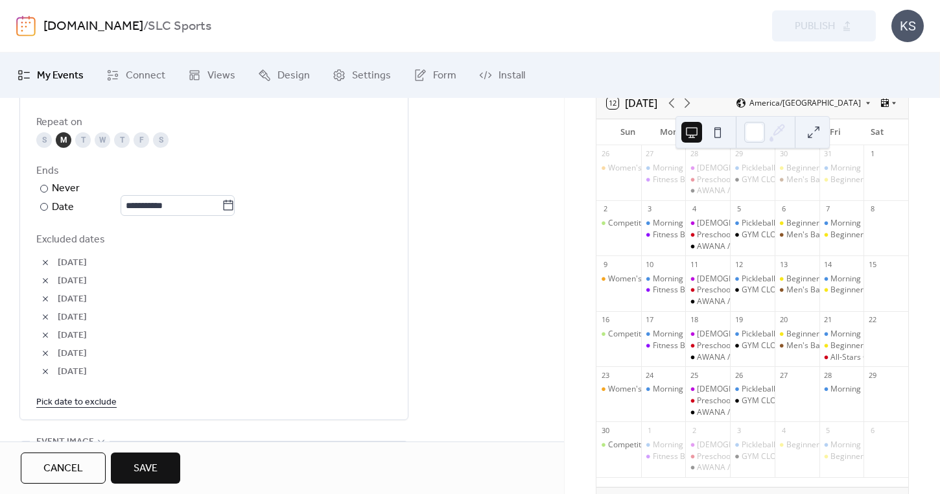
click at [79, 410] on link "Pick date to exclude" at bounding box center [76, 401] width 80 height 16
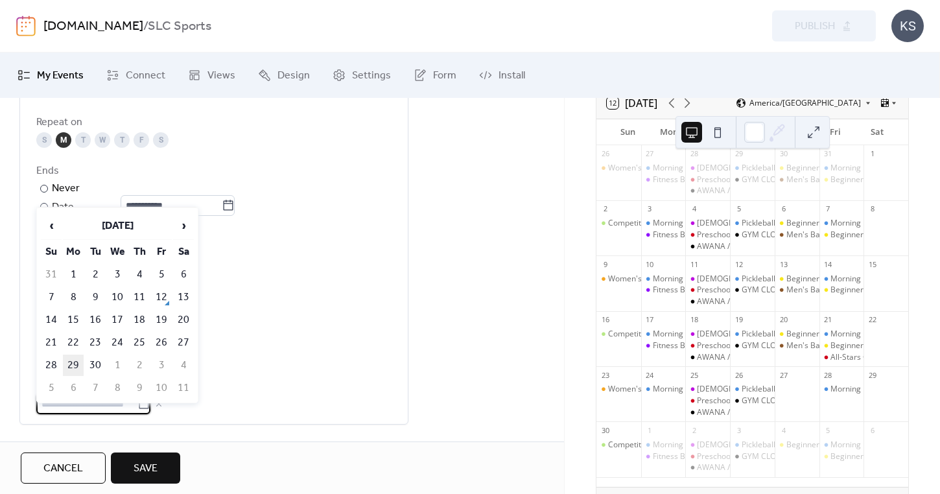
click at [75, 362] on td "29" at bounding box center [73, 364] width 21 height 21
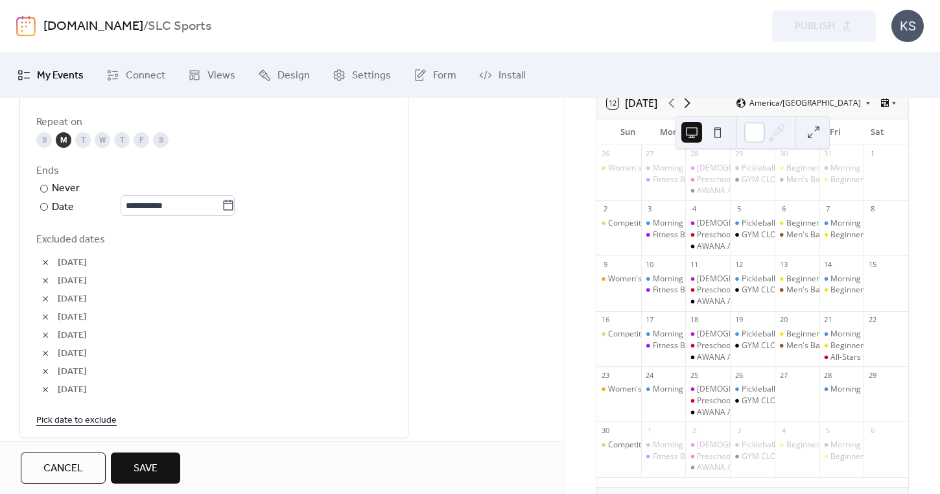
click at [686, 105] on icon at bounding box center [687, 103] width 16 height 16
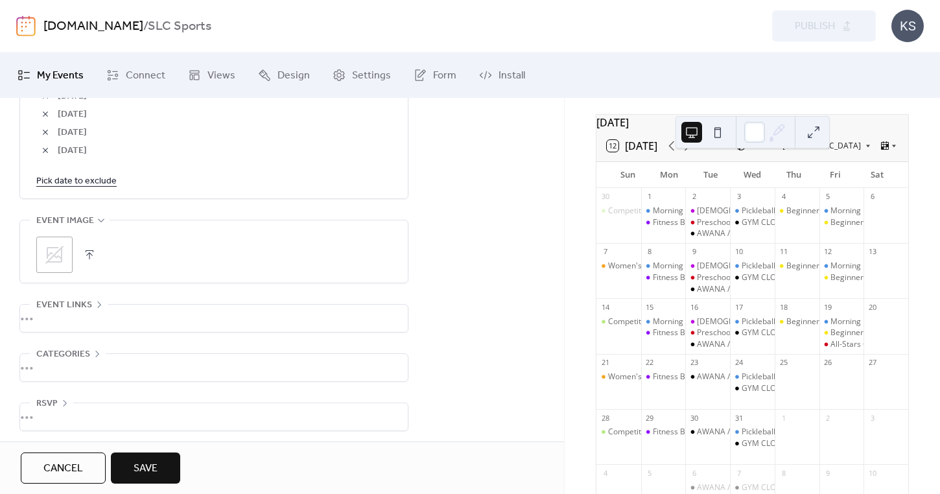
scroll to position [964, 0]
click at [150, 474] on span "Save" at bounding box center [145, 469] width 24 height 16
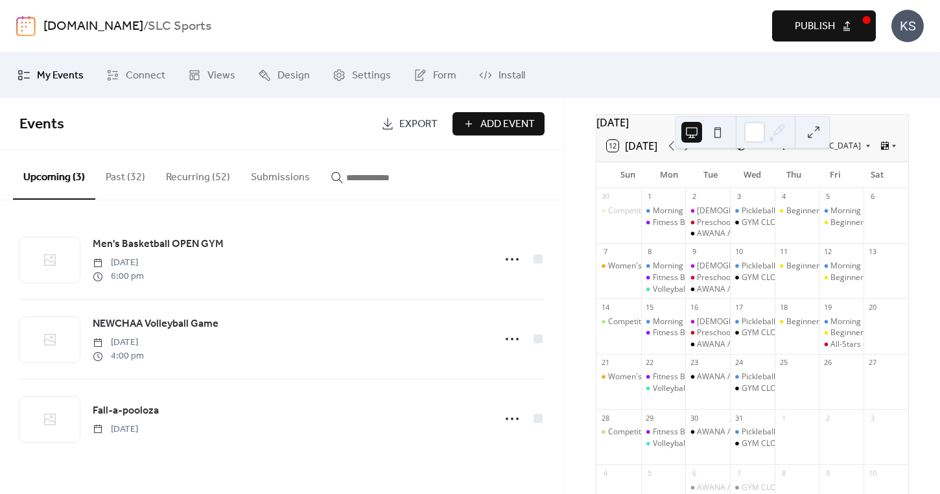
click at [815, 28] on span "Publish" at bounding box center [814, 27] width 40 height 16
click at [213, 176] on button "Recurring (52)" at bounding box center [198, 174] width 85 height 48
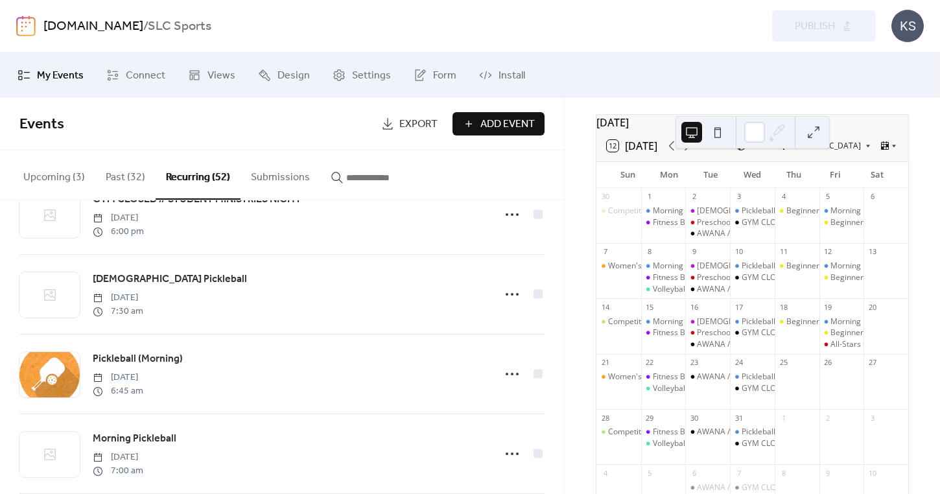
scroll to position [2992, 0]
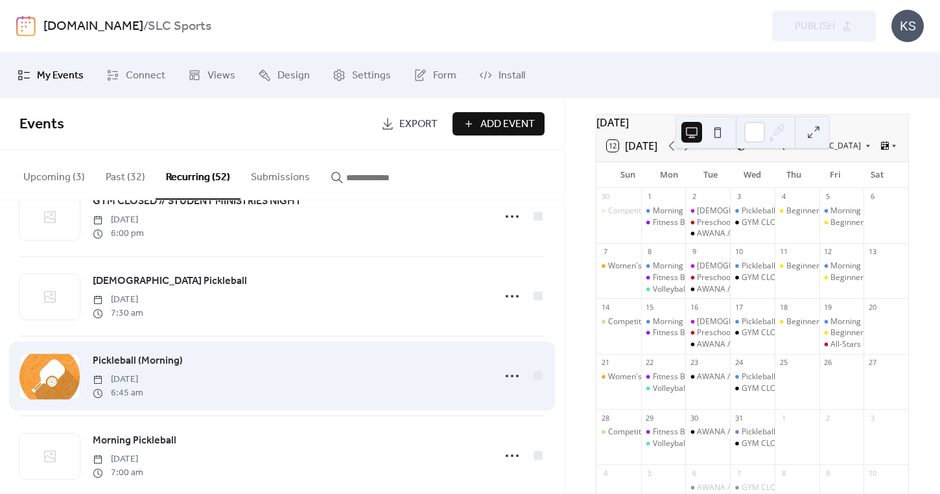
click at [133, 360] on span "Pickleball (Morning)" at bounding box center [138, 361] width 90 height 16
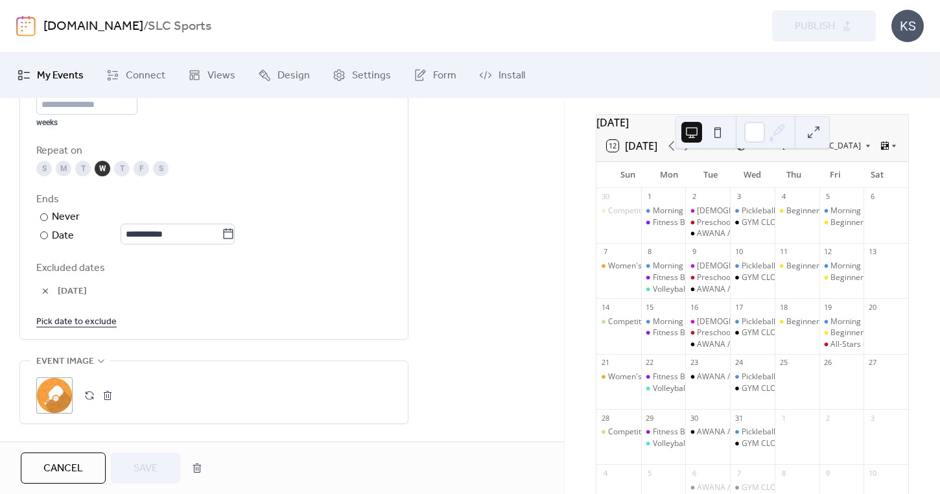
scroll to position [688, 0]
click at [91, 329] on link "Pick date to exclude" at bounding box center [76, 320] width 80 height 16
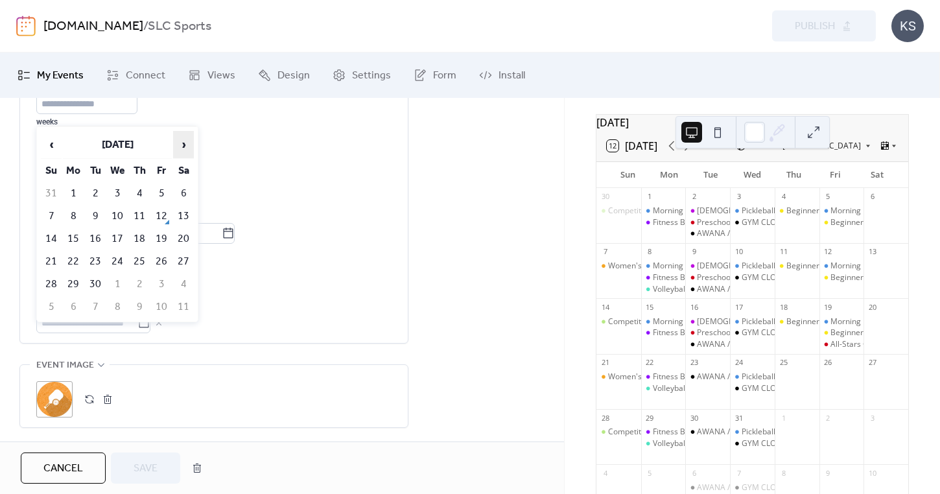
click at [183, 149] on span "›" at bounding box center [183, 145] width 19 height 26
click at [183, 148] on span "›" at bounding box center [183, 145] width 19 height 26
click at [52, 143] on span "‹" at bounding box center [50, 145] width 19 height 26
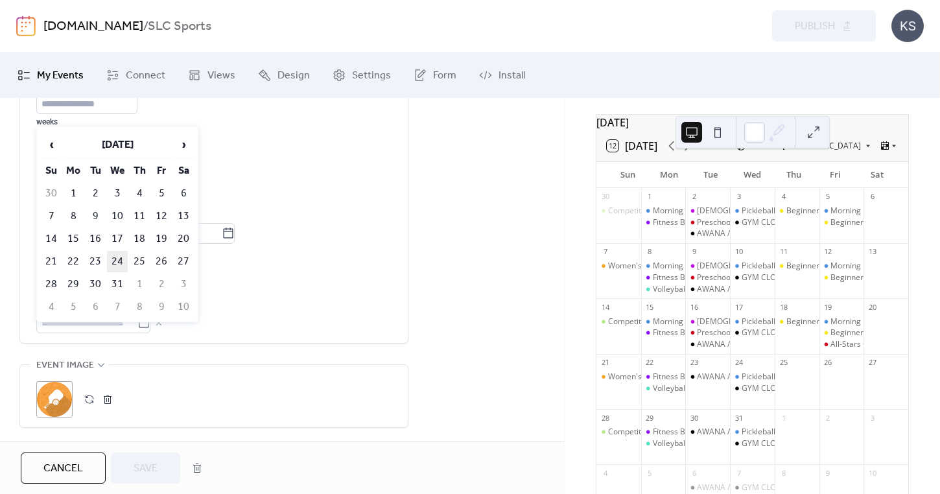
click at [116, 266] on td "24" at bounding box center [117, 261] width 21 height 21
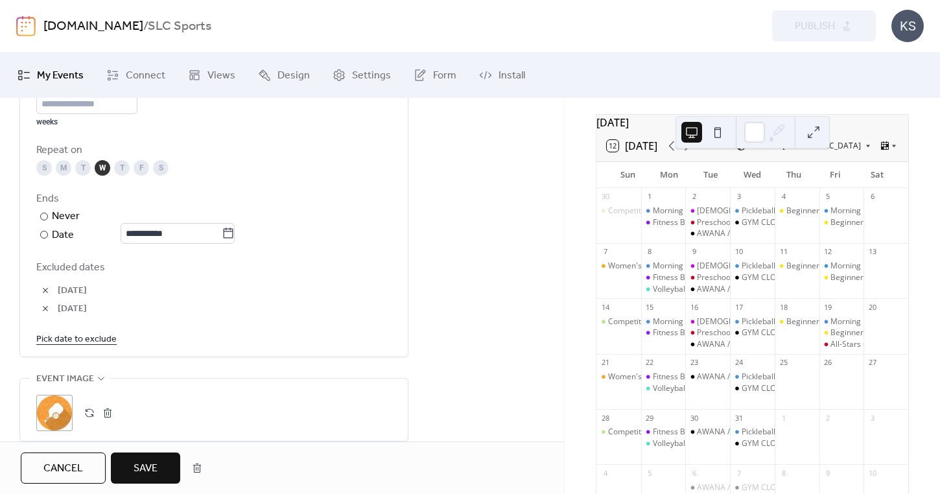
click at [152, 467] on span "Save" at bounding box center [145, 469] width 24 height 16
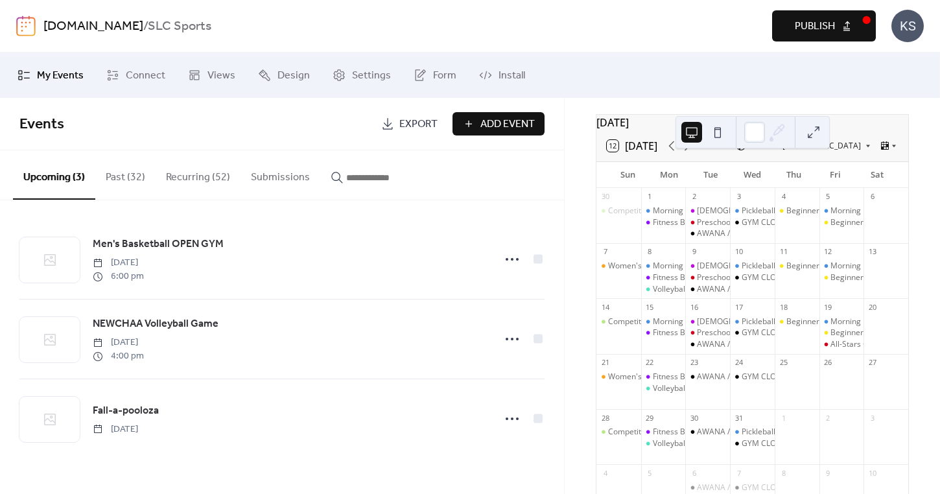
click at [796, 37] on button "Publish" at bounding box center [824, 25] width 104 height 31
click at [197, 179] on button "Recurring (52)" at bounding box center [198, 174] width 85 height 48
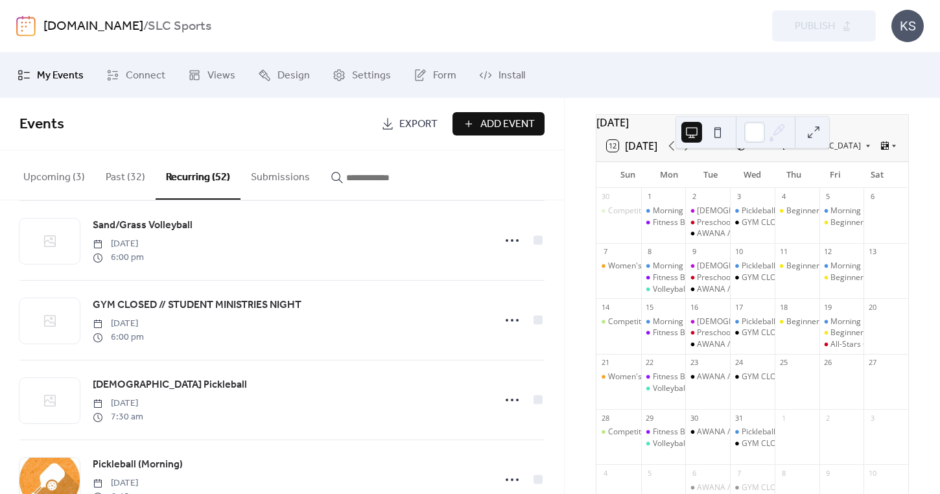
scroll to position [2884, 0]
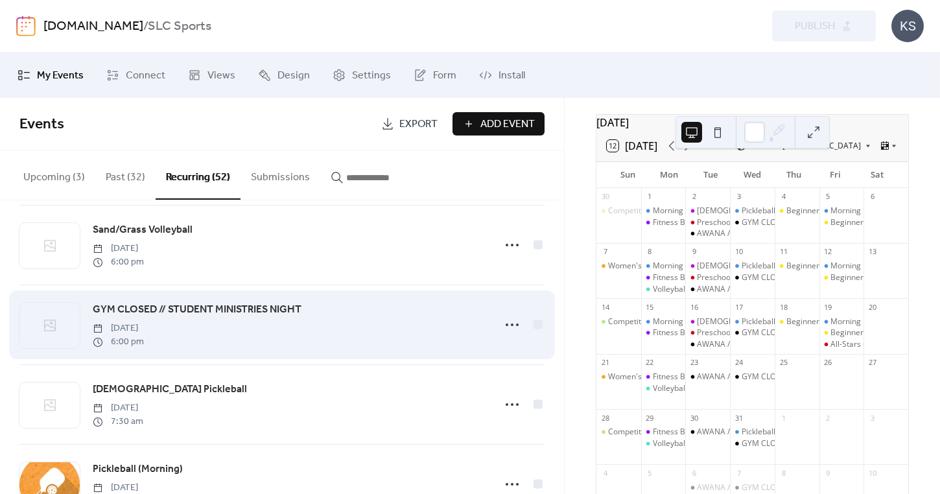
click at [177, 309] on span "GYM CLOSED // STUDENT MINISTRIES NIGHT" at bounding box center [197, 310] width 209 height 16
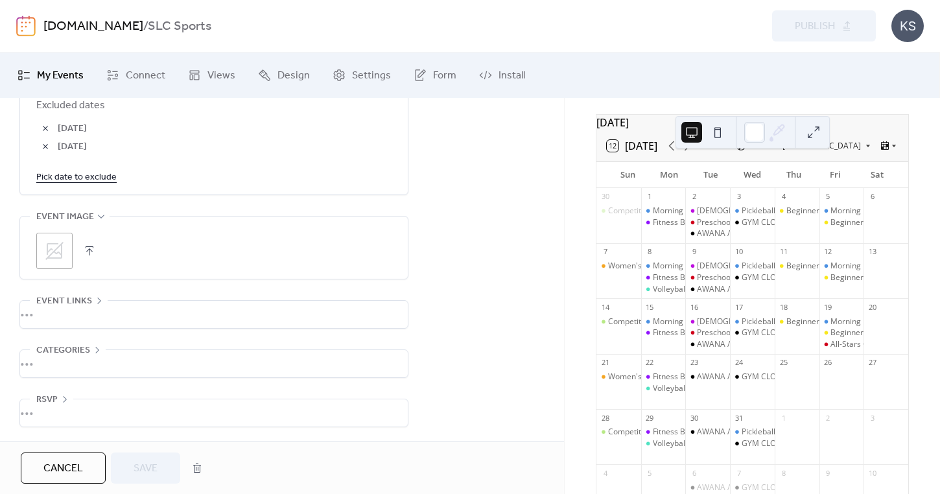
scroll to position [860, 0]
click at [198, 468] on button "button" at bounding box center [196, 468] width 23 height 26
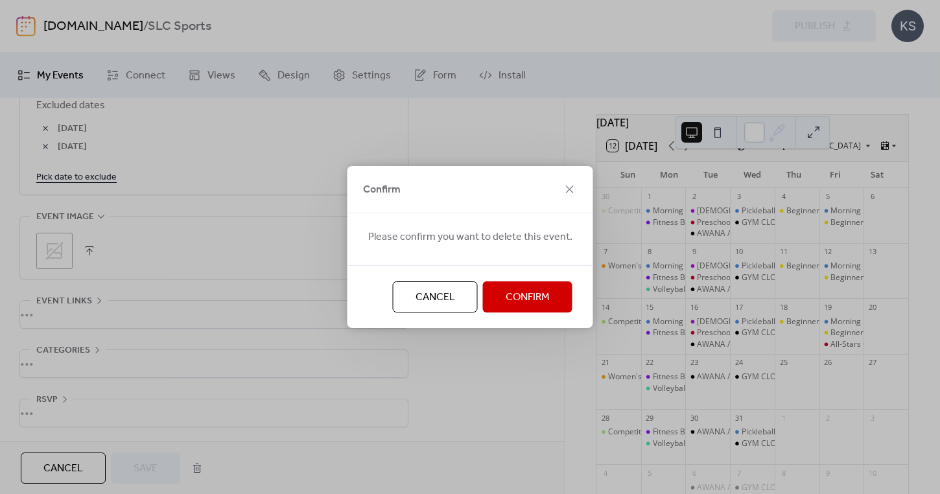
click at [529, 294] on span "Confirm" at bounding box center [527, 298] width 44 height 16
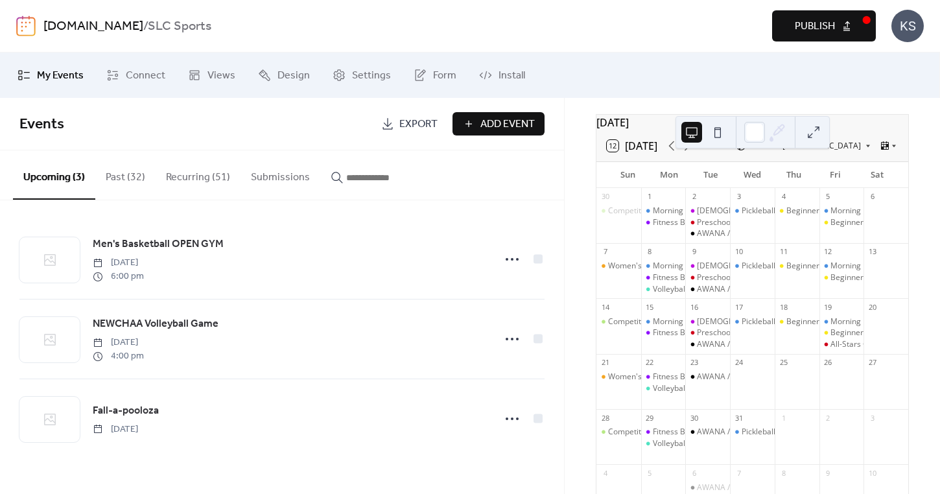
click at [799, 32] on span "Publish" at bounding box center [814, 27] width 40 height 16
click at [176, 184] on button "Recurring (51)" at bounding box center [198, 174] width 85 height 48
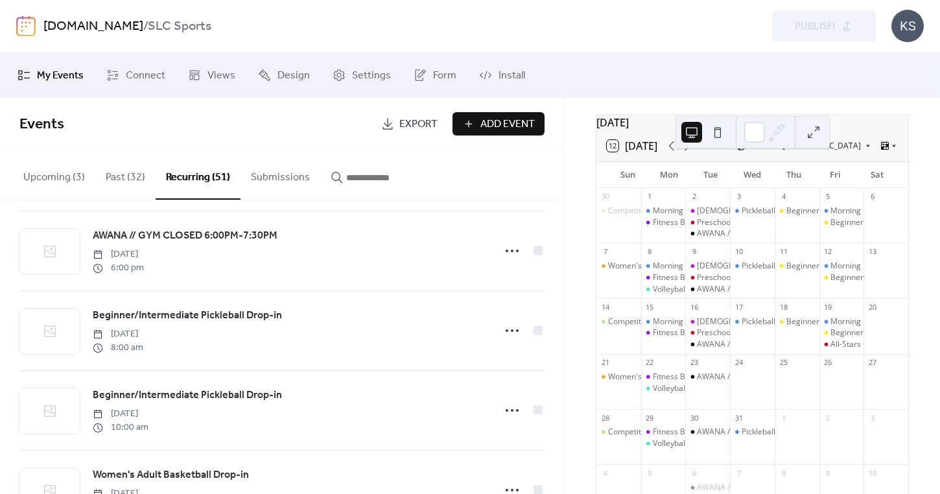
scroll to position [3370, 0]
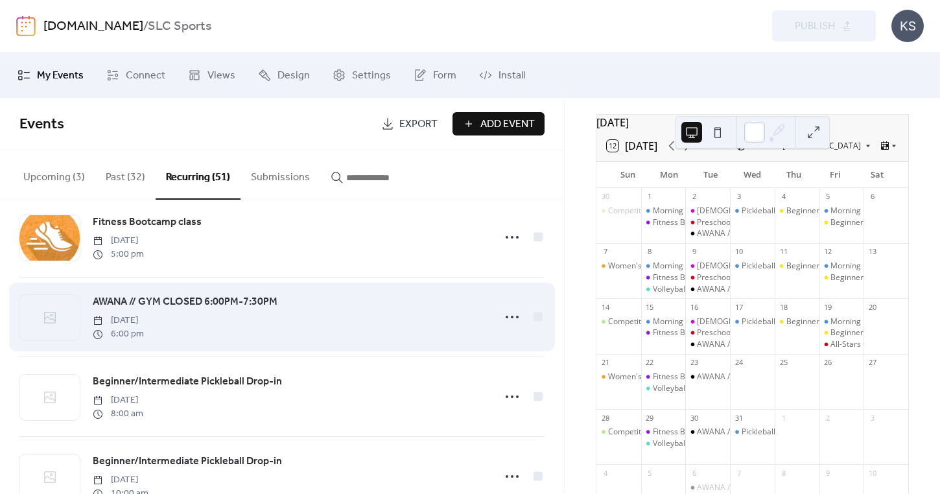
click at [199, 308] on span "AWANA // GYM CLOSED 6:00PM-7:30PM" at bounding box center [185, 302] width 185 height 16
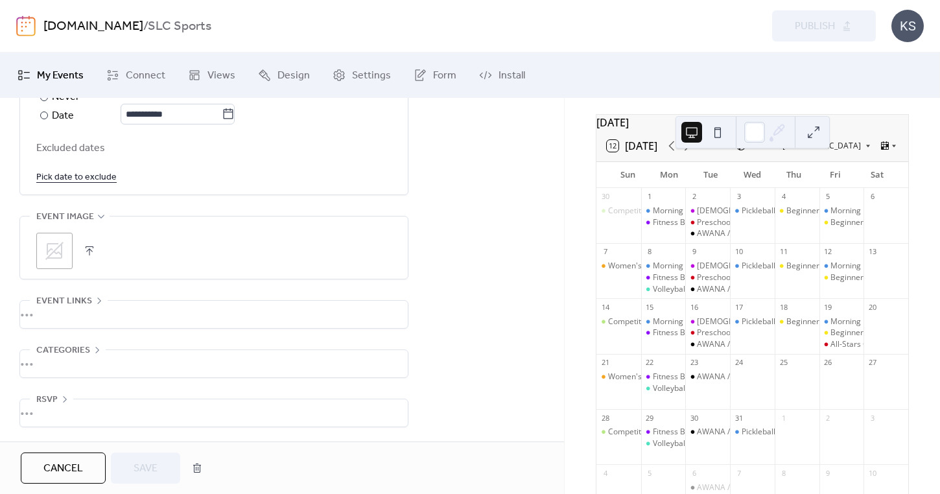
scroll to position [817, 0]
click at [201, 470] on button "button" at bounding box center [196, 468] width 23 height 26
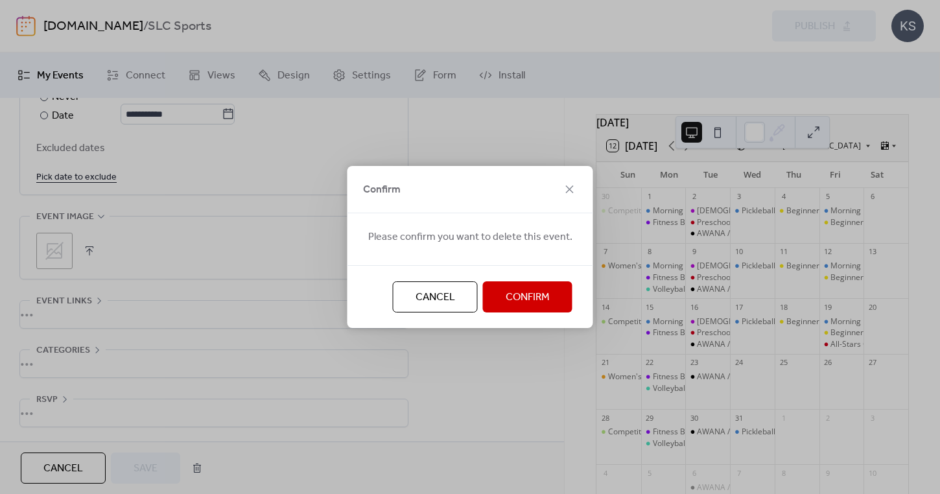
click at [505, 298] on span "Confirm" at bounding box center [527, 298] width 44 height 16
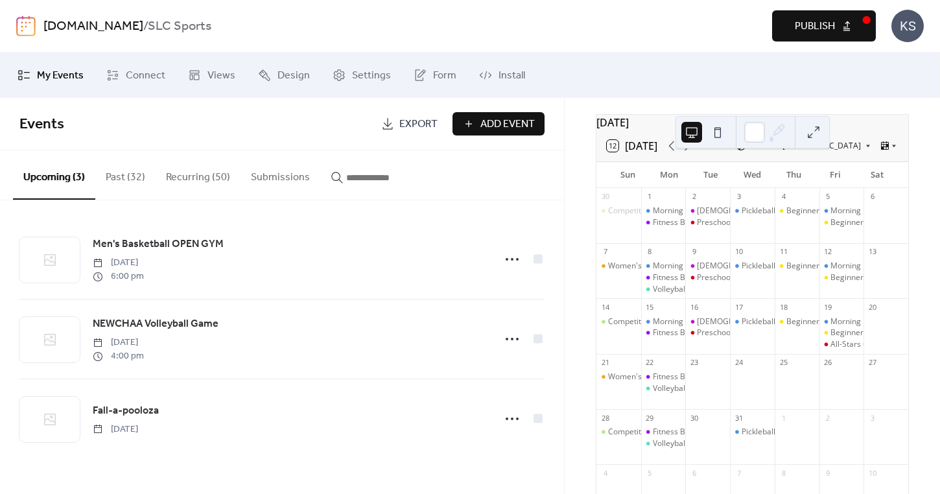
click at [792, 26] on button "Publish" at bounding box center [824, 25] width 104 height 31
click at [480, 125] on span "Add Event" at bounding box center [507, 125] width 54 height 16
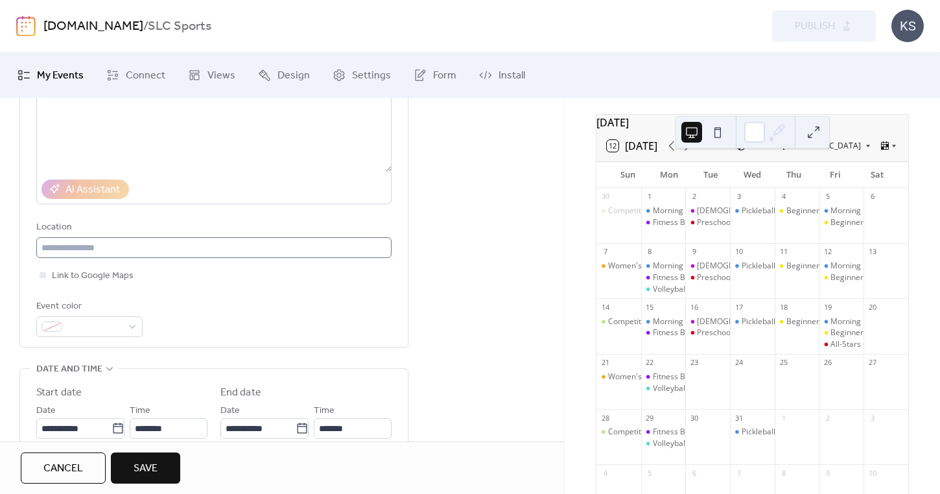
scroll to position [183, 0]
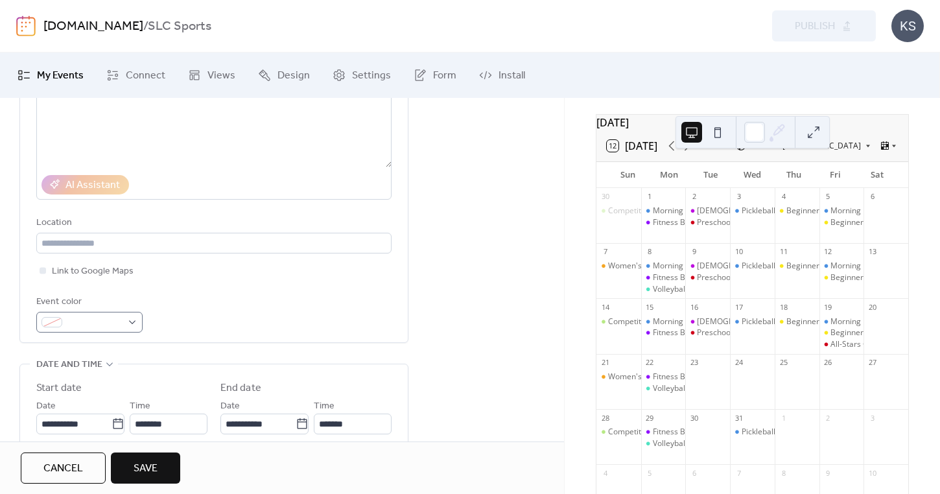
type input "**********"
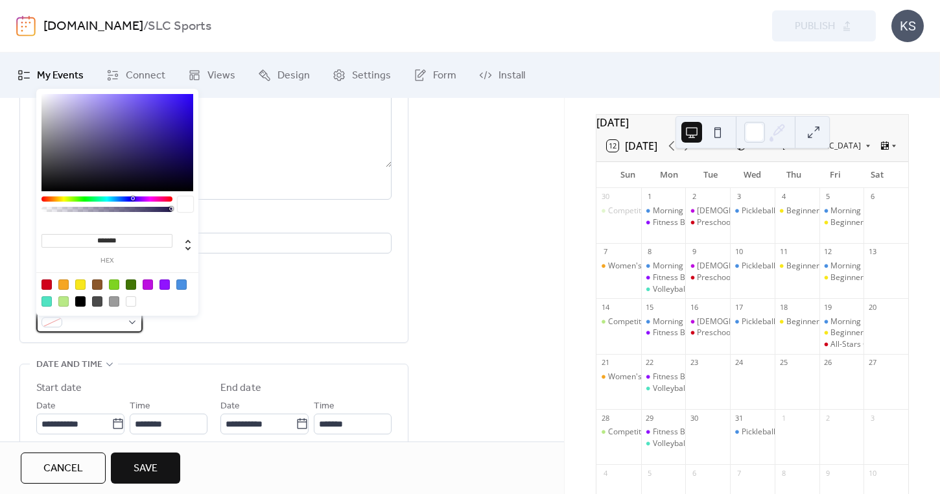
click at [106, 326] on span at bounding box center [94, 323] width 54 height 16
click at [67, 284] on div at bounding box center [63, 284] width 10 height 10
type input "*******"
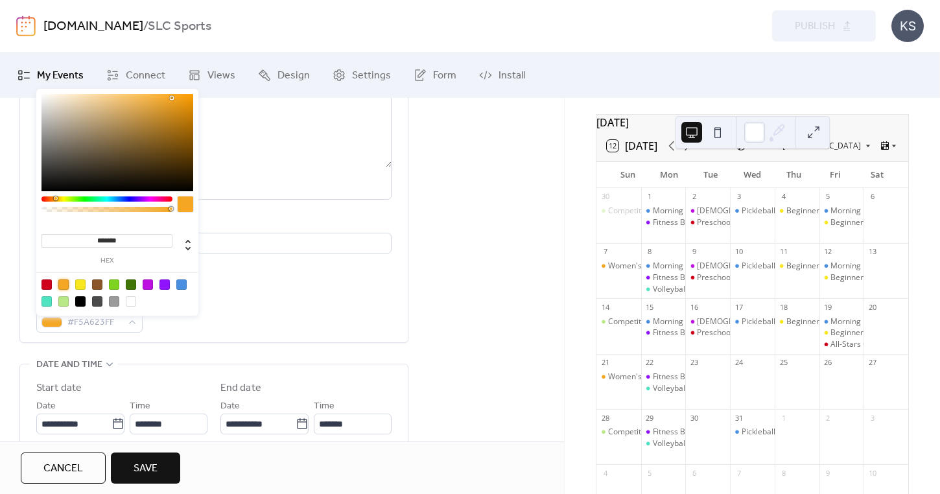
click at [168, 365] on div "**********" at bounding box center [213, 396] width 389 height 821
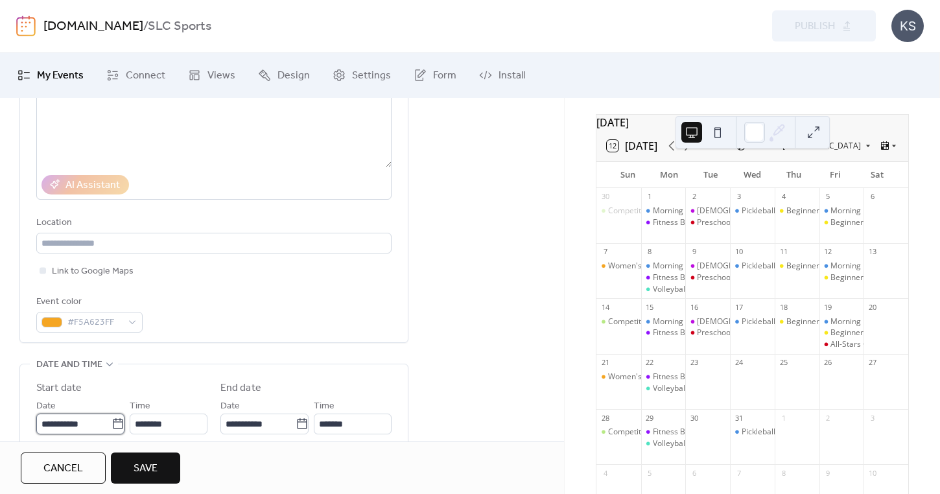
click at [87, 426] on input "**********" at bounding box center [73, 423] width 75 height 21
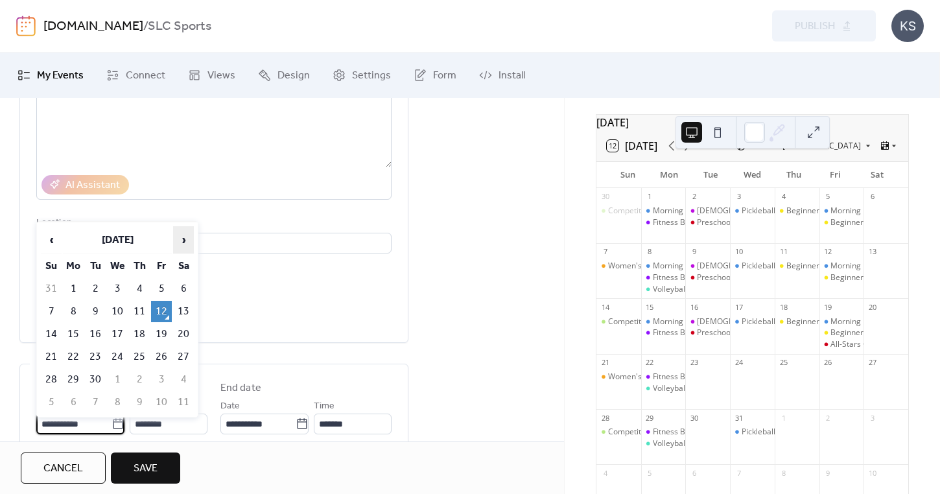
click at [187, 243] on span "›" at bounding box center [183, 240] width 19 height 26
click at [100, 359] on td "23" at bounding box center [95, 356] width 21 height 21
type input "**********"
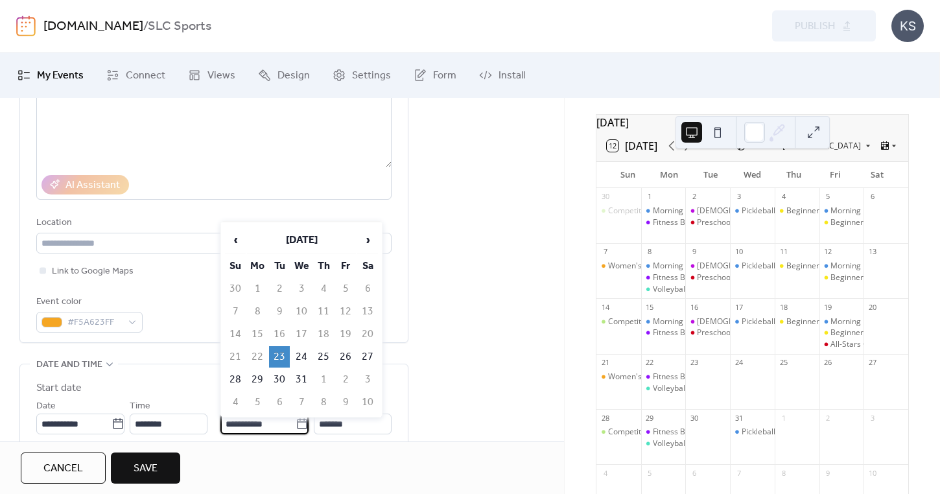
click at [240, 426] on input "**********" at bounding box center [257, 423] width 75 height 21
click at [371, 356] on td "27" at bounding box center [367, 356] width 21 height 21
type input "**********"
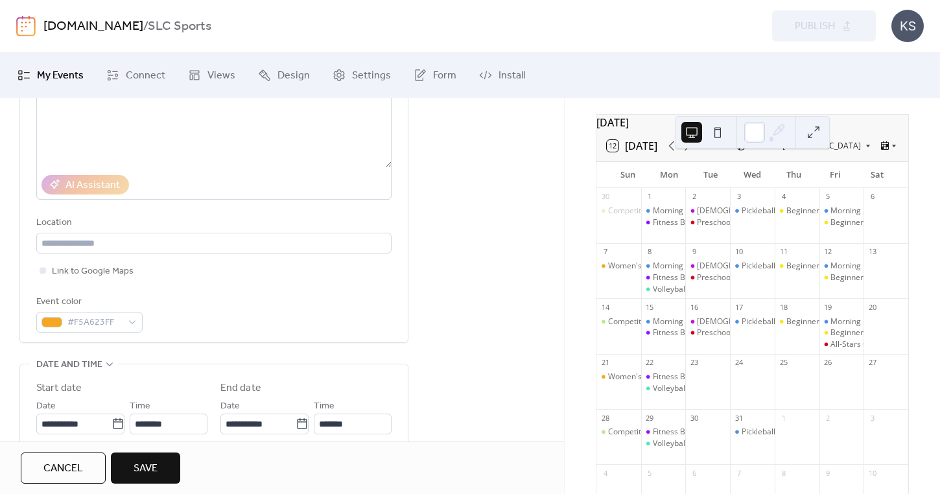
click at [470, 297] on div "**********" at bounding box center [282, 403] width 564 height 835
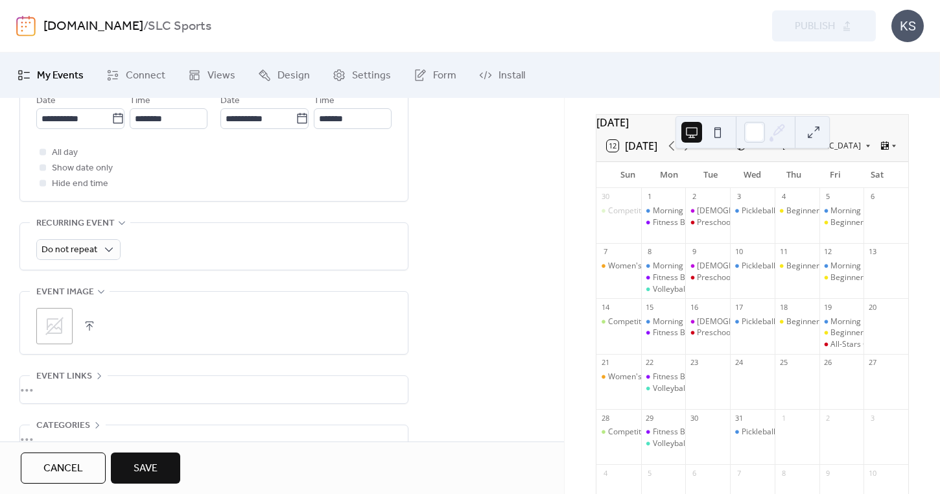
scroll to position [490, 0]
click at [133, 464] on button "Save" at bounding box center [145, 467] width 69 height 31
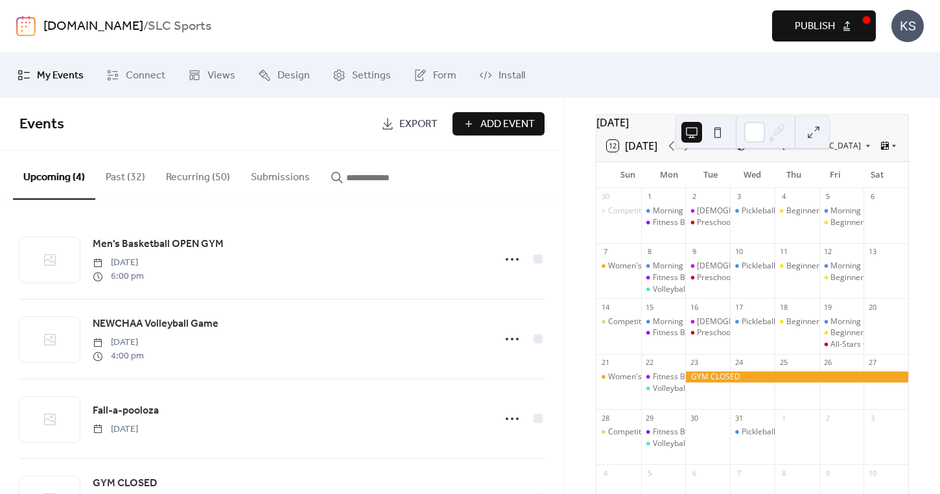
click at [793, 30] on button "Publish" at bounding box center [824, 25] width 104 height 31
click at [206, 178] on button "Recurring (50)" at bounding box center [198, 174] width 85 height 48
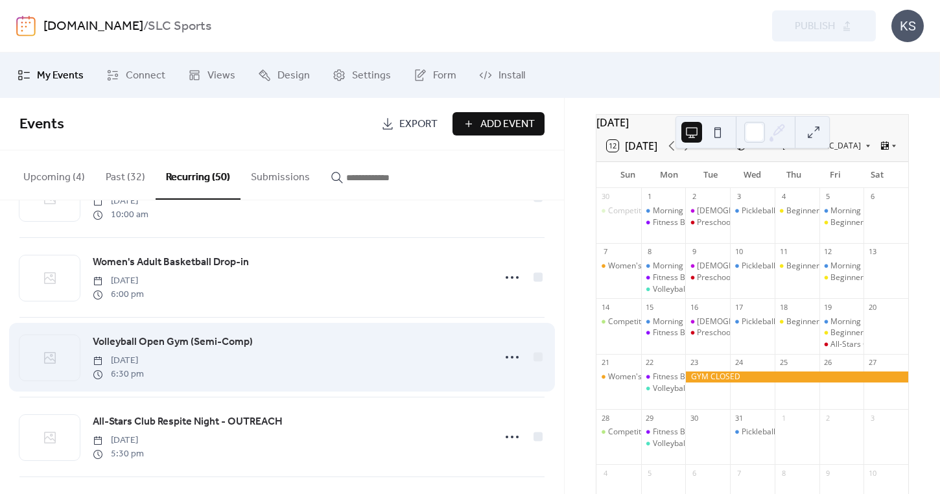
scroll to position [3568, 0]
click at [204, 340] on span "Volleyball Open Gym (Semi-Comp)" at bounding box center [173, 343] width 160 height 16
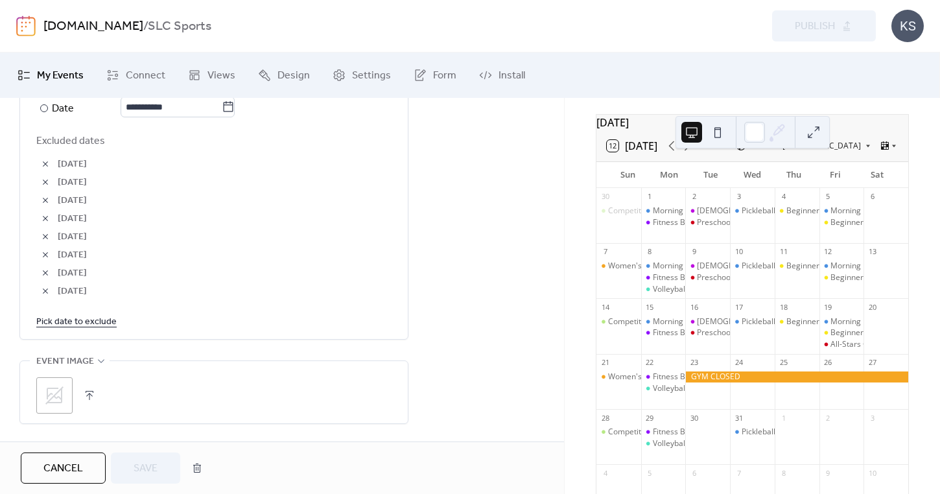
scroll to position [822, 0]
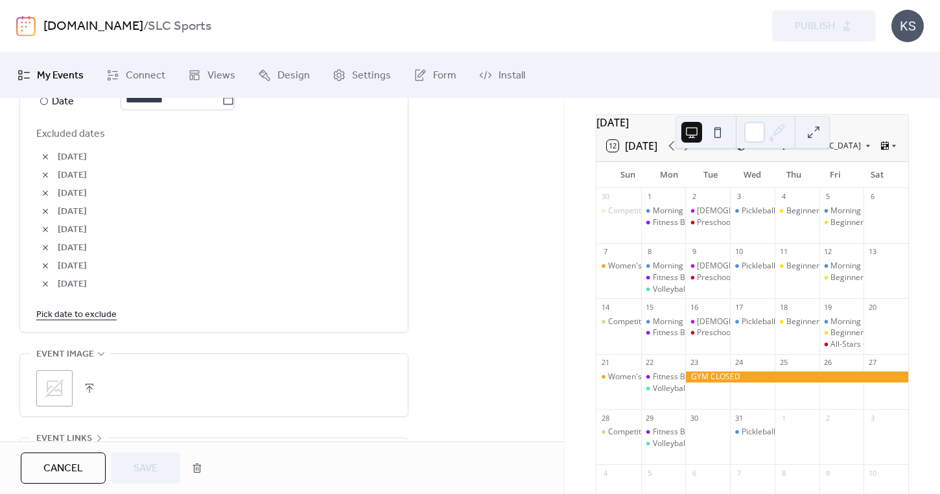
click at [87, 322] on link "Pick date to exclude" at bounding box center [76, 314] width 80 height 16
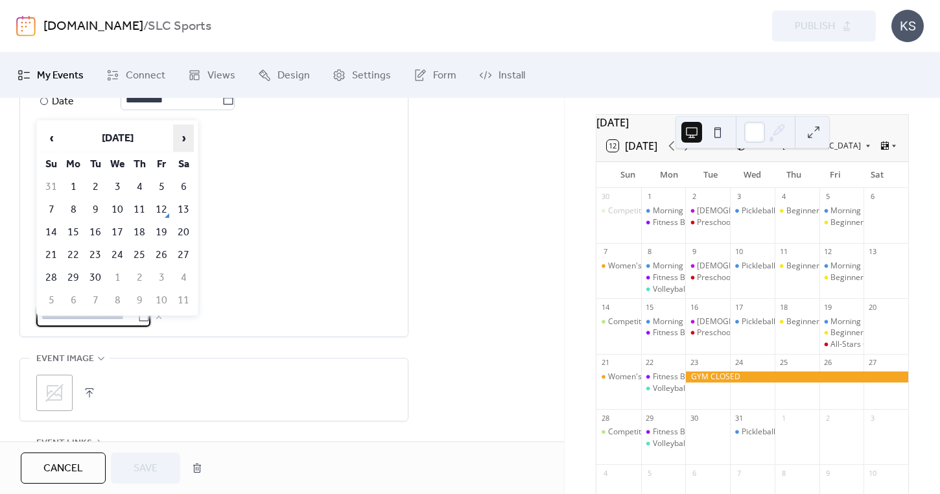
click at [179, 139] on span "›" at bounding box center [183, 138] width 19 height 26
click at [75, 272] on td "29" at bounding box center [73, 277] width 21 height 21
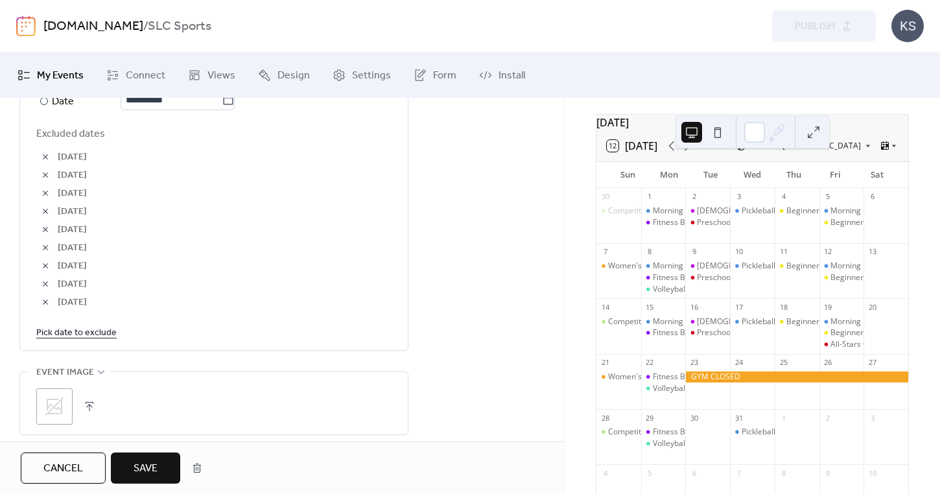
click at [153, 464] on span "Save" at bounding box center [145, 469] width 24 height 16
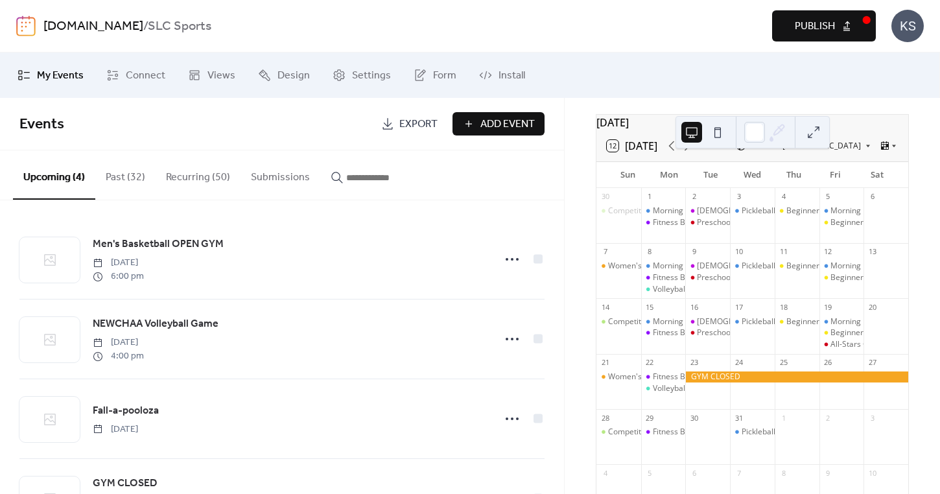
click at [795, 30] on span "Publish" at bounding box center [814, 27] width 40 height 16
click at [697, 135] on button at bounding box center [691, 132] width 21 height 21
click at [687, 141] on button at bounding box center [691, 132] width 21 height 21
click at [820, 132] on button at bounding box center [813, 132] width 21 height 21
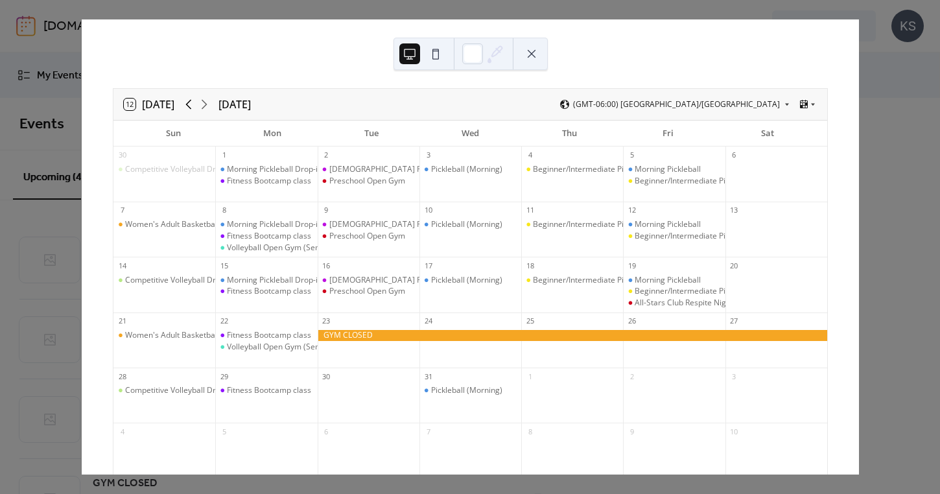
click at [185, 109] on icon at bounding box center [189, 105] width 16 height 16
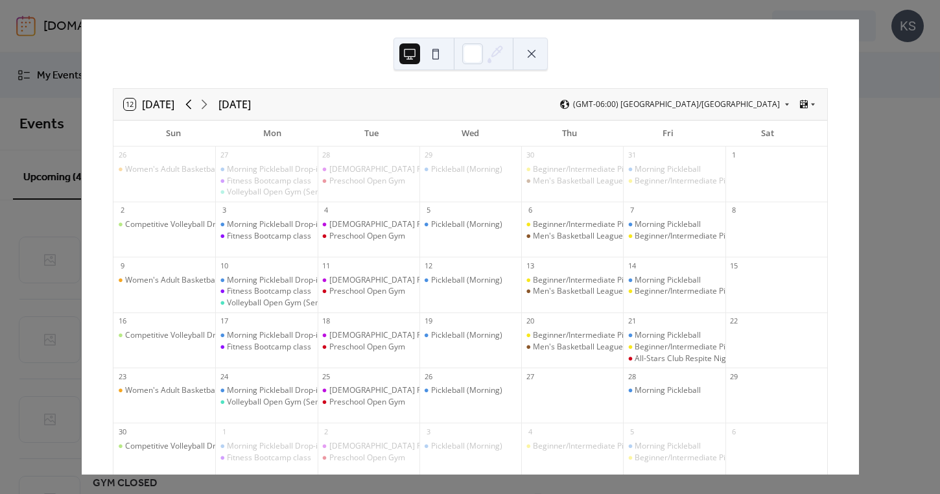
click at [185, 109] on icon at bounding box center [189, 105] width 16 height 16
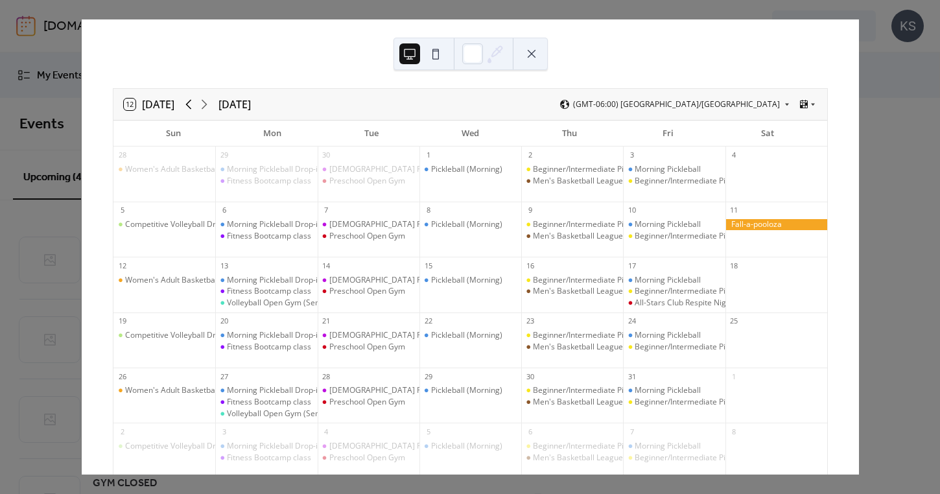
click at [185, 108] on icon at bounding box center [189, 105] width 16 height 16
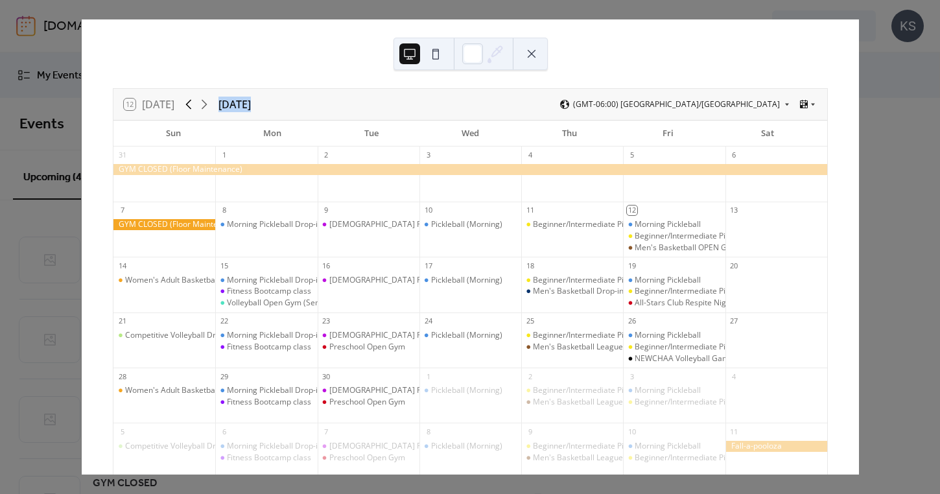
click at [187, 108] on icon at bounding box center [189, 105] width 16 height 16
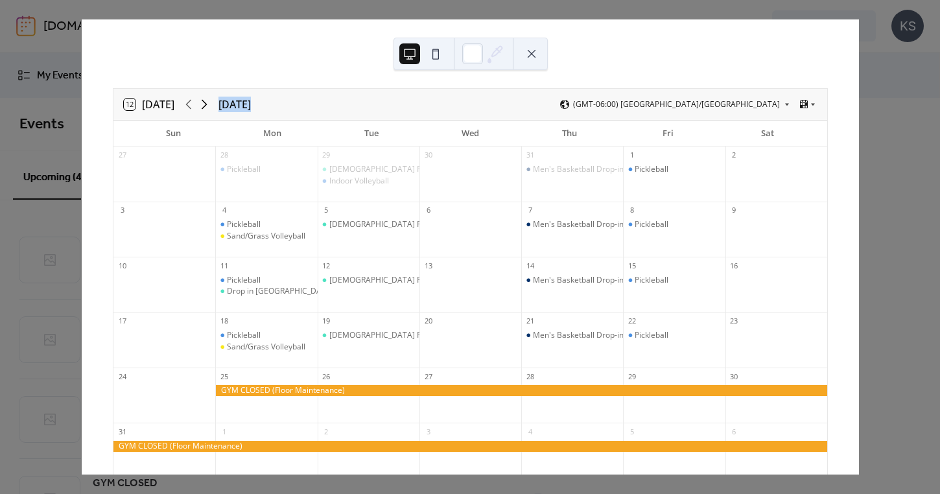
click at [207, 105] on icon at bounding box center [204, 105] width 16 height 16
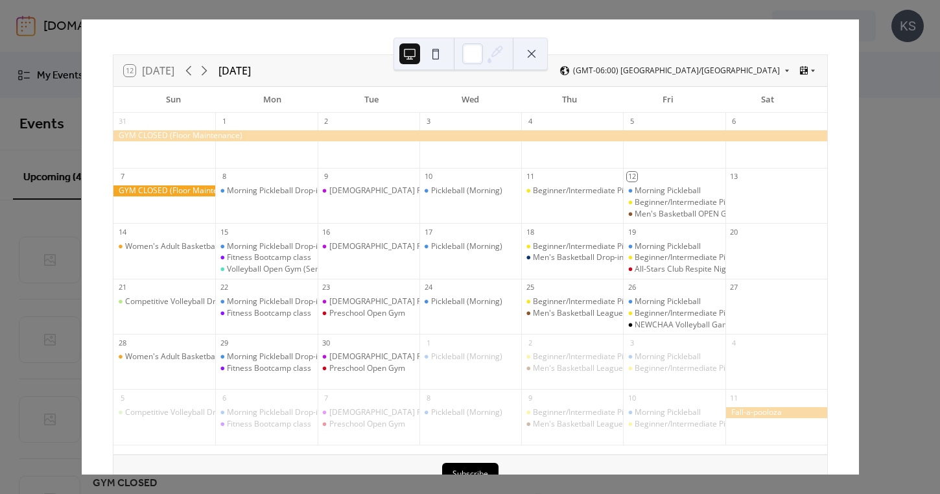
scroll to position [34, 0]
click at [859, 296] on div "12 [DATE] [DATE] (GMT-06:00) [GEOGRAPHIC_DATA]/[GEOGRAPHIC_DATA] Sun Mon Tue We…" at bounding box center [470, 246] width 778 height 455
click at [531, 49] on button at bounding box center [531, 53] width 21 height 21
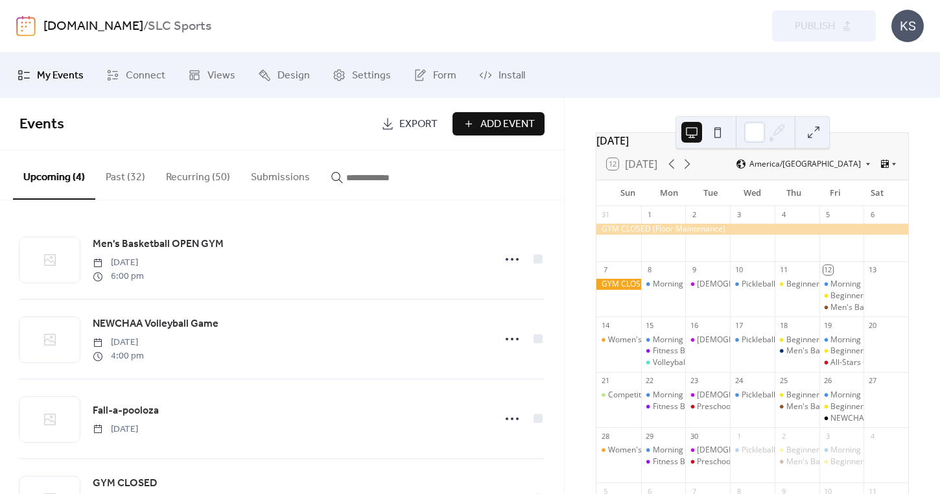
click at [187, 176] on button "Recurring (50)" at bounding box center [198, 174] width 85 height 48
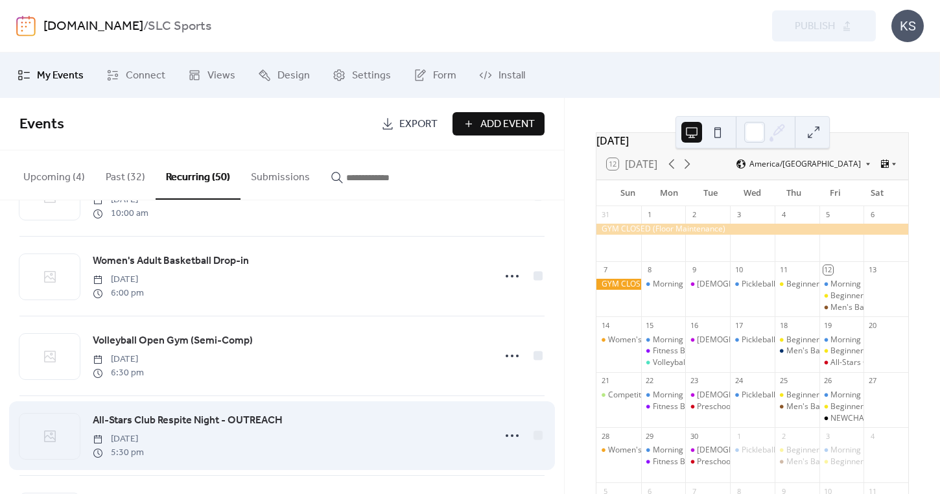
scroll to position [3562, 0]
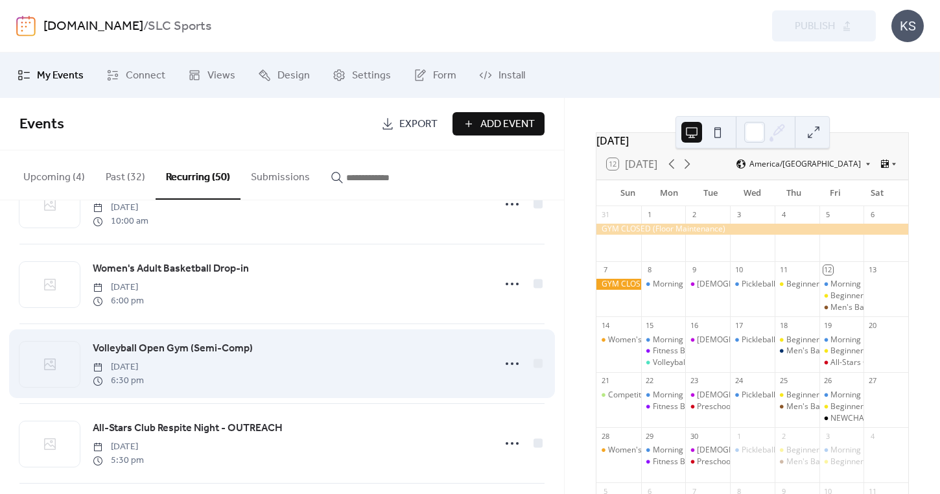
click at [179, 345] on span "Volleyball Open Gym (Semi-Comp)" at bounding box center [173, 349] width 160 height 16
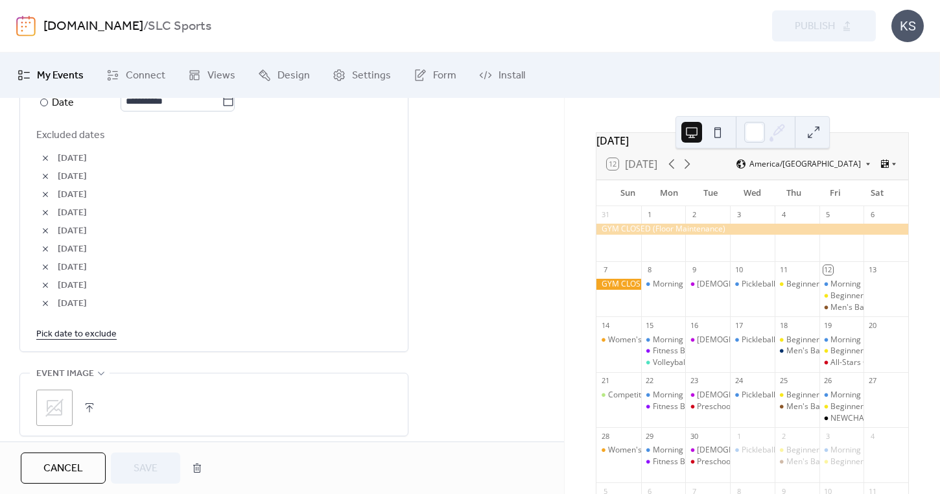
scroll to position [821, 0]
click at [45, 294] on button "button" at bounding box center [45, 284] width 18 height 18
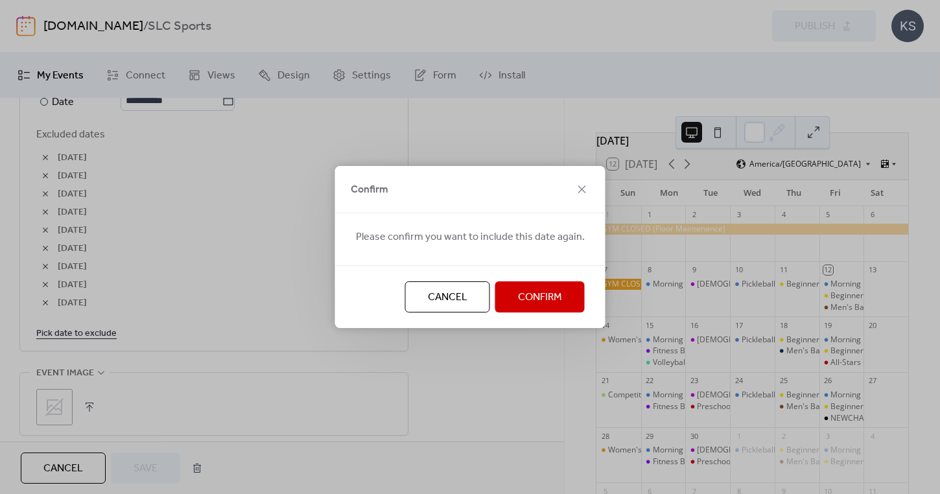
click at [536, 290] on span "Confirm" at bounding box center [540, 298] width 44 height 16
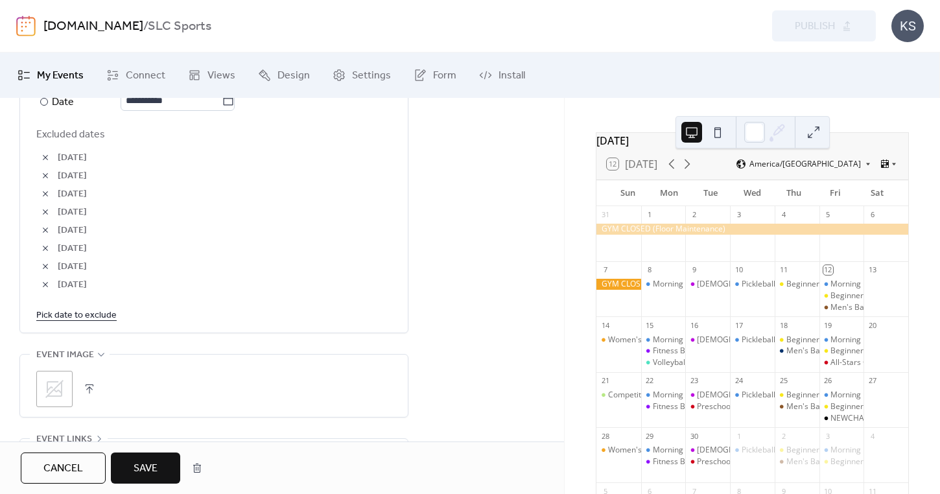
click at [151, 467] on span "Save" at bounding box center [145, 469] width 24 height 16
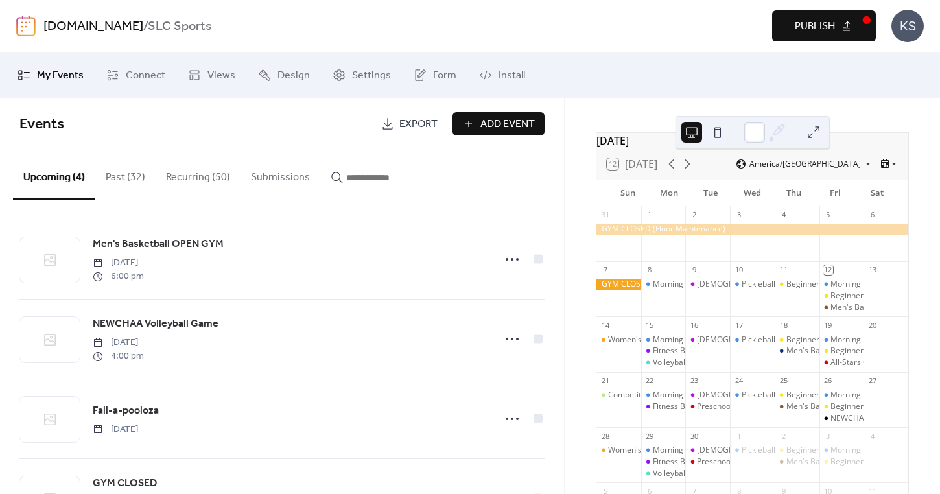
click at [802, 19] on span "Publish" at bounding box center [814, 27] width 40 height 16
click at [813, 129] on button at bounding box center [813, 132] width 21 height 21
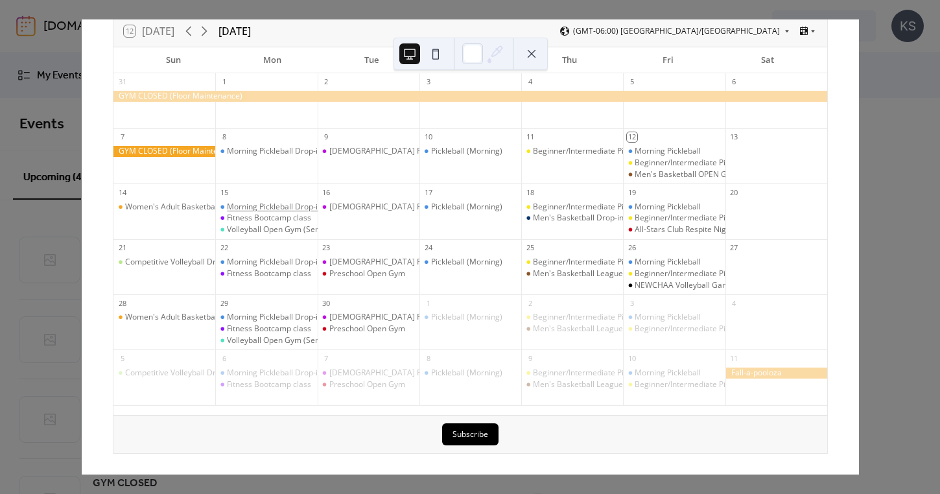
scroll to position [73, 0]
click at [207, 29] on icon at bounding box center [204, 32] width 16 height 16
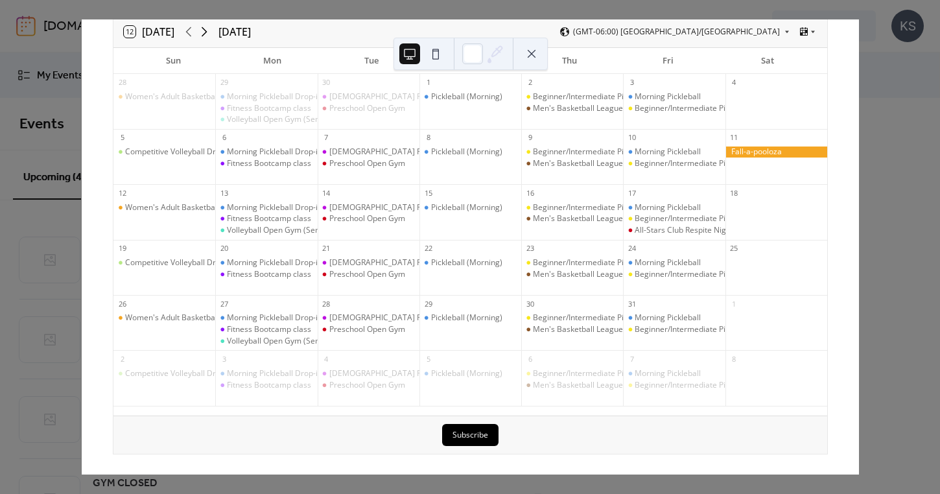
click at [207, 34] on icon at bounding box center [205, 32] width 6 height 10
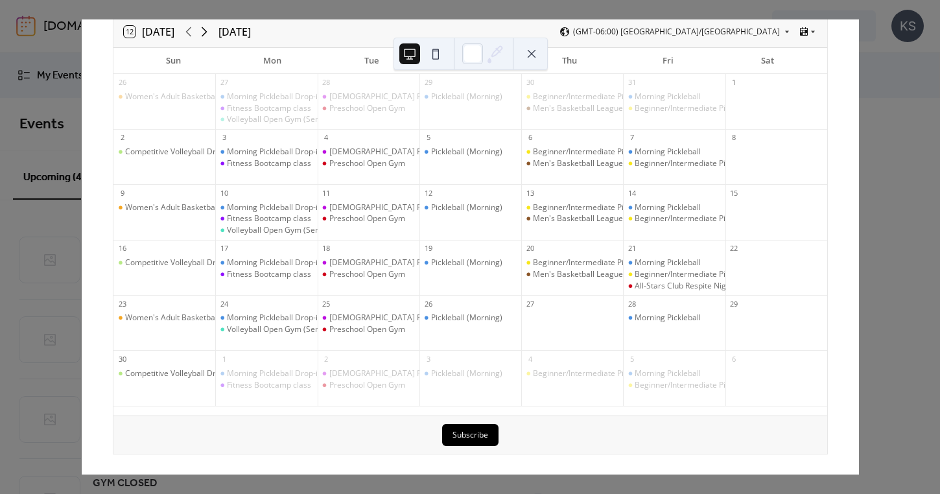
click at [208, 34] on icon at bounding box center [204, 32] width 16 height 16
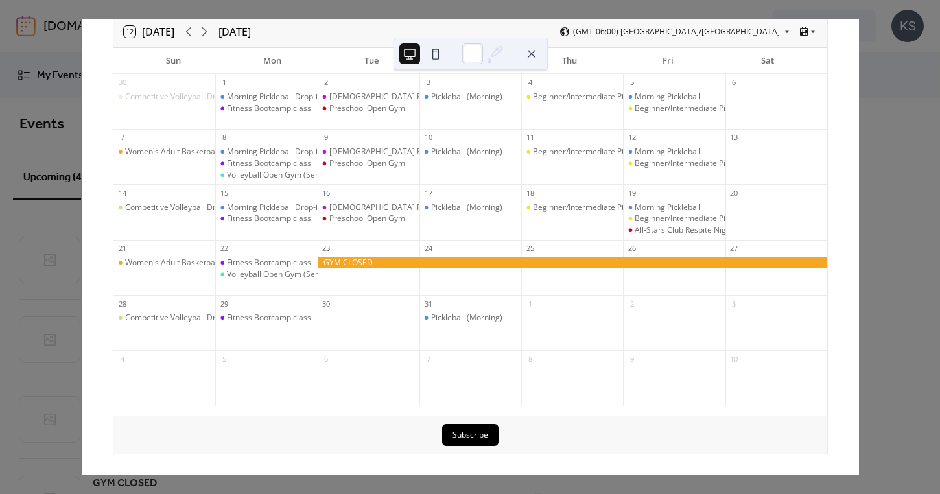
click at [859, 112] on div "12 [DATE] [DATE] (GMT-06:00) [GEOGRAPHIC_DATA]/[GEOGRAPHIC_DATA] Sun Mon Tue We…" at bounding box center [470, 246] width 778 height 455
click at [530, 60] on button at bounding box center [531, 53] width 21 height 21
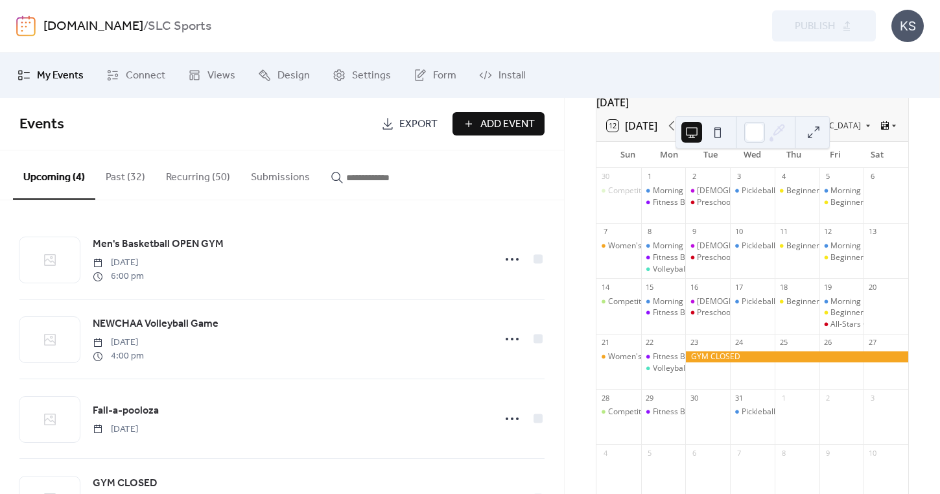
click at [475, 129] on button "Add Event" at bounding box center [498, 123] width 92 height 23
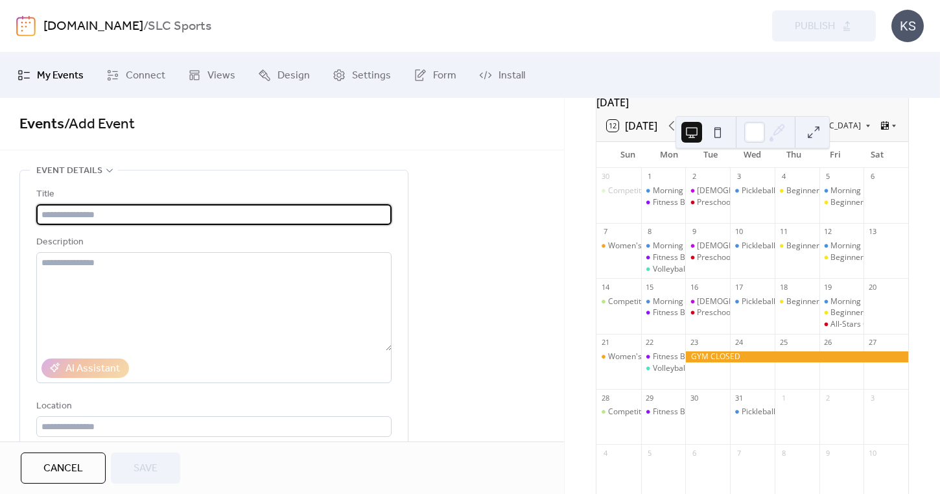
click at [59, 469] on span "Cancel" at bounding box center [63, 469] width 40 height 16
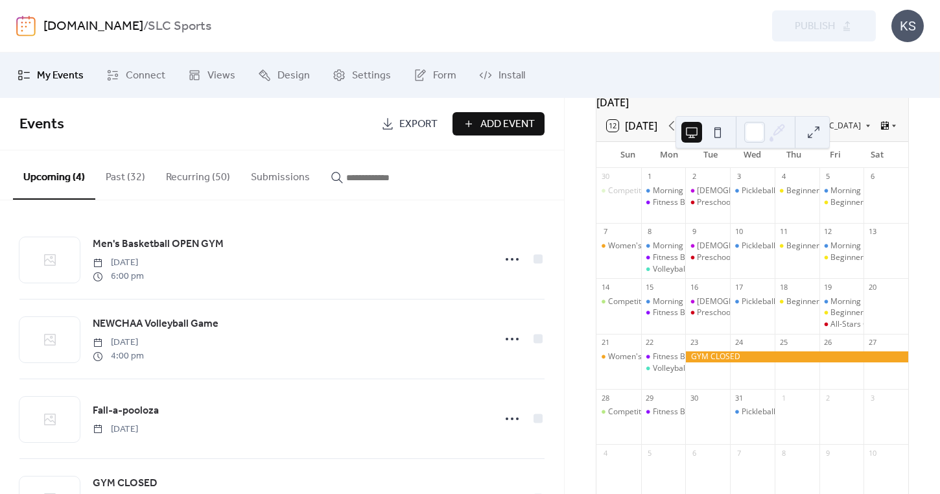
click at [192, 172] on button "Recurring (50)" at bounding box center [198, 174] width 85 height 48
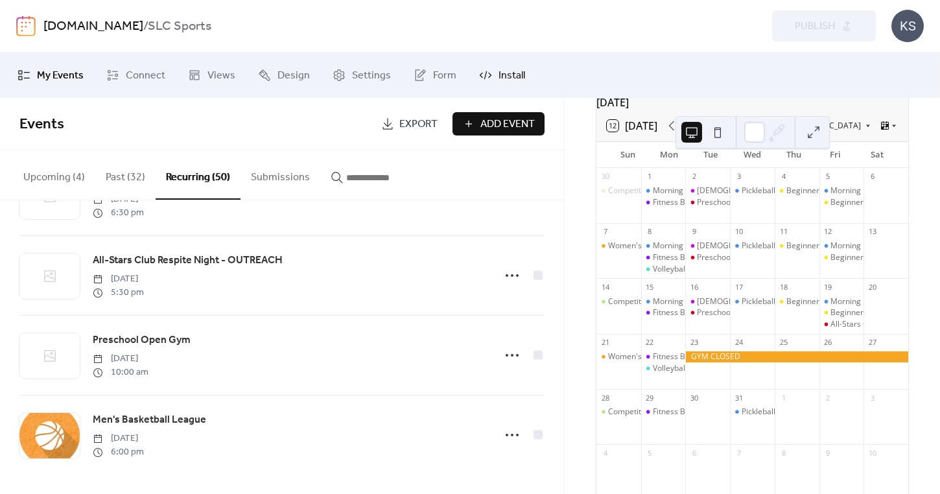
scroll to position [3730, 0]
click at [489, 117] on span "Add Event" at bounding box center [507, 125] width 54 height 16
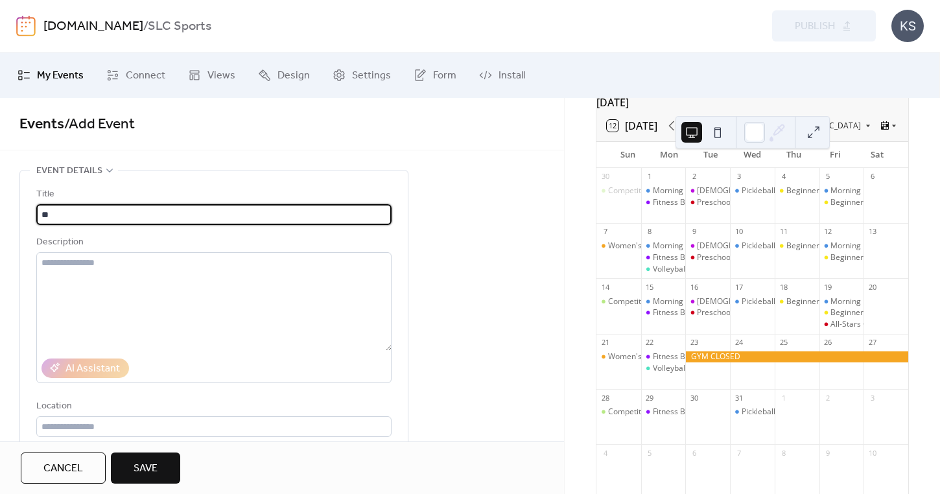
type input "*"
type input "**********"
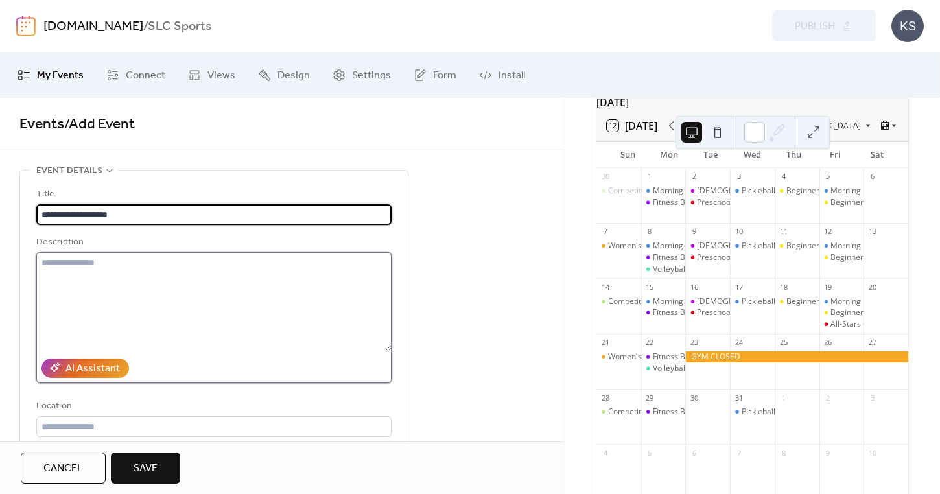
click at [322, 298] on textarea at bounding box center [213, 301] width 355 height 98
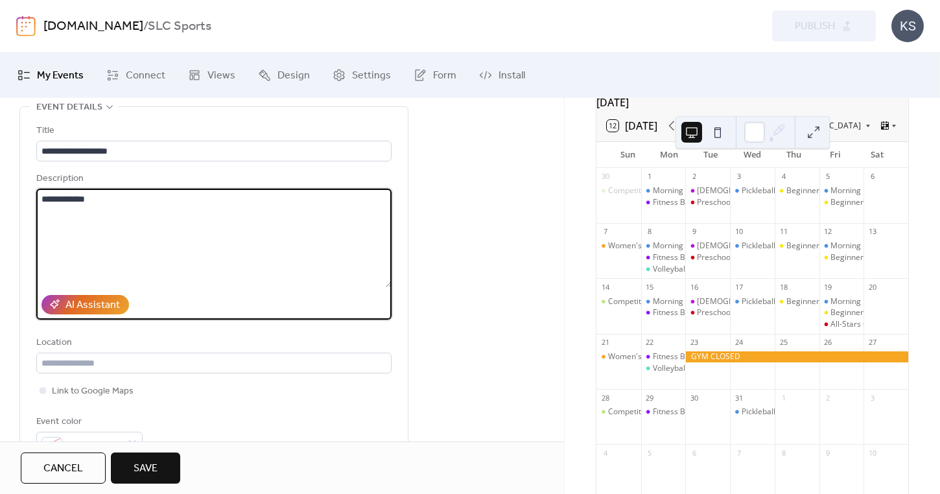
scroll to position [65, 0]
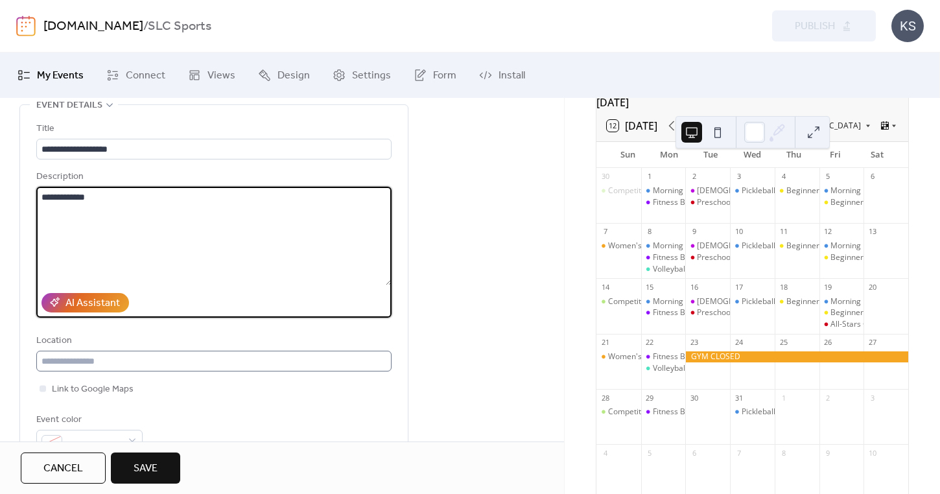
type textarea "**********"
click at [248, 371] on input "text" at bounding box center [213, 361] width 355 height 21
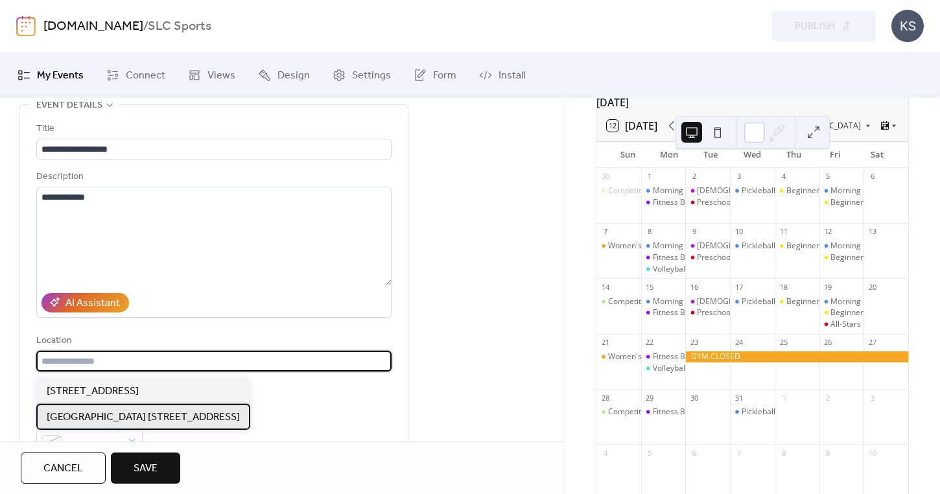
click at [203, 414] on span "[GEOGRAPHIC_DATA] [STREET_ADDRESS]" at bounding box center [143, 418] width 193 height 16
type input "**********"
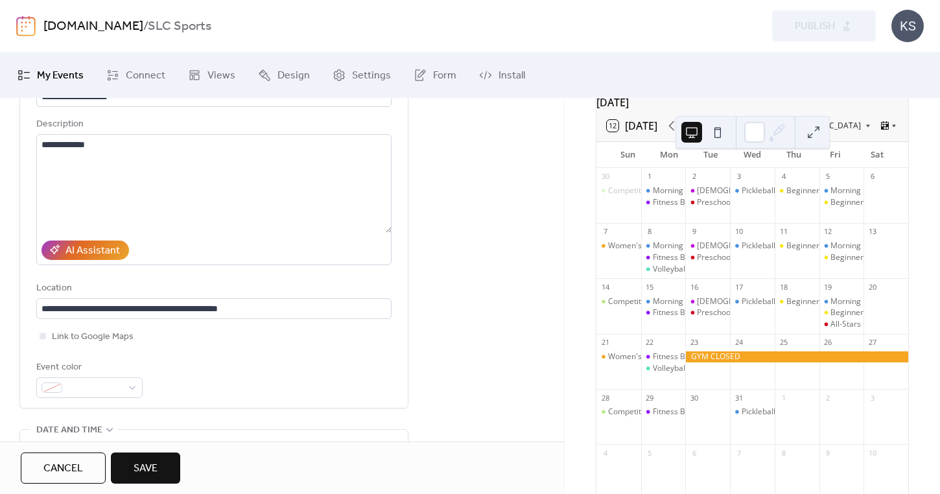
scroll to position [139, 0]
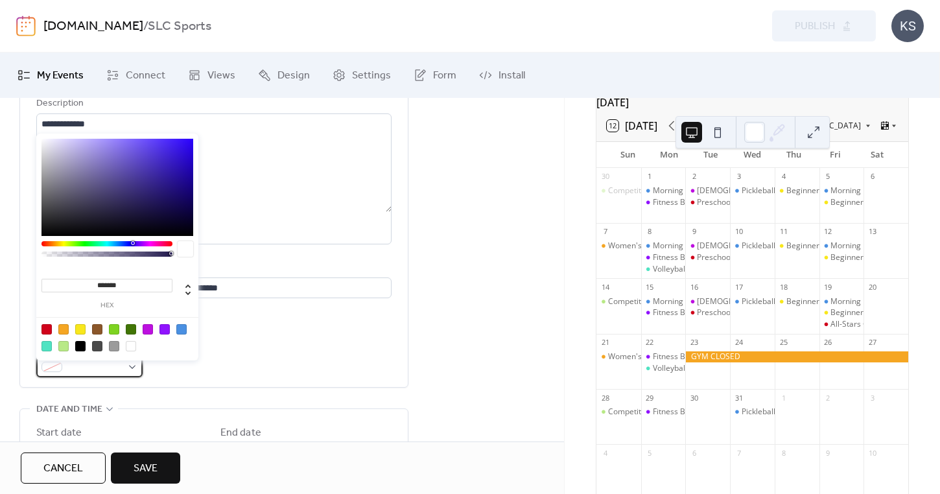
click at [76, 375] on span at bounding box center [94, 368] width 54 height 16
click at [80, 345] on div at bounding box center [80, 346] width 10 height 10
type input "*******"
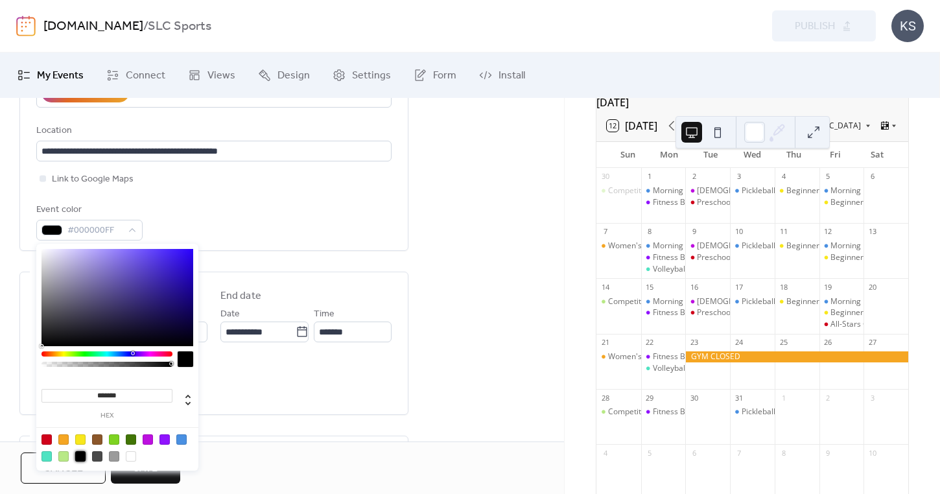
scroll to position [279, 0]
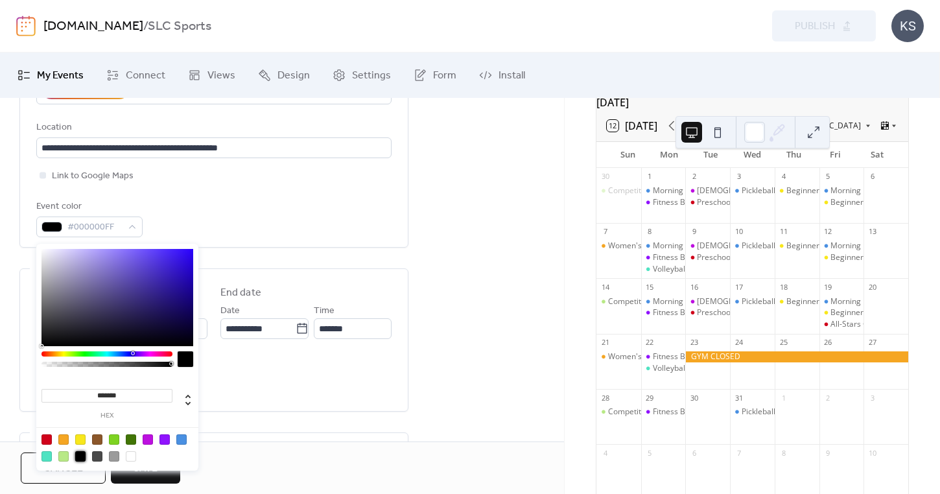
click at [276, 292] on label "End date" at bounding box center [305, 293] width 171 height 16
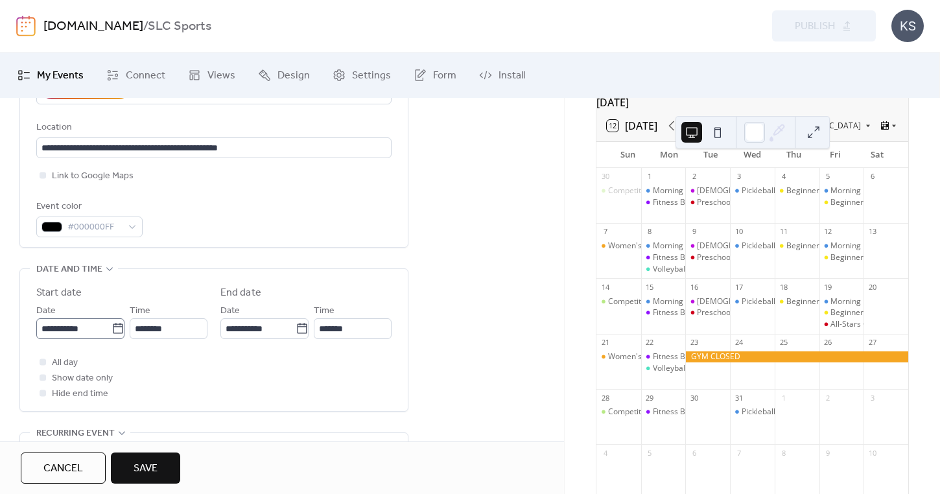
click at [111, 335] on icon at bounding box center [117, 328] width 13 height 13
click at [108, 336] on input "**********" at bounding box center [73, 328] width 75 height 21
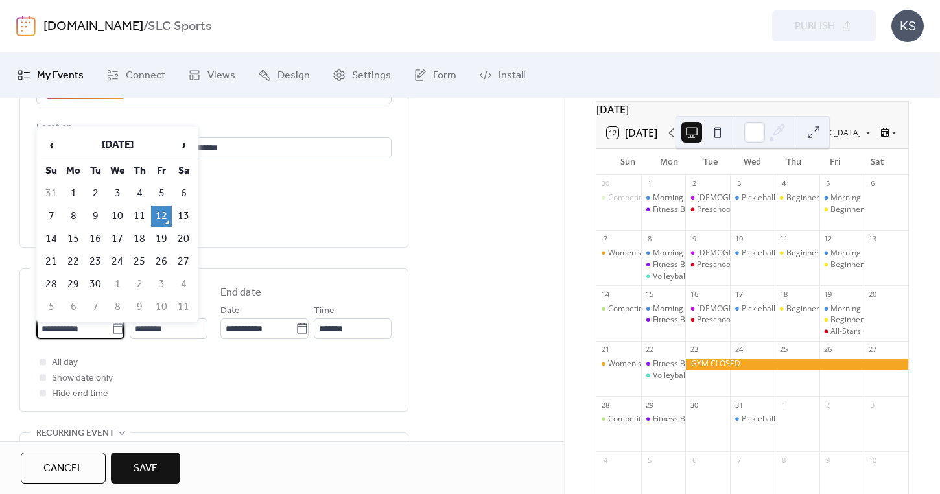
scroll to position [68, 0]
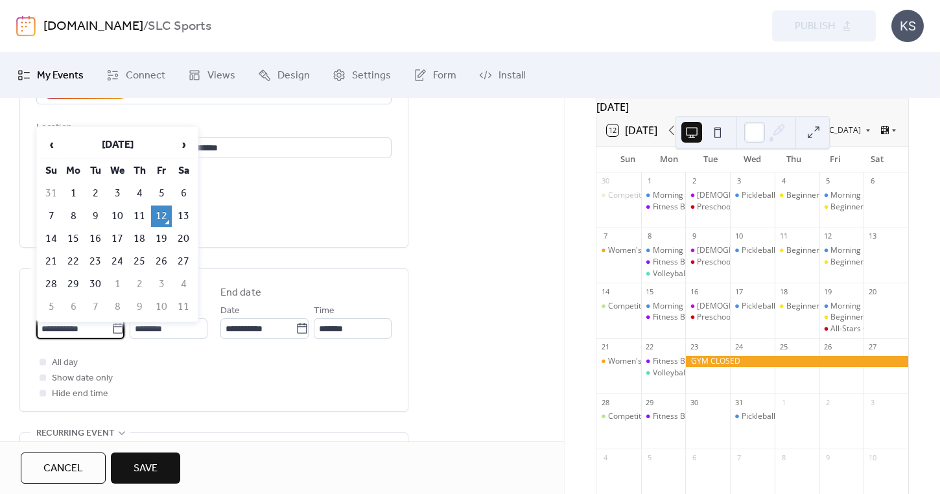
click at [243, 401] on div "All day Show date only Hide end time" at bounding box center [213, 377] width 355 height 47
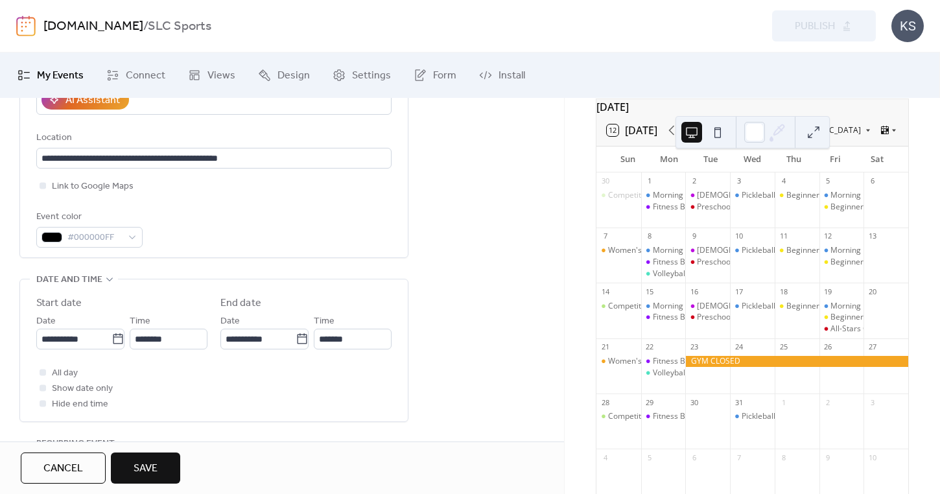
scroll to position [286, 0]
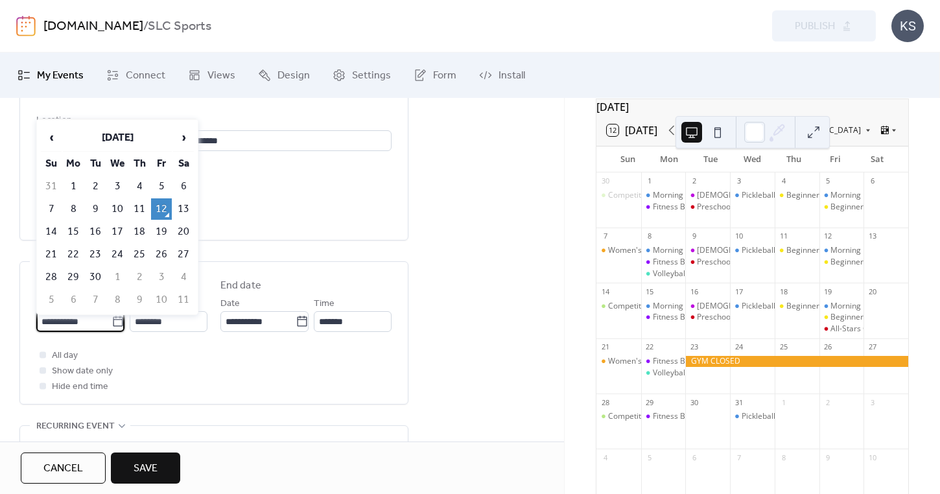
click at [89, 327] on input "**********" at bounding box center [73, 321] width 75 height 21
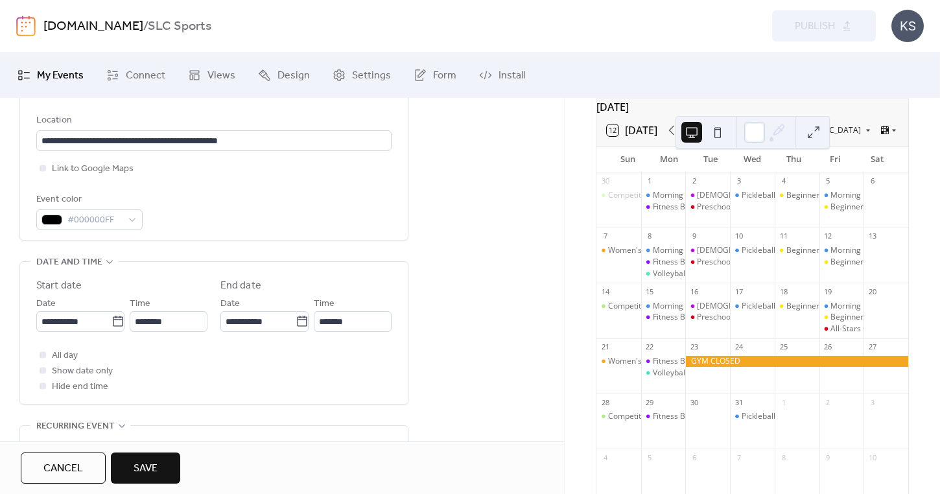
click at [524, 176] on div "**********" at bounding box center [282, 301] width 564 height 835
click at [50, 465] on span "Cancel" at bounding box center [63, 469] width 40 height 16
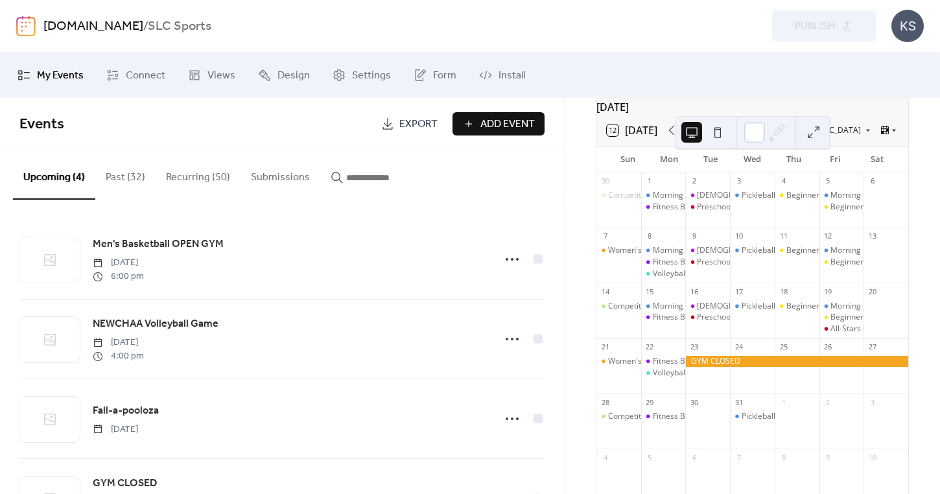
click at [195, 177] on button "Recurring (50)" at bounding box center [198, 174] width 85 height 48
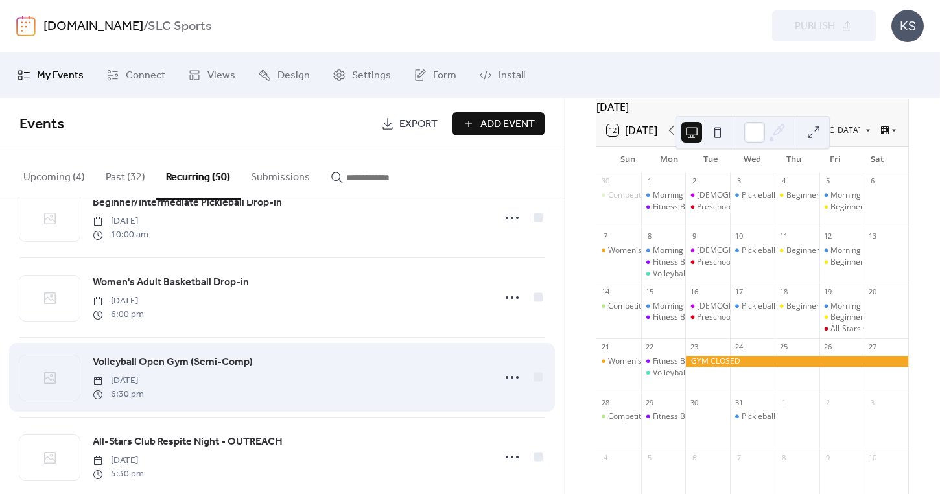
scroll to position [3546, 0]
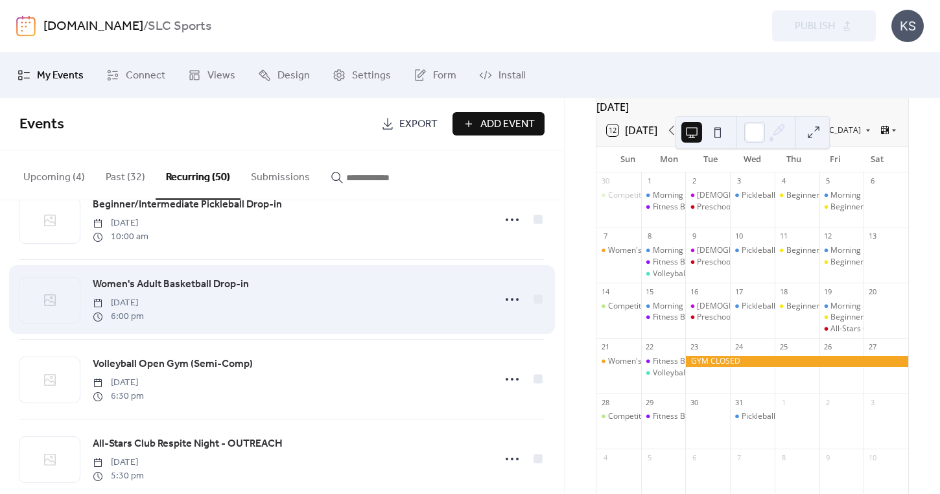
click at [183, 281] on span "Women's Adult Basketball Drop-in" at bounding box center [171, 285] width 156 height 16
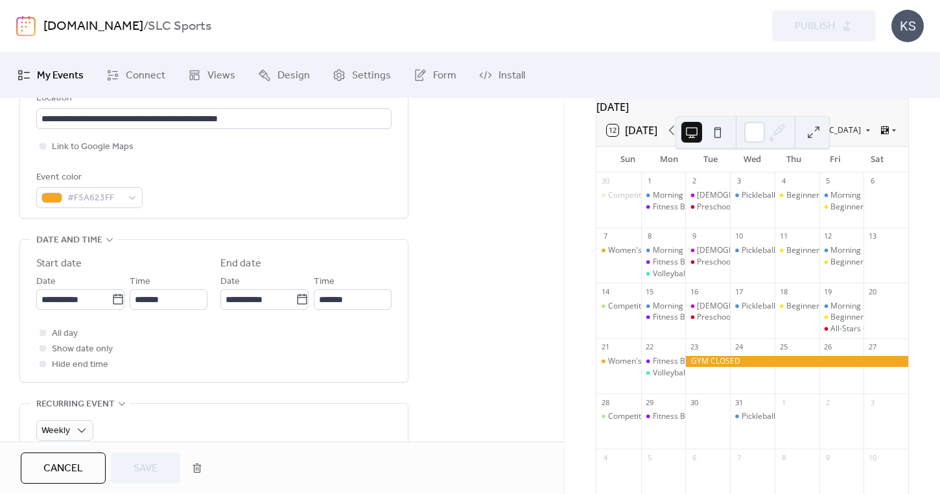
scroll to position [309, 0]
click at [625, 256] on div "Women's Adult Basketball Drop-in" at bounding box center [669, 250] width 123 height 11
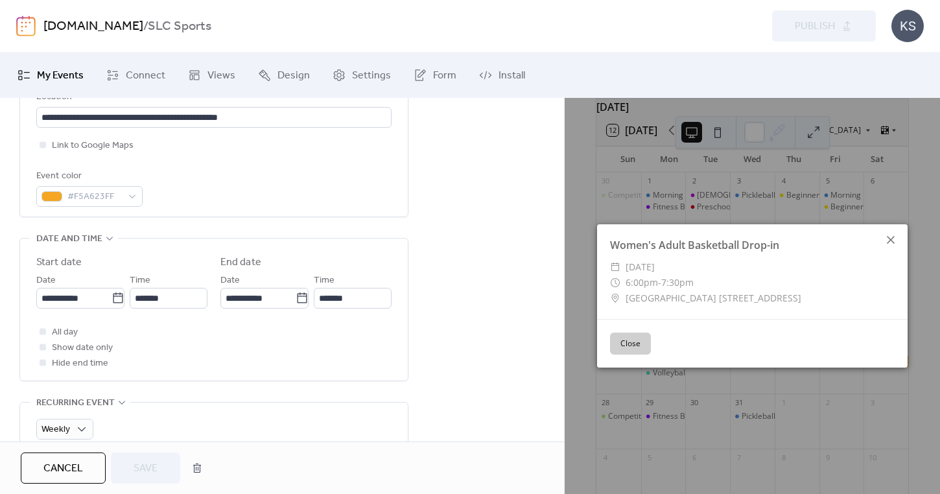
click at [897, 237] on icon at bounding box center [891, 240] width 16 height 16
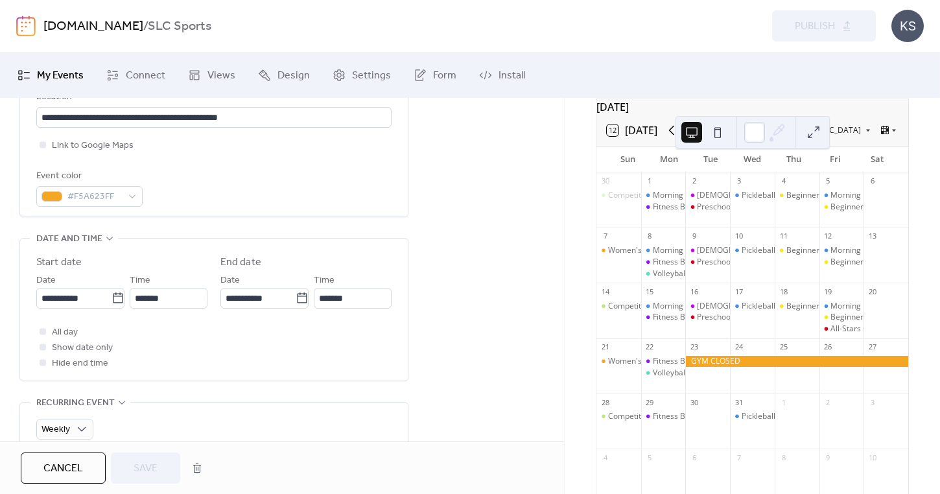
click at [673, 138] on icon at bounding box center [672, 130] width 16 height 16
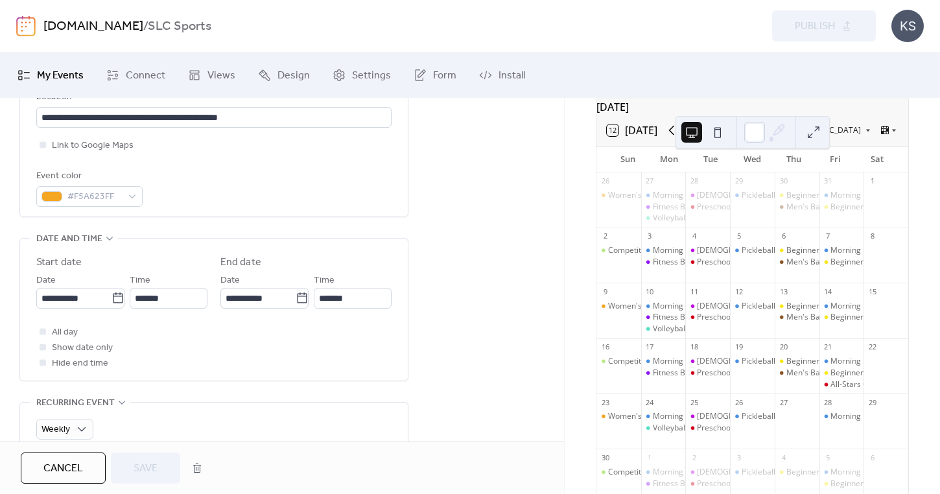
click at [673, 138] on icon at bounding box center [672, 130] width 16 height 16
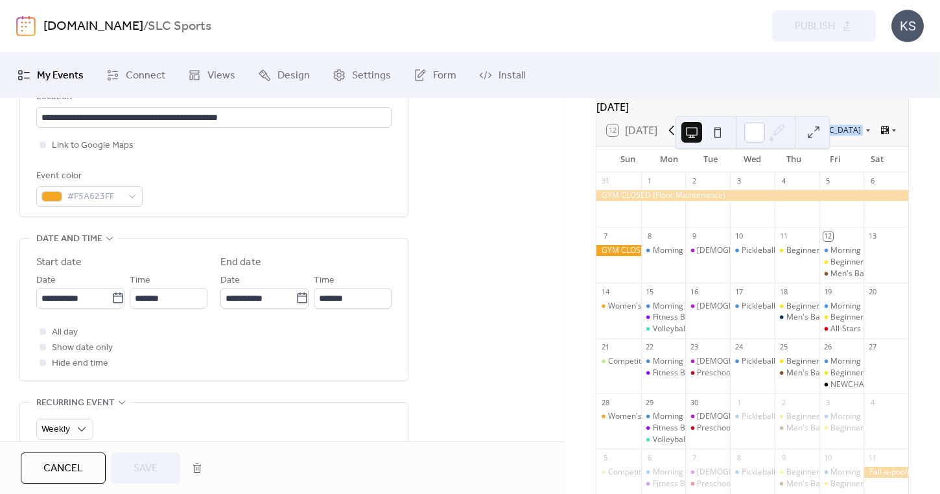
click at [673, 138] on icon at bounding box center [672, 130] width 16 height 16
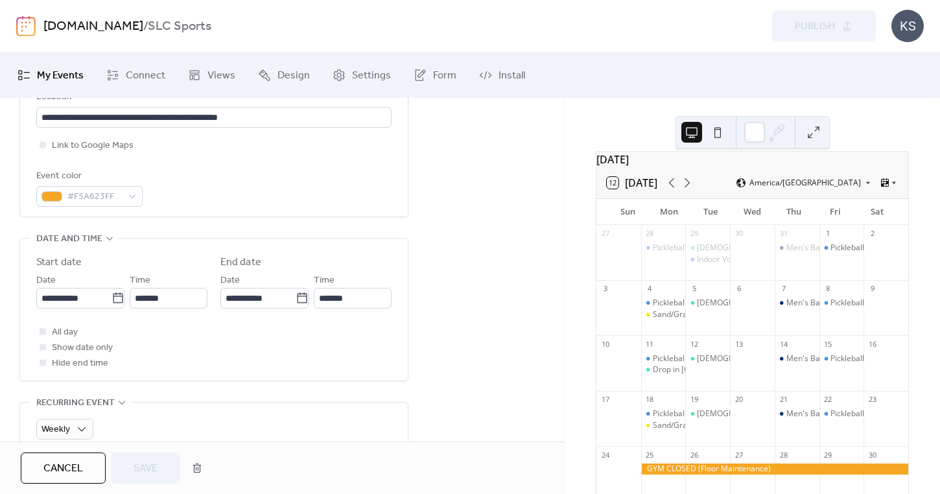
scroll to position [15, 0]
click at [689, 191] on icon at bounding box center [687, 184] width 16 height 16
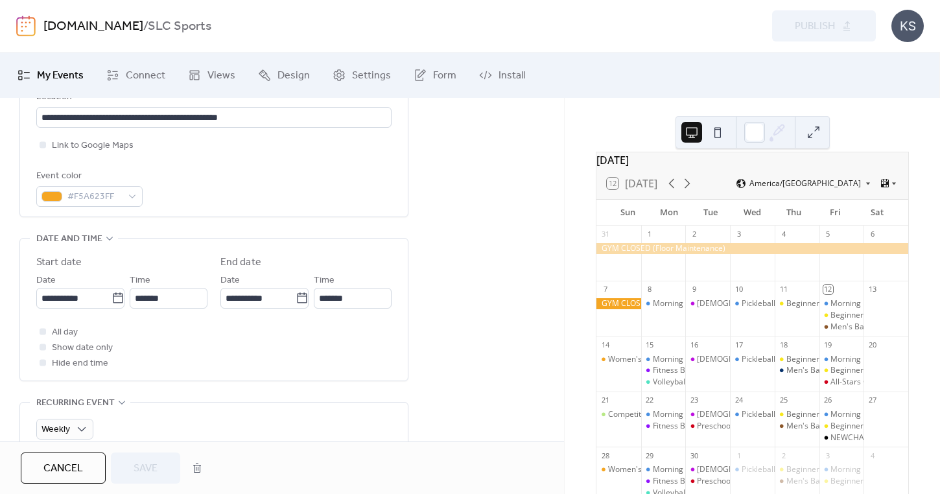
click at [522, 205] on div "**********" at bounding box center [282, 485] width 564 height 1249
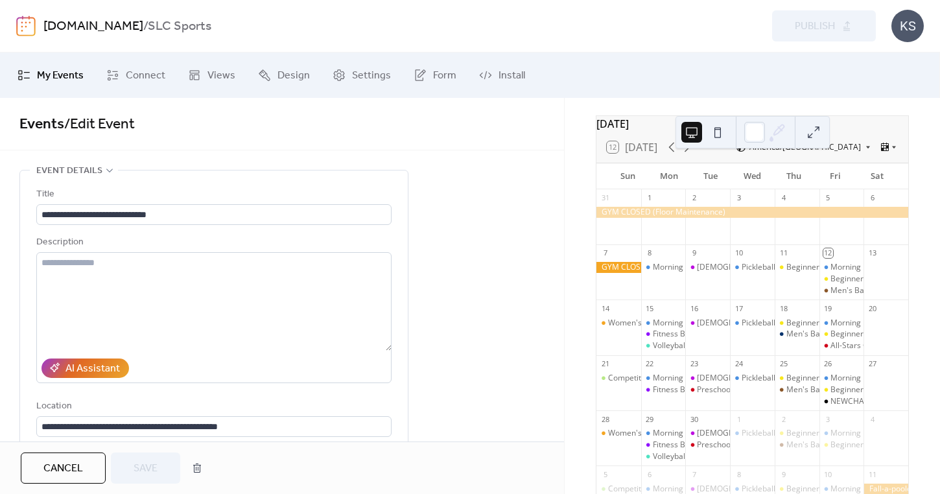
scroll to position [0, 0]
click at [68, 465] on span "Cancel" at bounding box center [63, 469] width 40 height 16
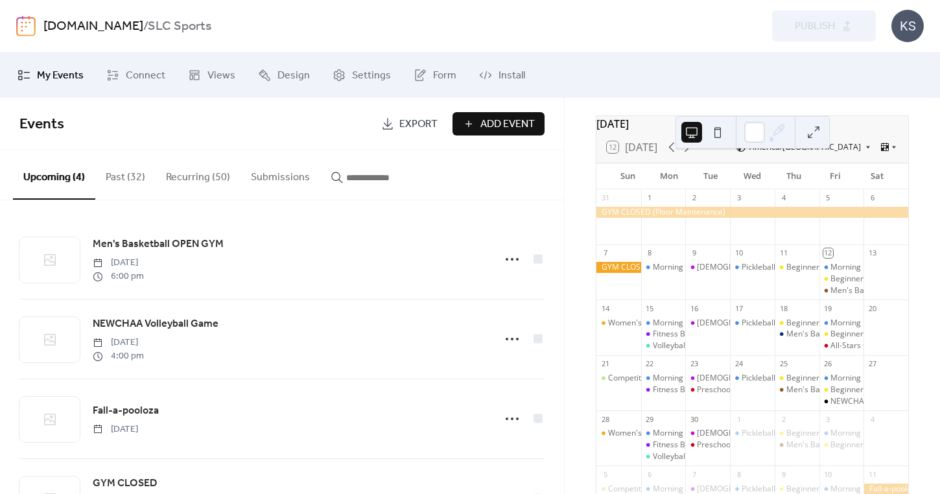
click at [200, 181] on button "Recurring (50)" at bounding box center [198, 174] width 85 height 48
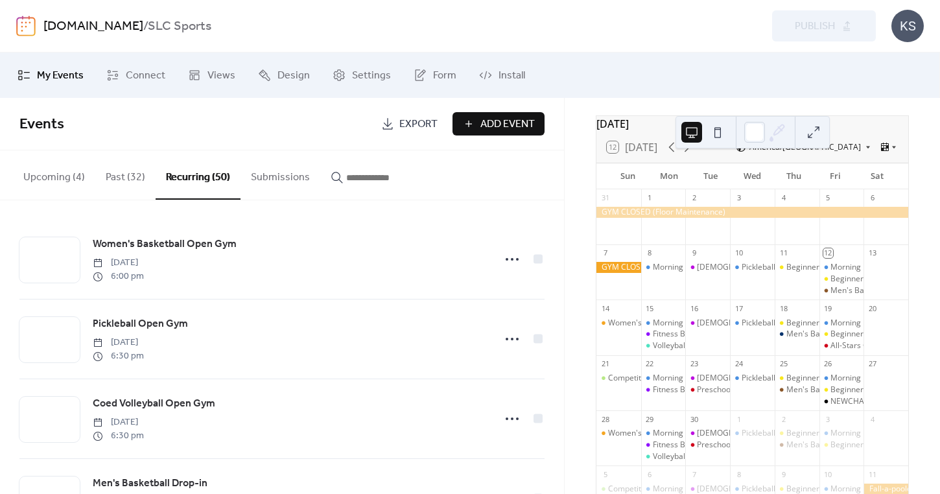
click at [491, 132] on span "Add Event" at bounding box center [507, 125] width 54 height 16
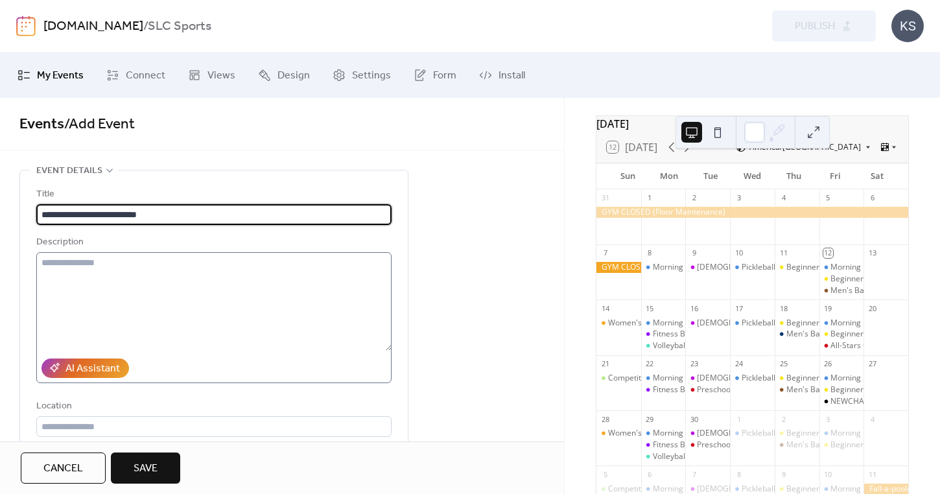
type input "**********"
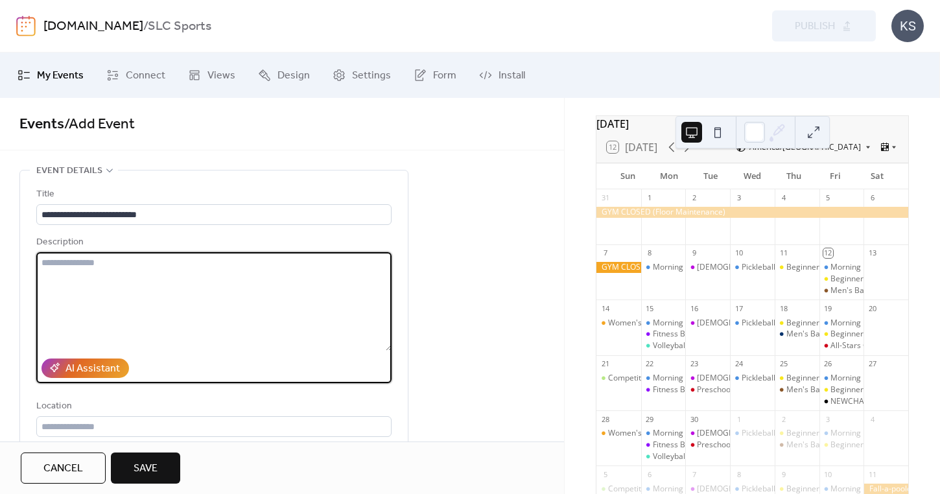
click at [259, 292] on textarea at bounding box center [213, 301] width 355 height 98
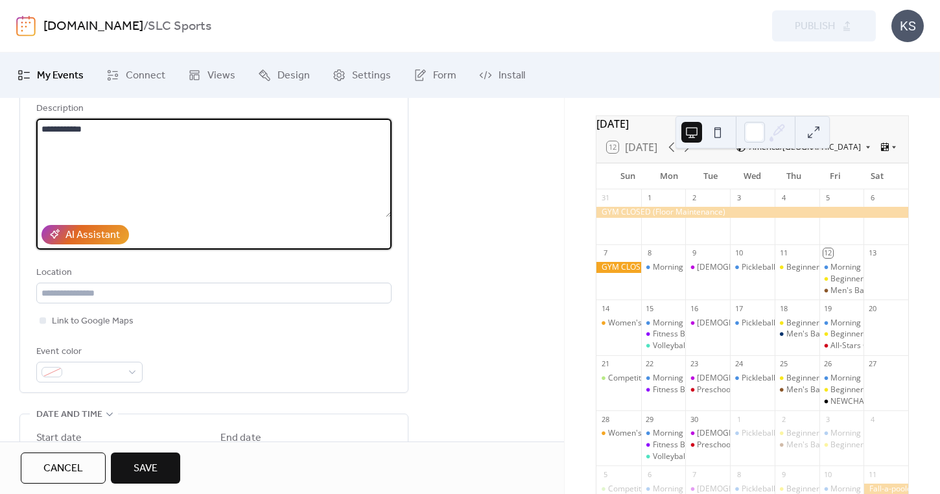
scroll to position [135, 0]
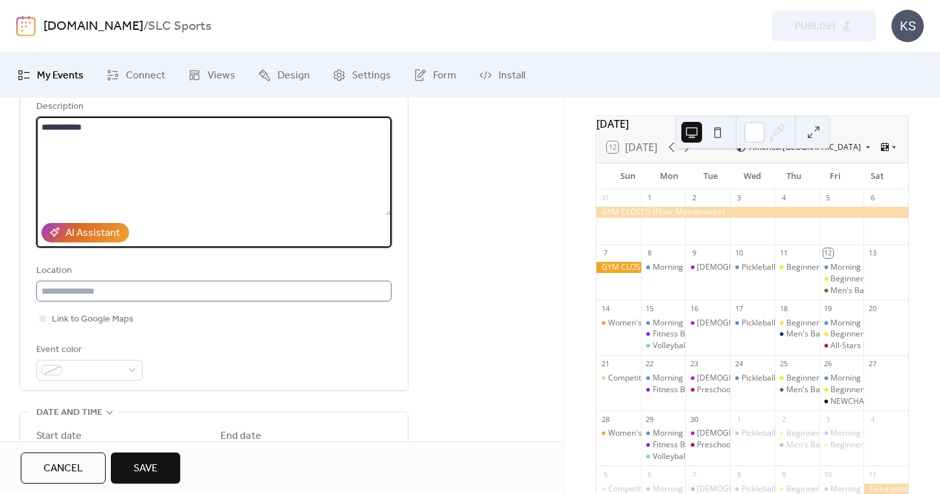
type textarea "**********"
click at [196, 296] on input "text" at bounding box center [213, 291] width 355 height 21
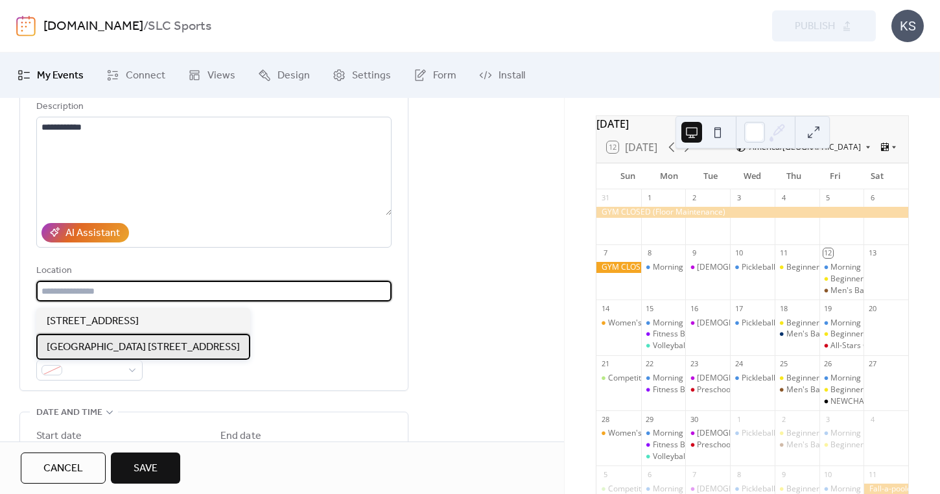
click at [158, 348] on span "[GEOGRAPHIC_DATA] [STREET_ADDRESS]" at bounding box center [143, 348] width 193 height 16
type input "**********"
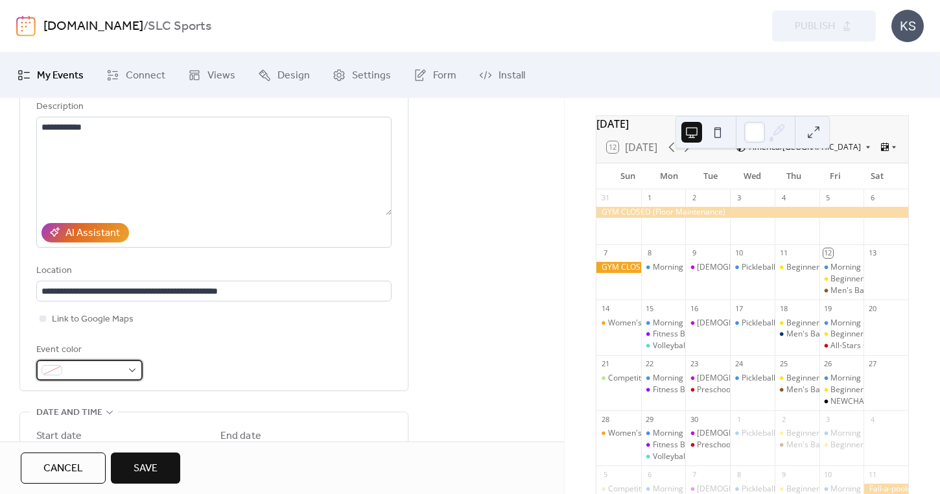
click at [97, 377] on span at bounding box center [94, 371] width 54 height 16
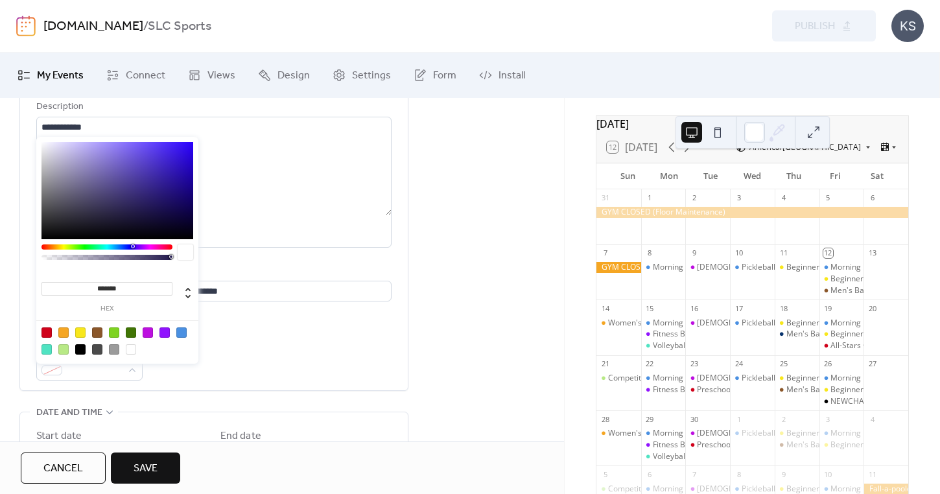
click at [84, 350] on div at bounding box center [80, 349] width 10 height 10
type input "*******"
click at [457, 301] on div "**********" at bounding box center [282, 451] width 564 height 835
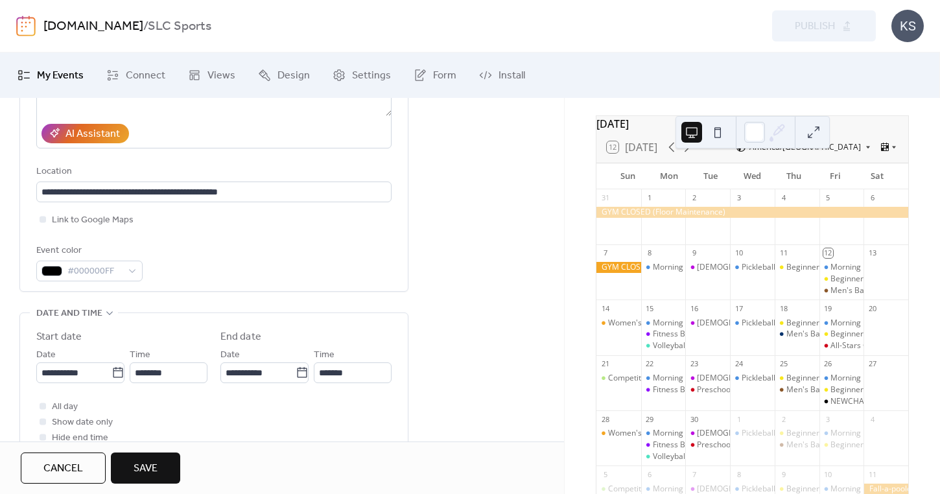
scroll to position [288, 0]
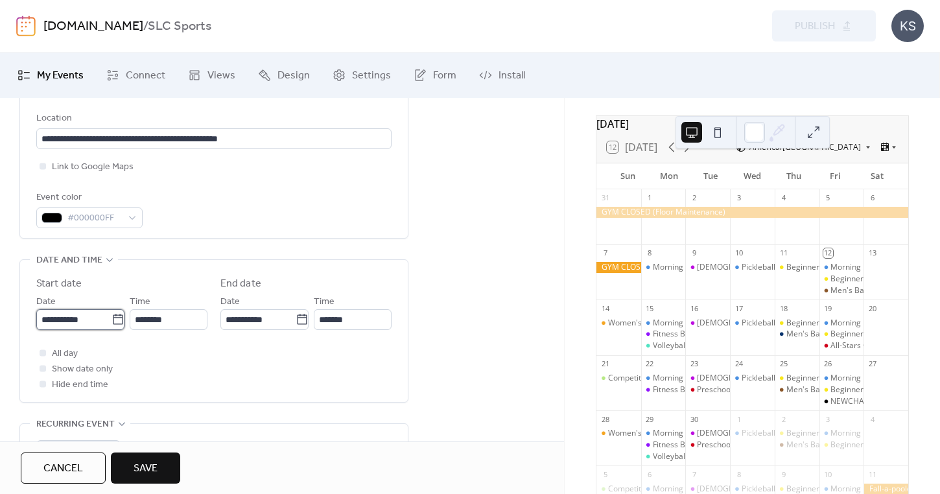
click at [80, 323] on input "**********" at bounding box center [73, 319] width 75 height 21
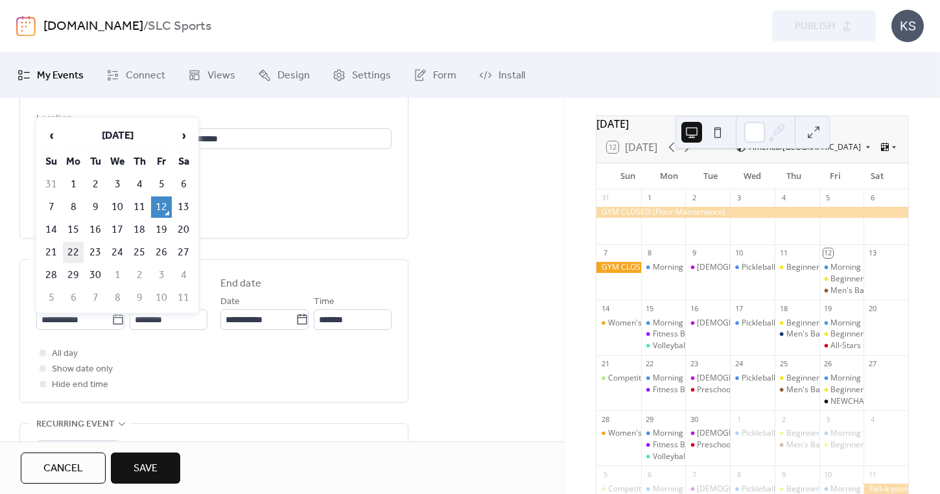
click at [79, 250] on td "22" at bounding box center [73, 252] width 21 height 21
type input "**********"
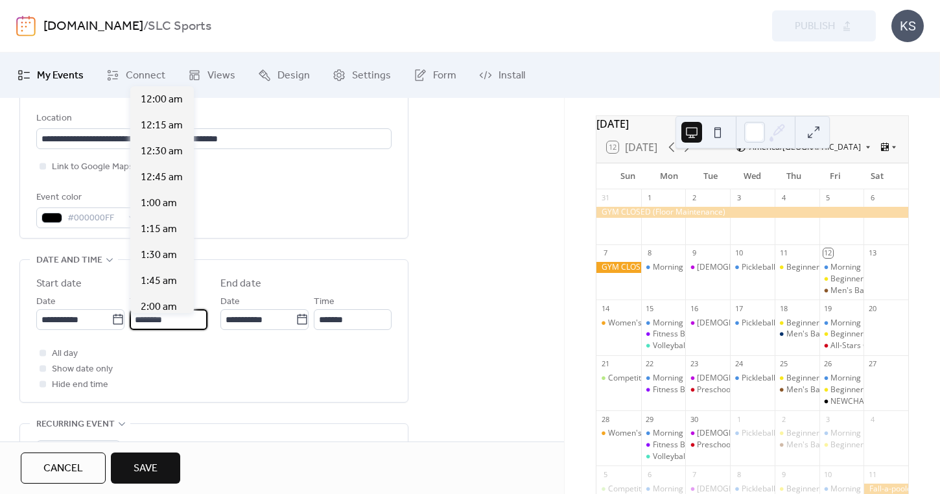
click at [181, 323] on input "********" at bounding box center [169, 319] width 78 height 21
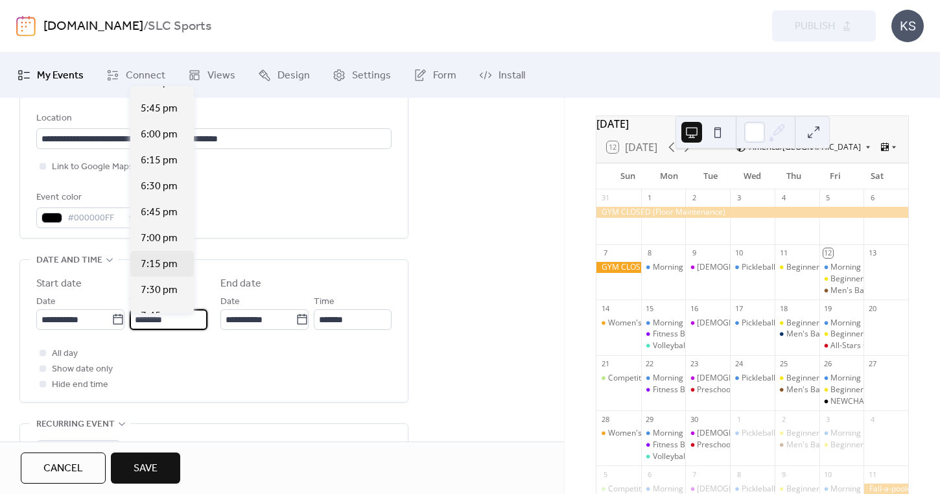
scroll to position [1829, 0]
click at [159, 187] on span "6:30 pm" at bounding box center [159, 189] width 37 height 16
type input "*******"
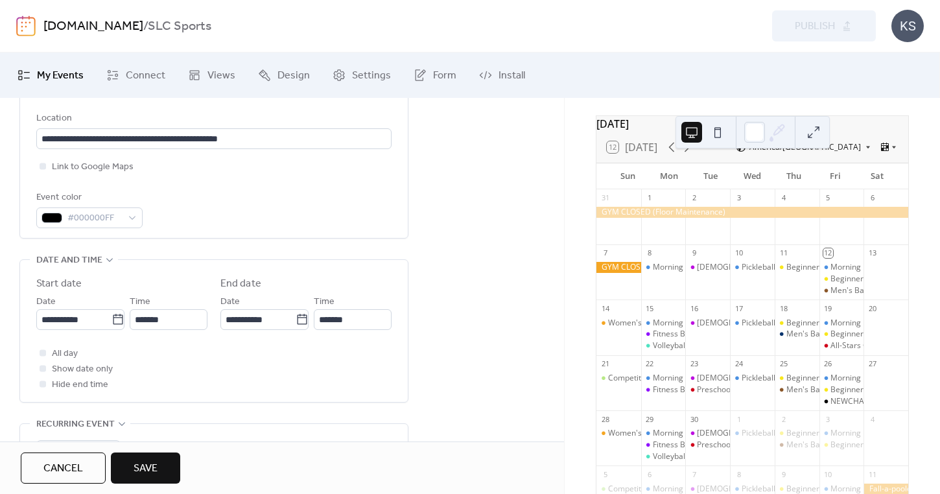
click at [351, 312] on div "Time *******" at bounding box center [353, 312] width 78 height 36
click at [347, 325] on input "*******" at bounding box center [353, 319] width 78 height 21
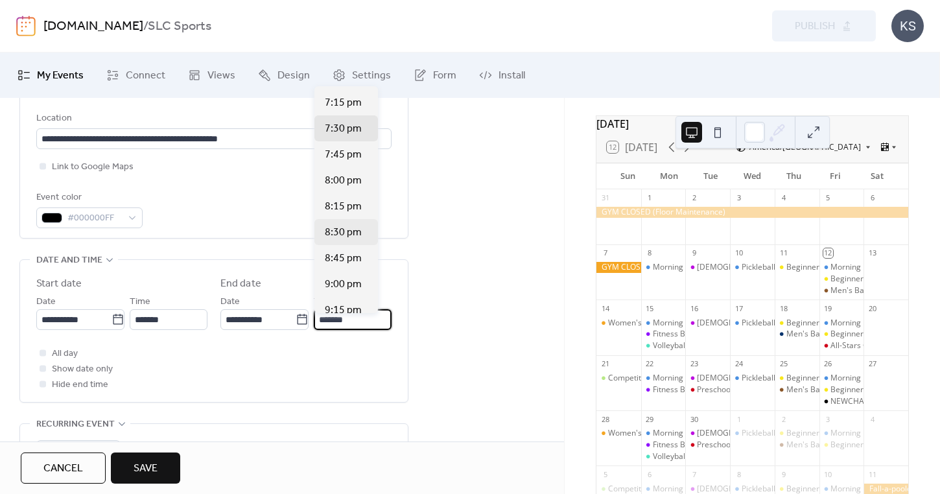
scroll to position [52, 0]
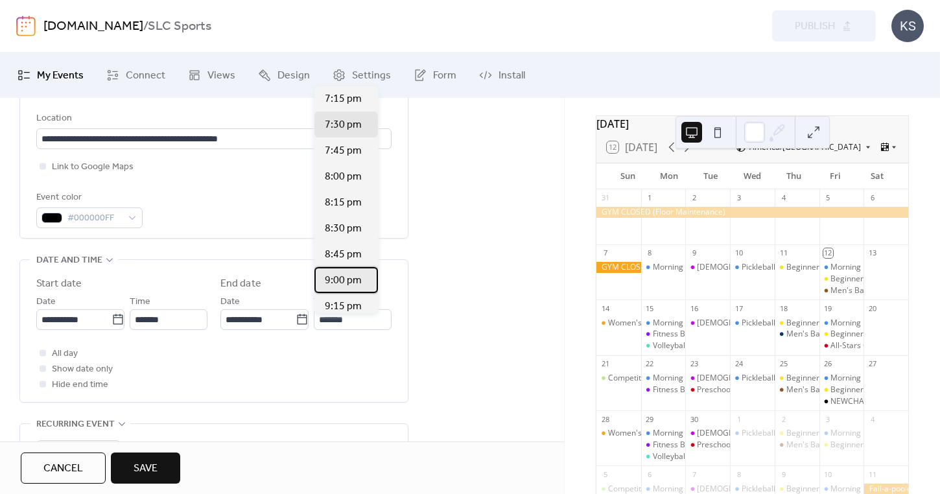
click at [349, 287] on span "9:00 pm" at bounding box center [343, 281] width 37 height 16
type input "*******"
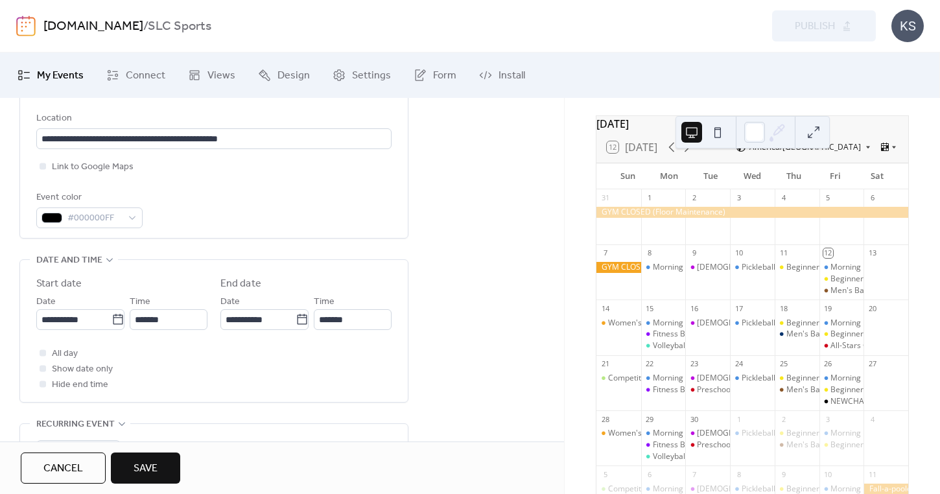
click at [454, 292] on div "**********" at bounding box center [282, 299] width 564 height 835
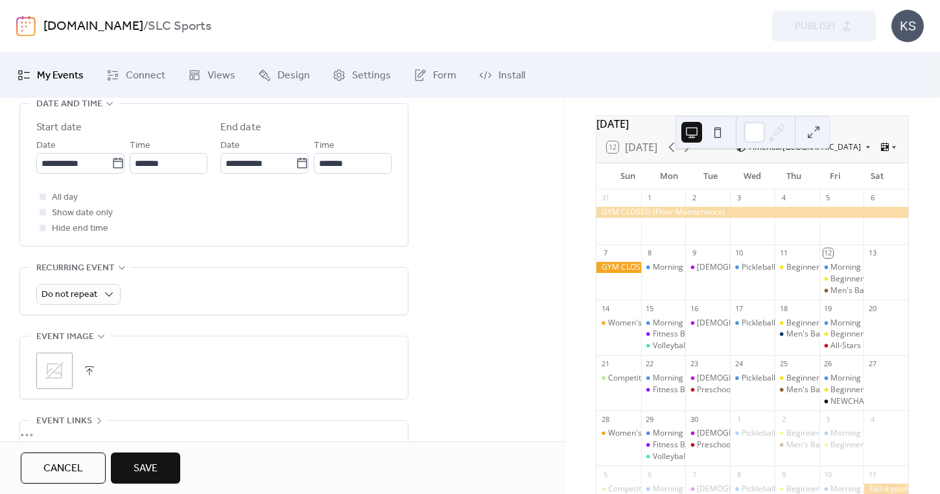
scroll to position [461, 0]
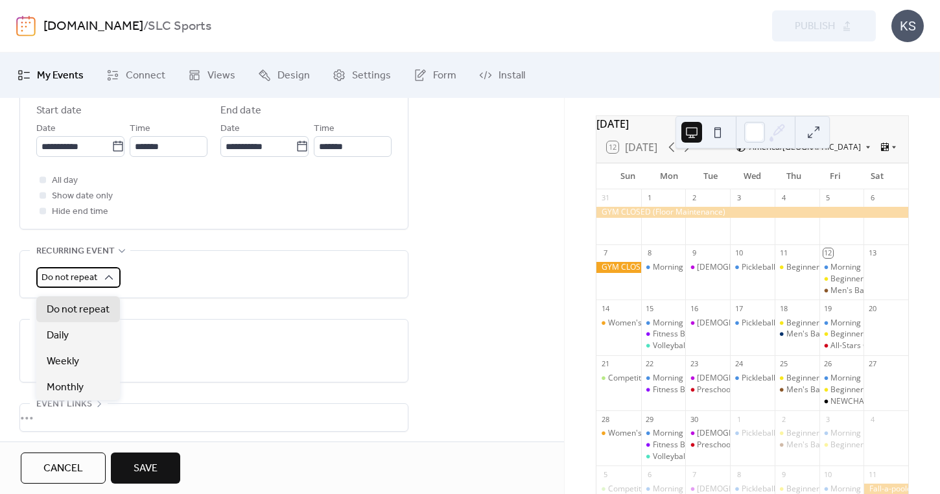
click at [97, 284] on div "Do not repeat" at bounding box center [78, 277] width 84 height 21
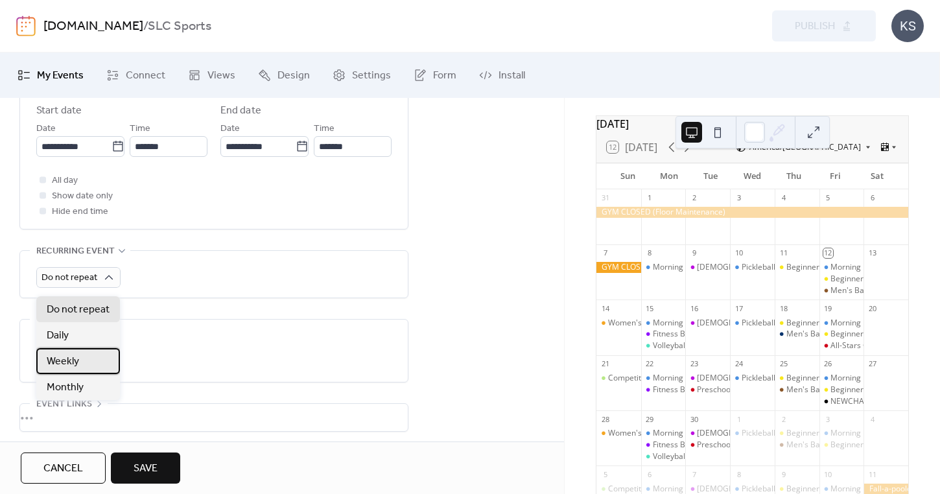
click at [58, 361] on span "Weekly" at bounding box center [63, 362] width 32 height 16
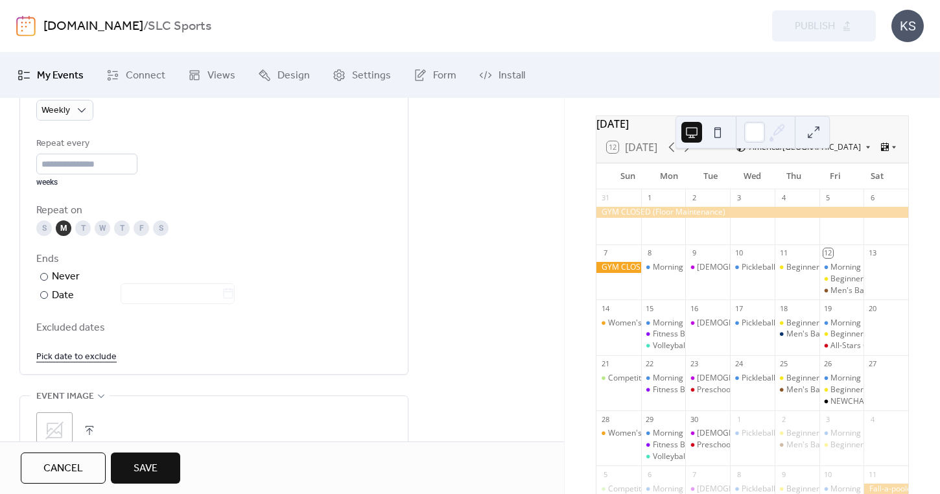
scroll to position [630, 0]
click at [128, 313] on div "Repeat every * weeks Repeat on S M T W T F S Ends ​ Never ​ Date Excluded dates…" at bounding box center [213, 248] width 355 height 228
click at [145, 302] on div at bounding box center [170, 292] width 130 height 19
click at [222, 292] on input "text" at bounding box center [171, 291] width 101 height 21
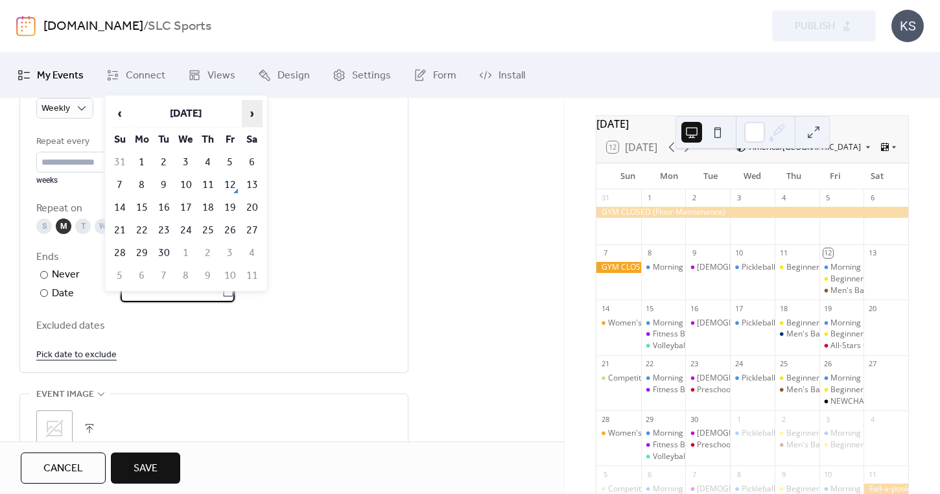
click at [255, 109] on span "›" at bounding box center [251, 113] width 19 height 26
click at [145, 187] on td "5" at bounding box center [142, 184] width 21 height 21
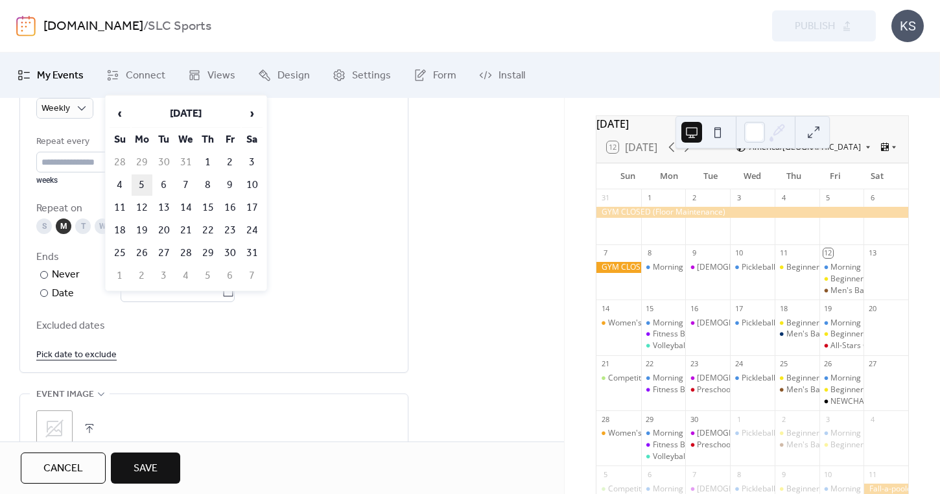
type input "**********"
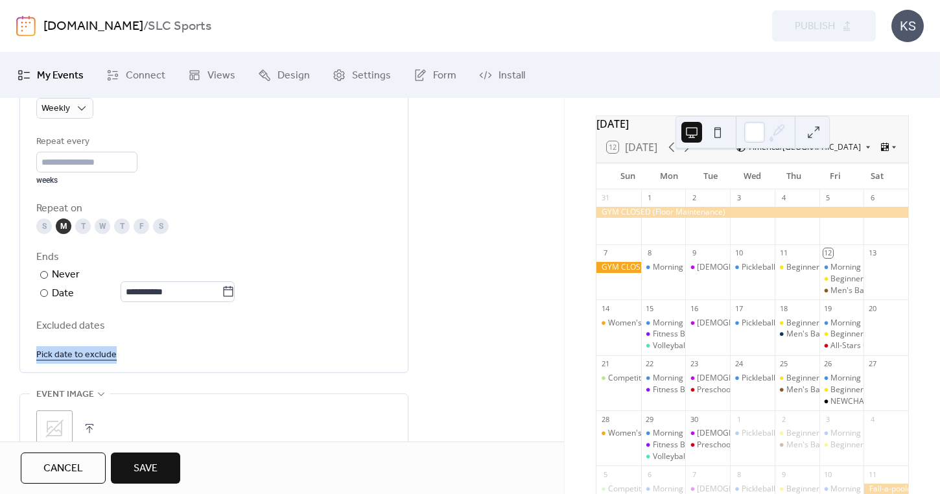
click at [279, 355] on div "Excluded dates Pick date to exclude" at bounding box center [213, 340] width 355 height 45
click at [80, 362] on link "Pick date to exclude" at bounding box center [76, 354] width 80 height 16
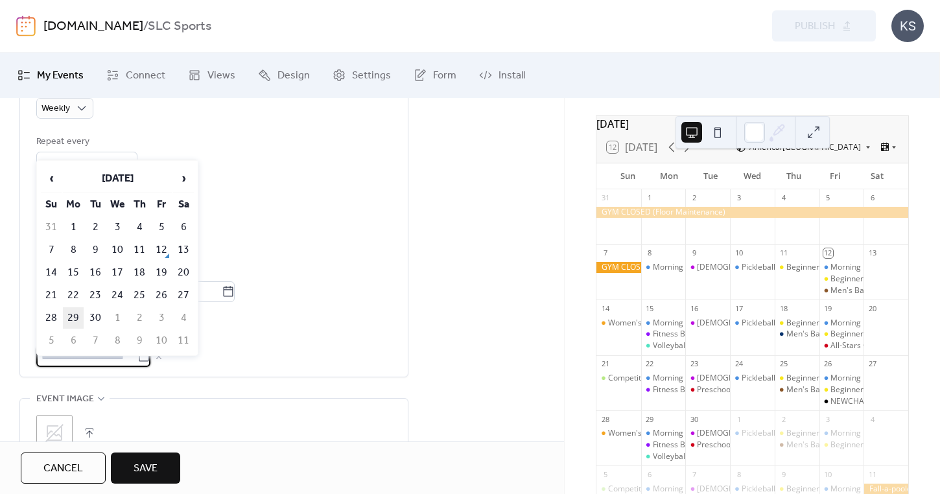
click at [82, 319] on td "29" at bounding box center [73, 317] width 21 height 21
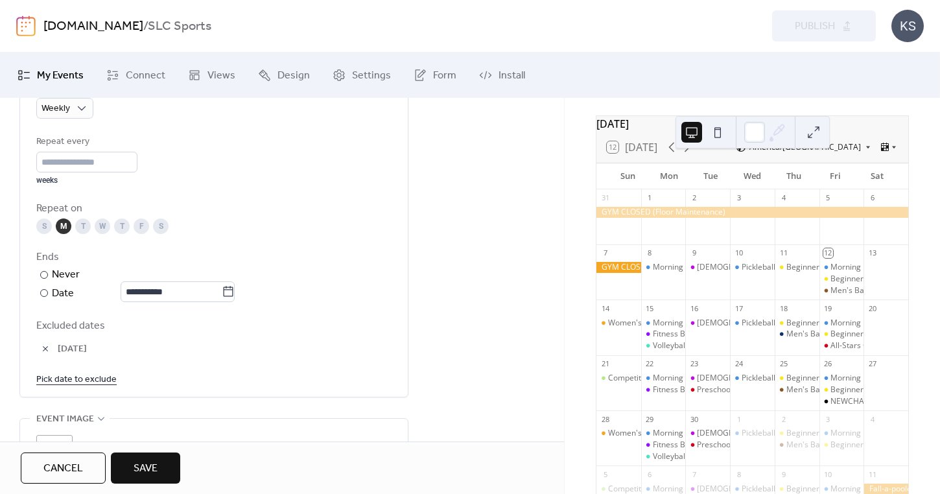
click at [60, 387] on link "Pick date to exclude" at bounding box center [76, 379] width 80 height 16
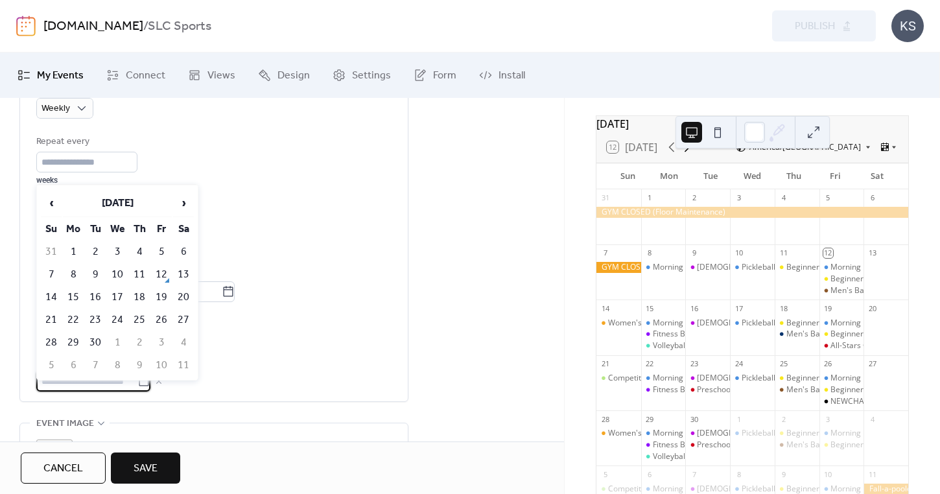
click at [688, 155] on icon at bounding box center [687, 147] width 16 height 16
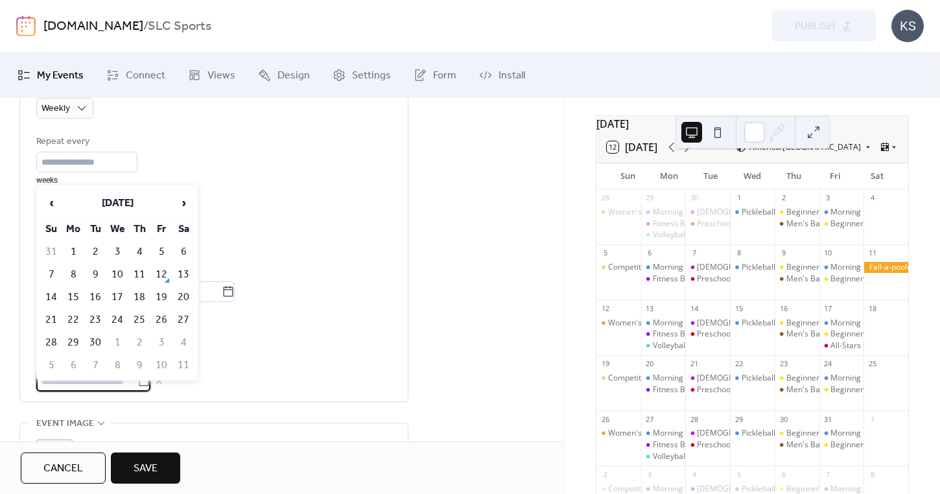
click at [96, 391] on input "text" at bounding box center [86, 381] width 101 height 21
click at [186, 203] on span "›" at bounding box center [183, 203] width 19 height 26
click at [81, 294] on td "13" at bounding box center [73, 296] width 21 height 21
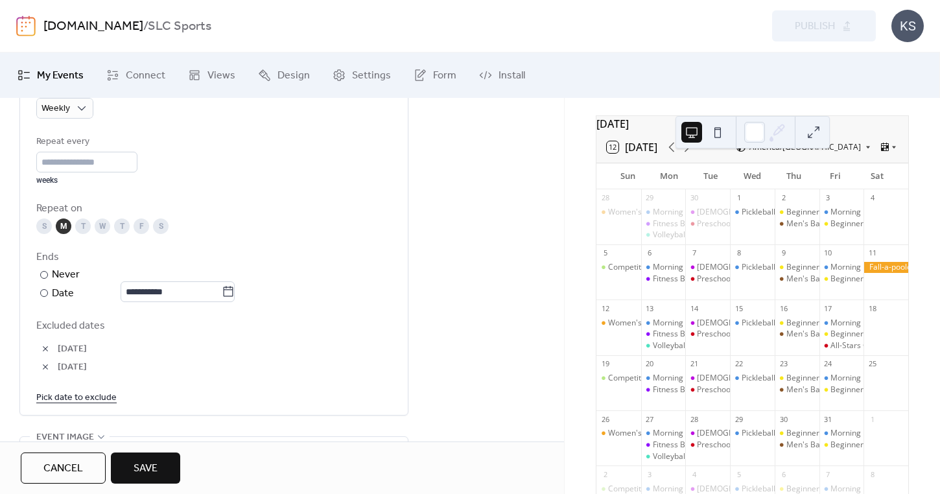
click at [84, 404] on link "Pick date to exclude" at bounding box center [76, 397] width 80 height 16
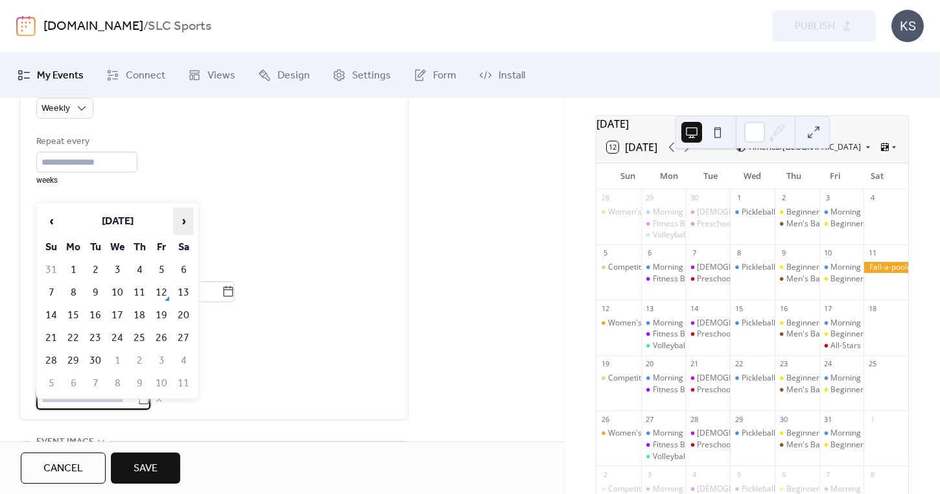
click at [183, 229] on span "›" at bounding box center [183, 221] width 19 height 26
click at [73, 356] on td "27" at bounding box center [73, 360] width 21 height 21
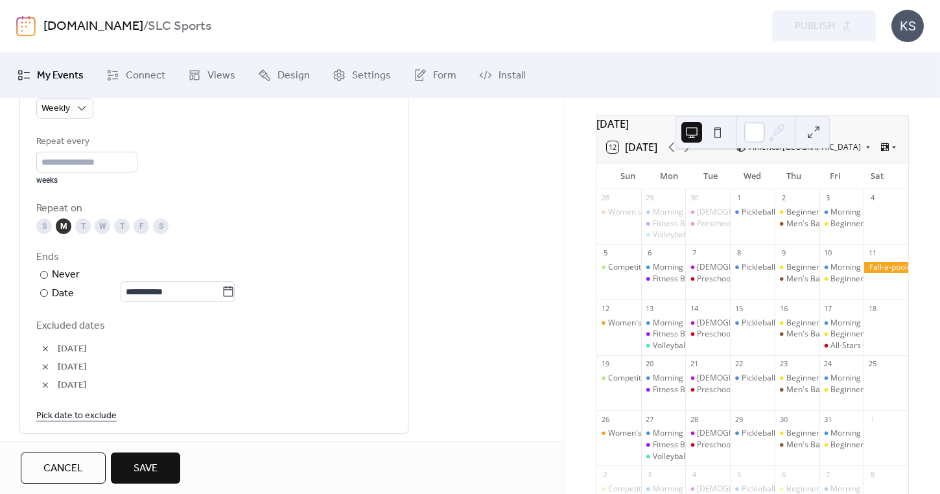
scroll to position [638, 0]
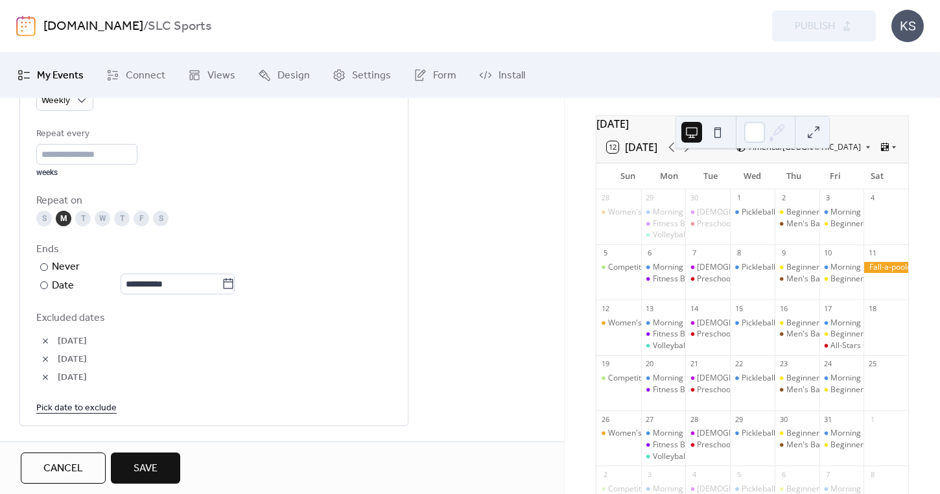
click at [93, 415] on link "Pick date to exclude" at bounding box center [76, 407] width 80 height 16
click at [691, 155] on icon at bounding box center [687, 147] width 16 height 16
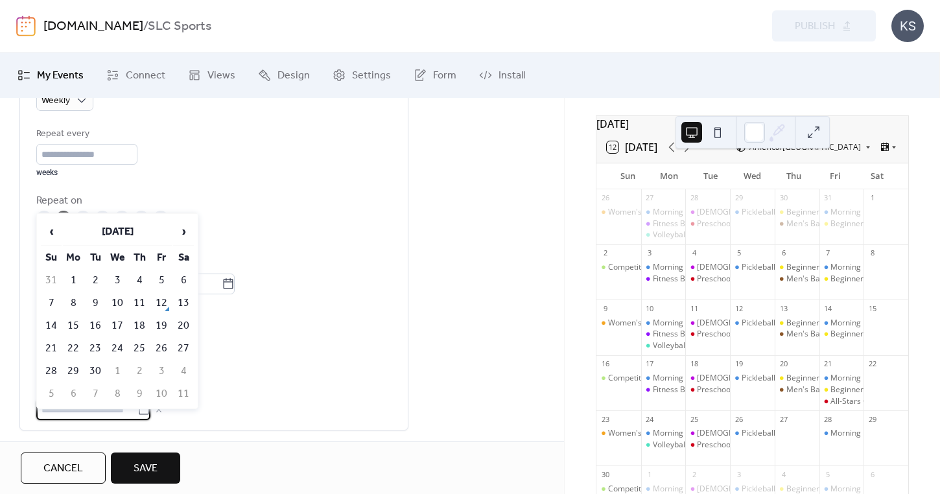
click at [124, 420] on input "text" at bounding box center [86, 409] width 101 height 21
click at [181, 231] on span "›" at bounding box center [183, 231] width 19 height 26
click at [78, 321] on td "10" at bounding box center [73, 325] width 21 height 21
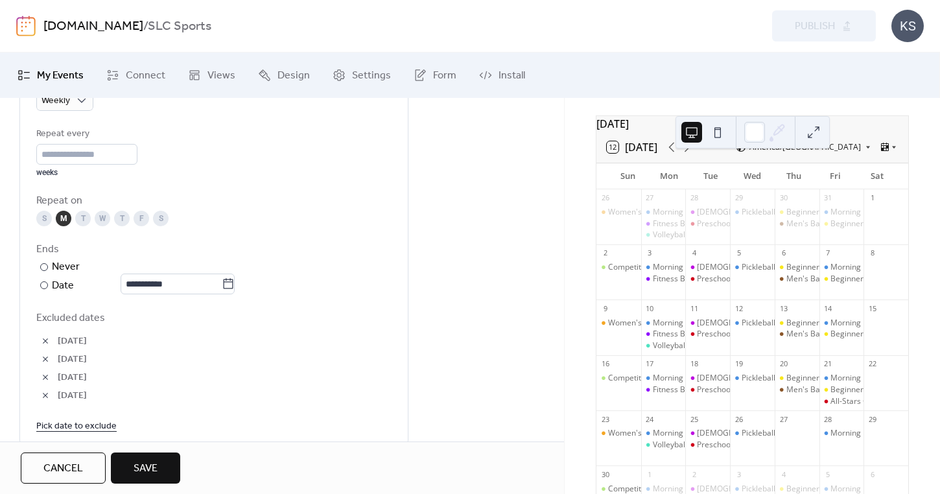
click at [71, 434] on link "Pick date to exclude" at bounding box center [76, 425] width 80 height 16
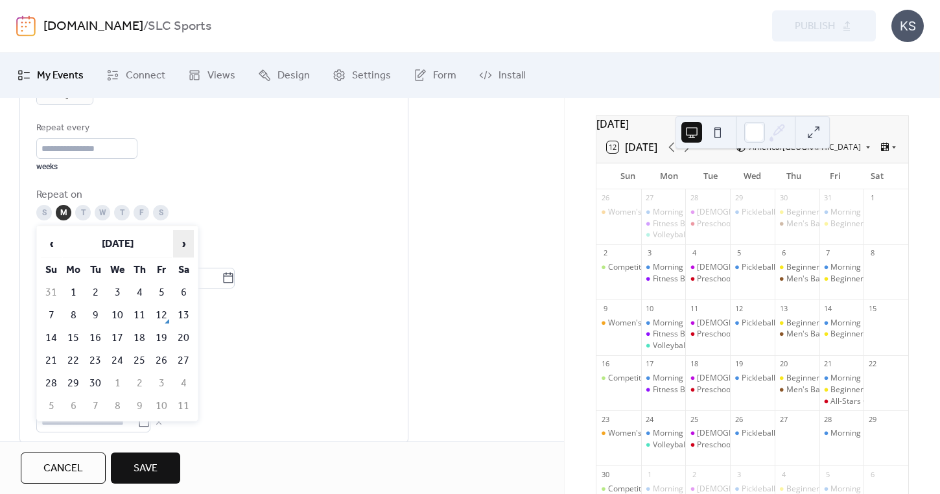
click at [182, 238] on span "›" at bounding box center [183, 244] width 19 height 26
click at [72, 381] on td "24" at bounding box center [73, 383] width 21 height 21
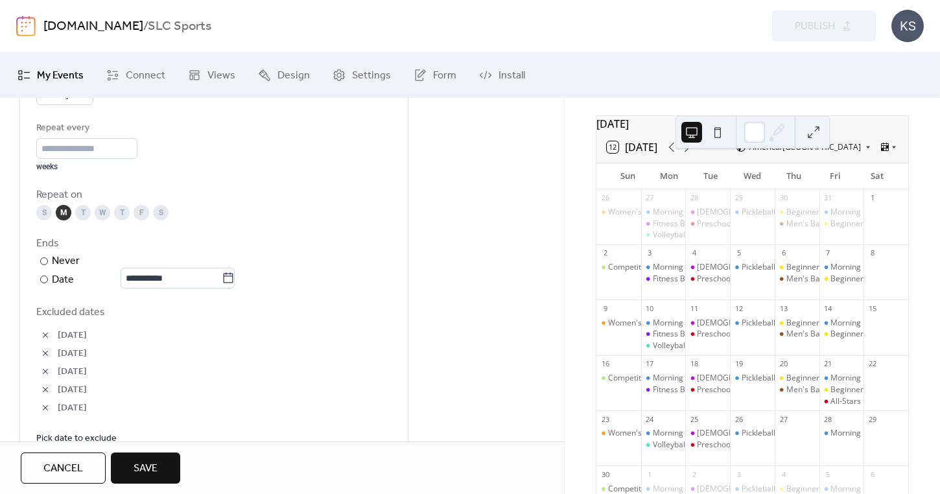
scroll to position [693, 0]
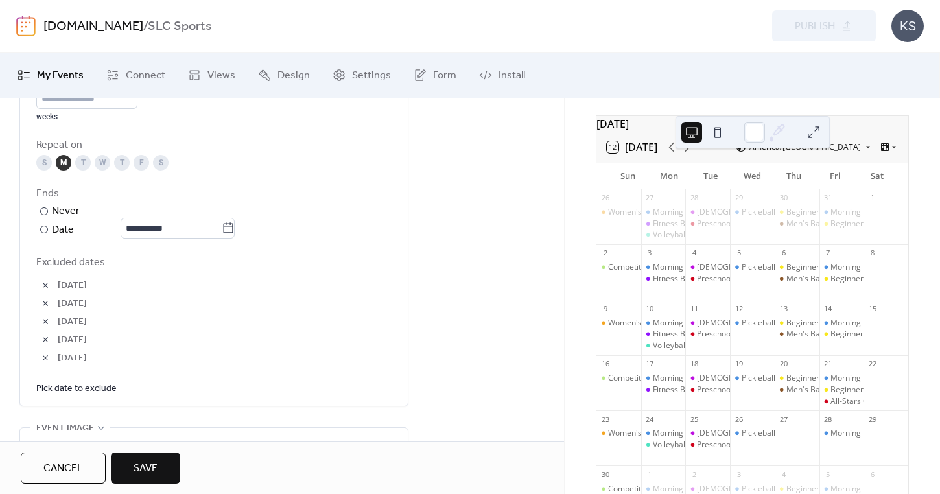
click at [88, 396] on link "Pick date to exclude" at bounding box center [76, 388] width 80 height 16
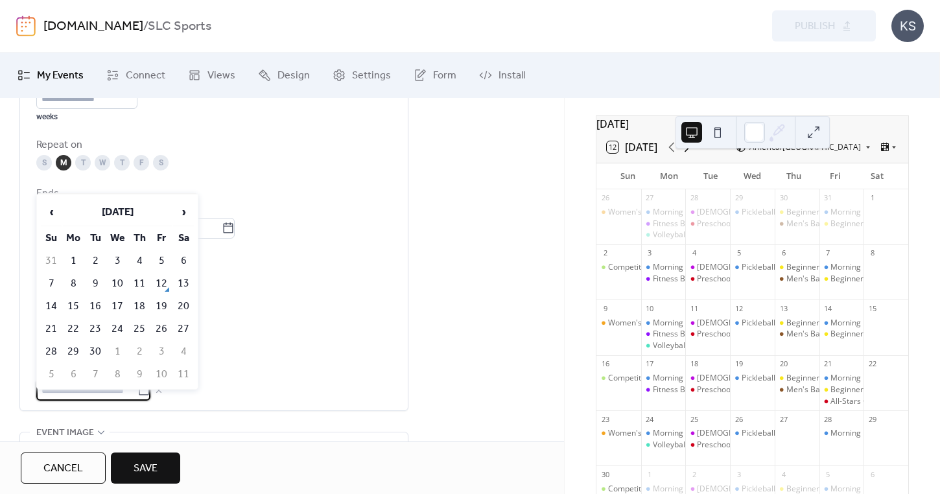
click at [693, 155] on icon at bounding box center [687, 147] width 16 height 16
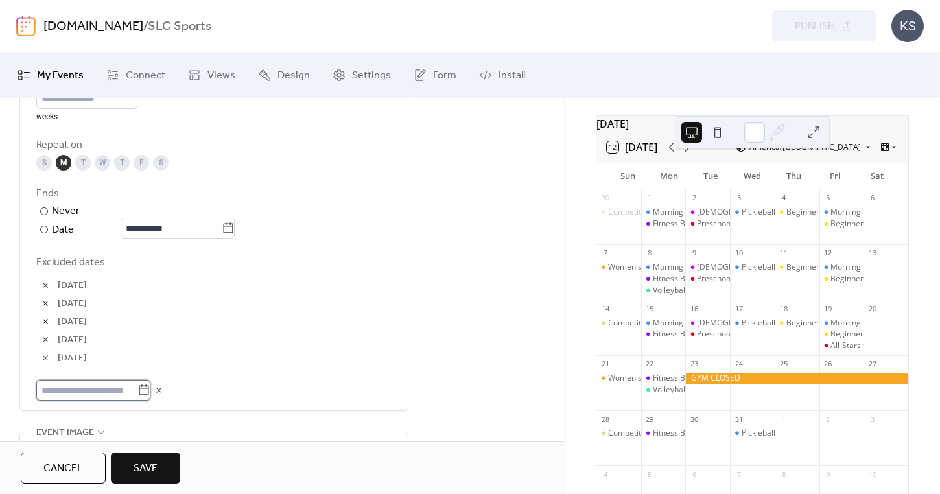
click at [83, 400] on input "text" at bounding box center [86, 390] width 101 height 21
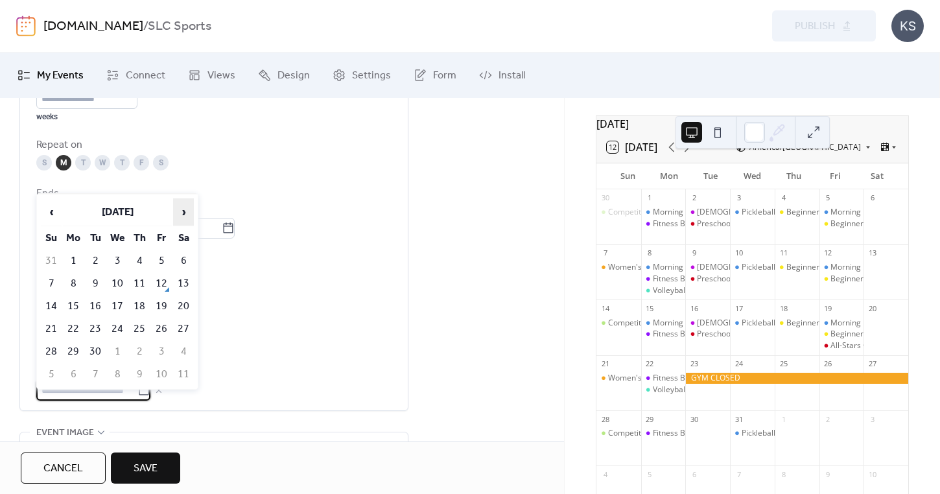
click at [174, 217] on span "›" at bounding box center [183, 212] width 19 height 26
click at [72, 275] on td "8" at bounding box center [73, 283] width 21 height 21
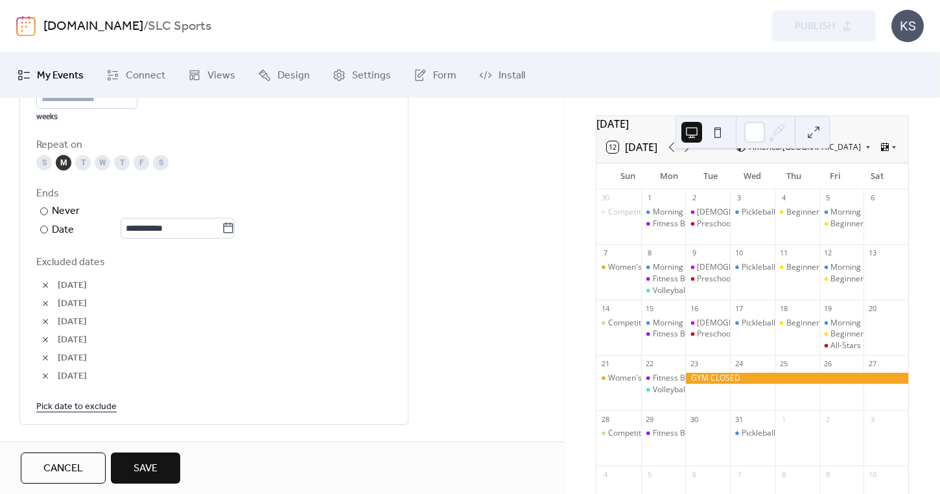
click at [75, 414] on link "Pick date to exclude" at bounding box center [76, 406] width 80 height 16
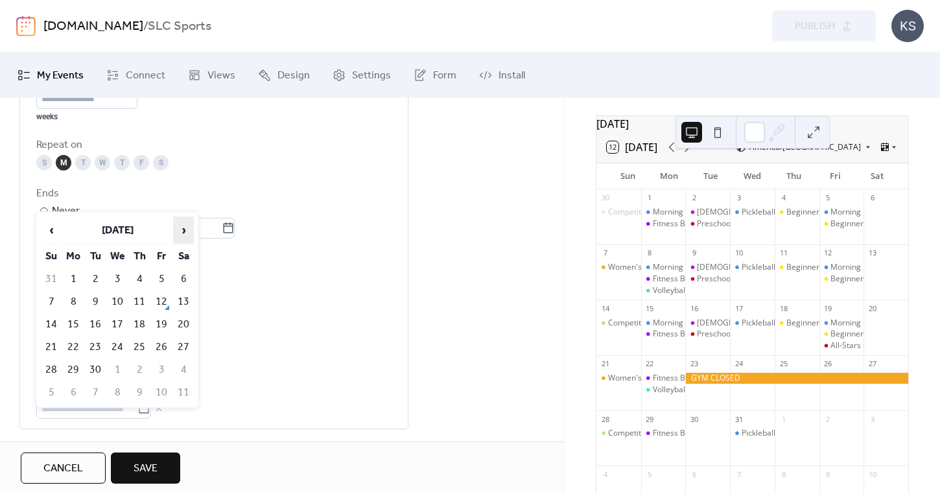
click at [185, 233] on span "›" at bounding box center [183, 230] width 19 height 26
click at [60, 231] on span "‹" at bounding box center [50, 230] width 19 height 26
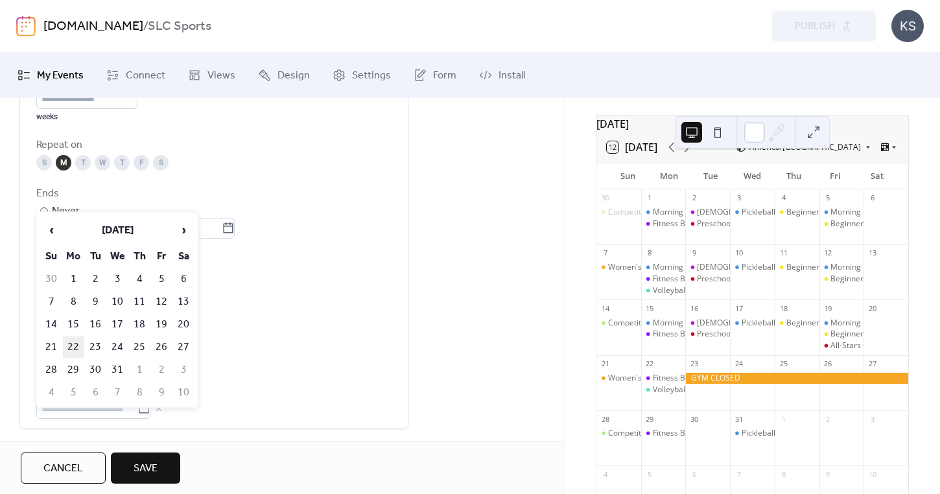
click at [76, 349] on td "22" at bounding box center [73, 346] width 21 height 21
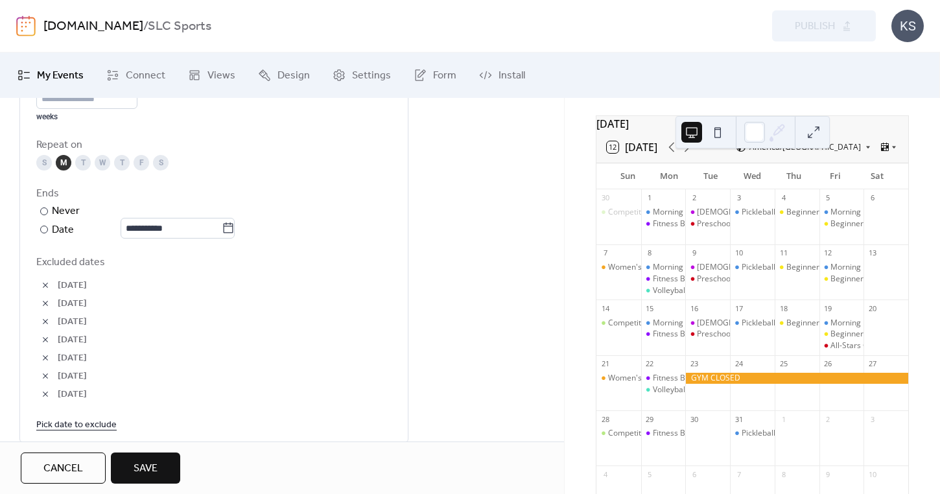
click at [144, 472] on span "Save" at bounding box center [145, 469] width 24 height 16
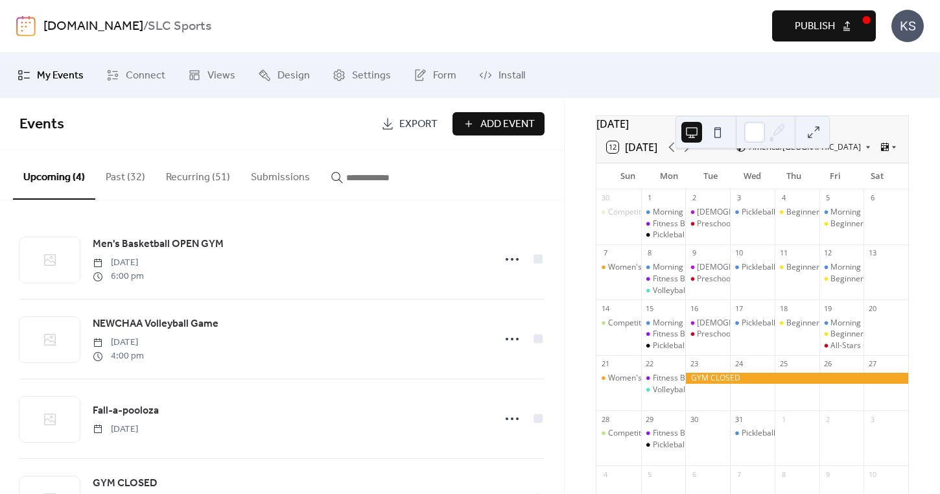
click at [816, 29] on span "Publish" at bounding box center [814, 27] width 40 height 16
click at [817, 130] on button at bounding box center [813, 132] width 21 height 21
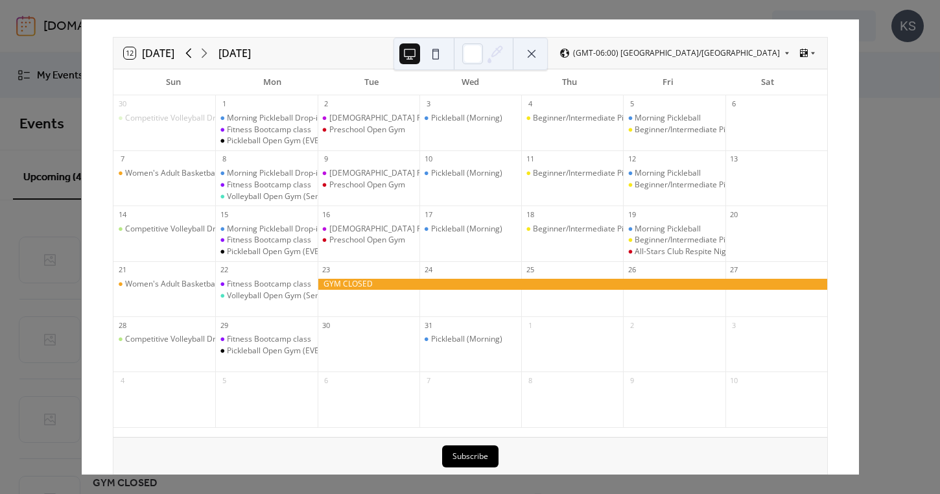
click at [191, 52] on icon at bounding box center [189, 53] width 16 height 16
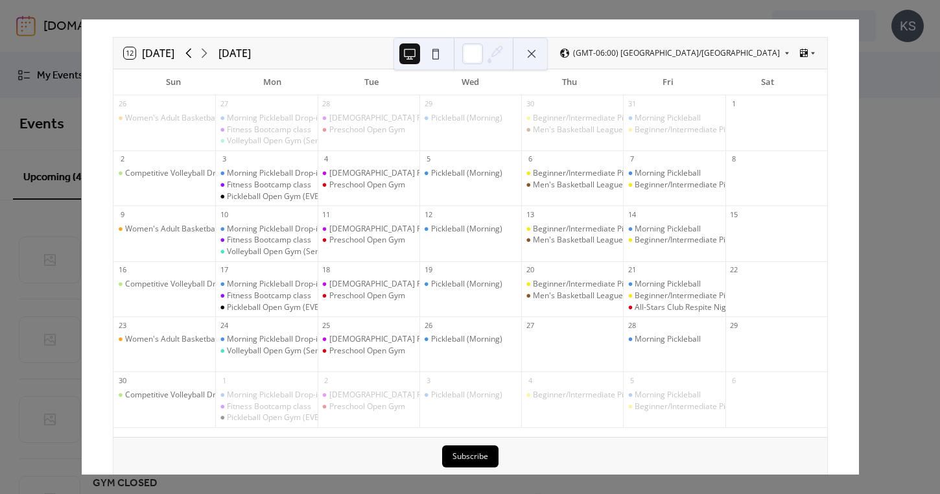
click at [191, 52] on icon at bounding box center [189, 53] width 16 height 16
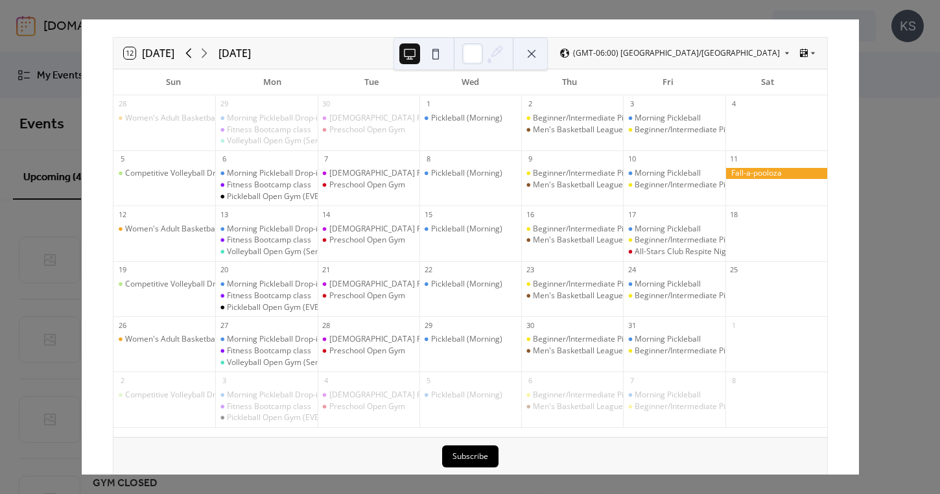
click at [191, 52] on icon at bounding box center [189, 53] width 16 height 16
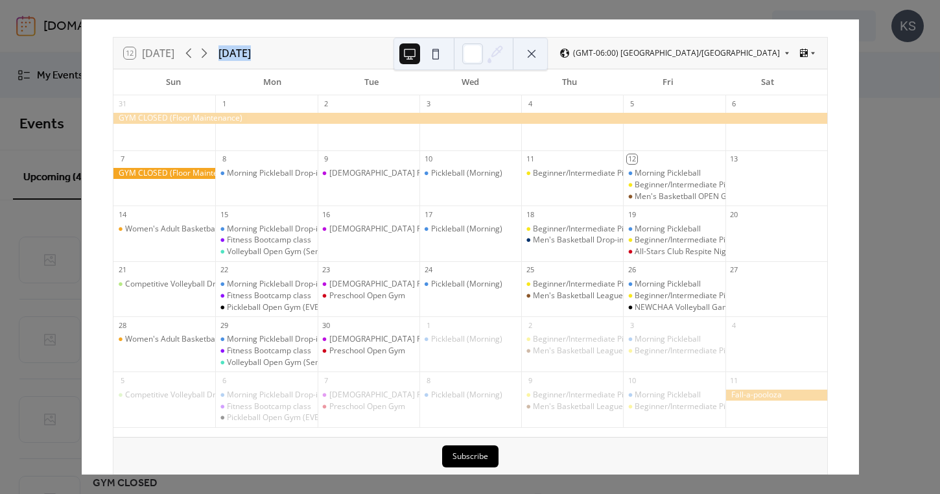
click at [205, 45] on div "12 [DATE] [DATE] (GMT-06:00) [GEOGRAPHIC_DATA]/[GEOGRAPHIC_DATA]" at bounding box center [469, 53] width 713 height 31
click at [206, 52] on icon at bounding box center [204, 53] width 16 height 16
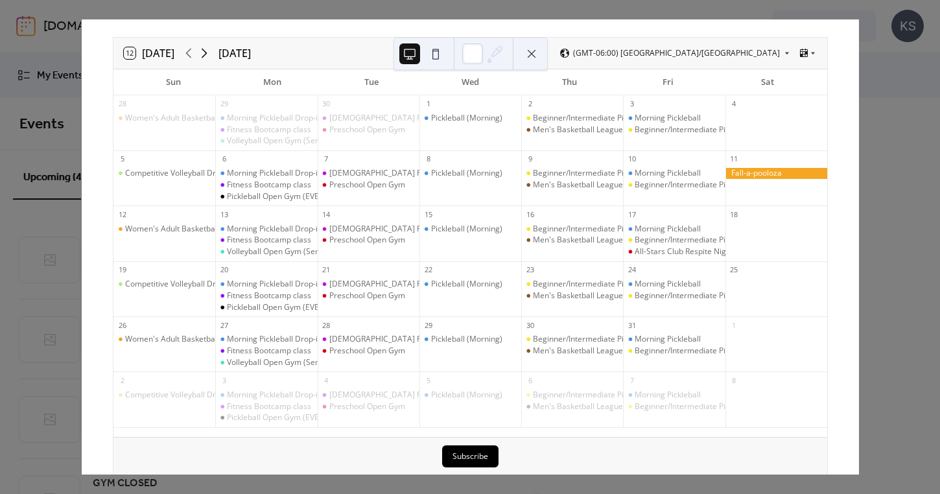
click at [207, 56] on icon at bounding box center [204, 53] width 16 height 16
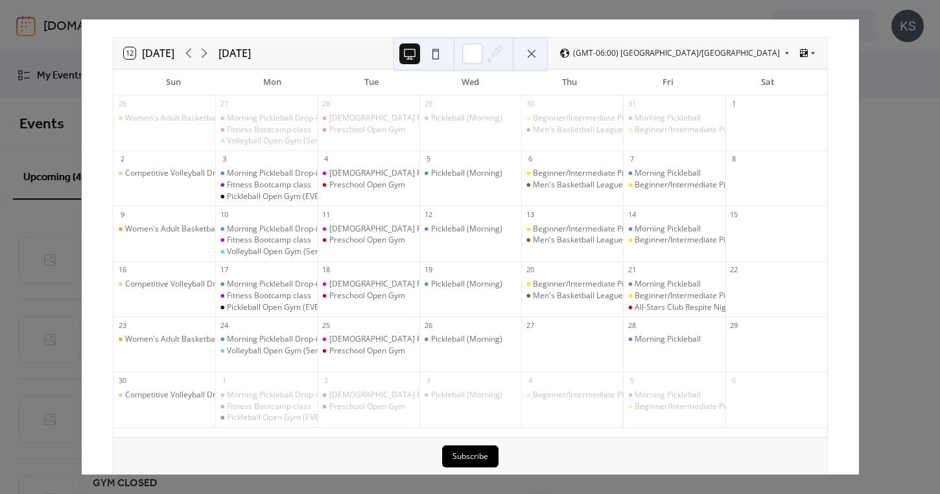
click at [205, 61] on div "12 [DATE] [DATE] (GMT-06:00) [GEOGRAPHIC_DATA]/[GEOGRAPHIC_DATA]" at bounding box center [469, 53] width 713 height 31
click at [209, 49] on icon at bounding box center [204, 53] width 16 height 16
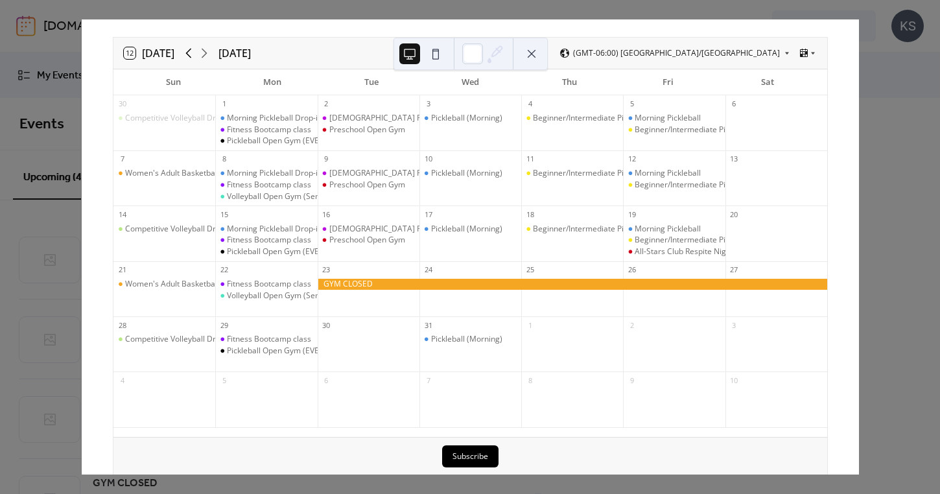
click at [189, 54] on icon at bounding box center [189, 54] width 6 height 10
